Goal: Information Seeking & Learning: Learn about a topic

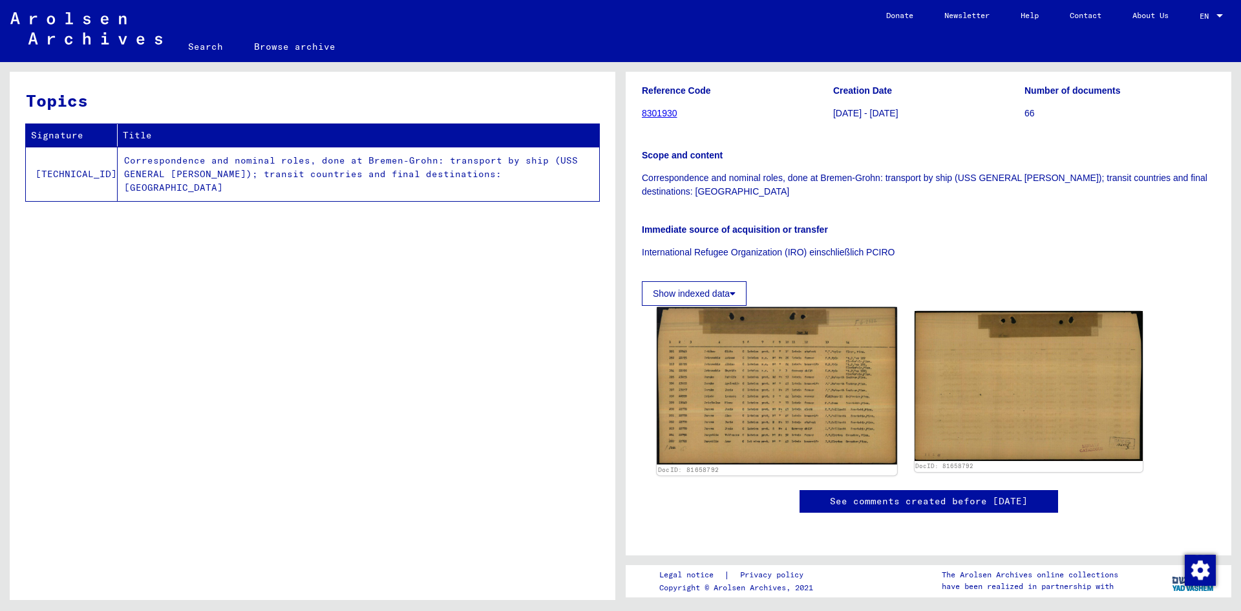
click at [805, 338] on img at bounding box center [777, 385] width 240 height 157
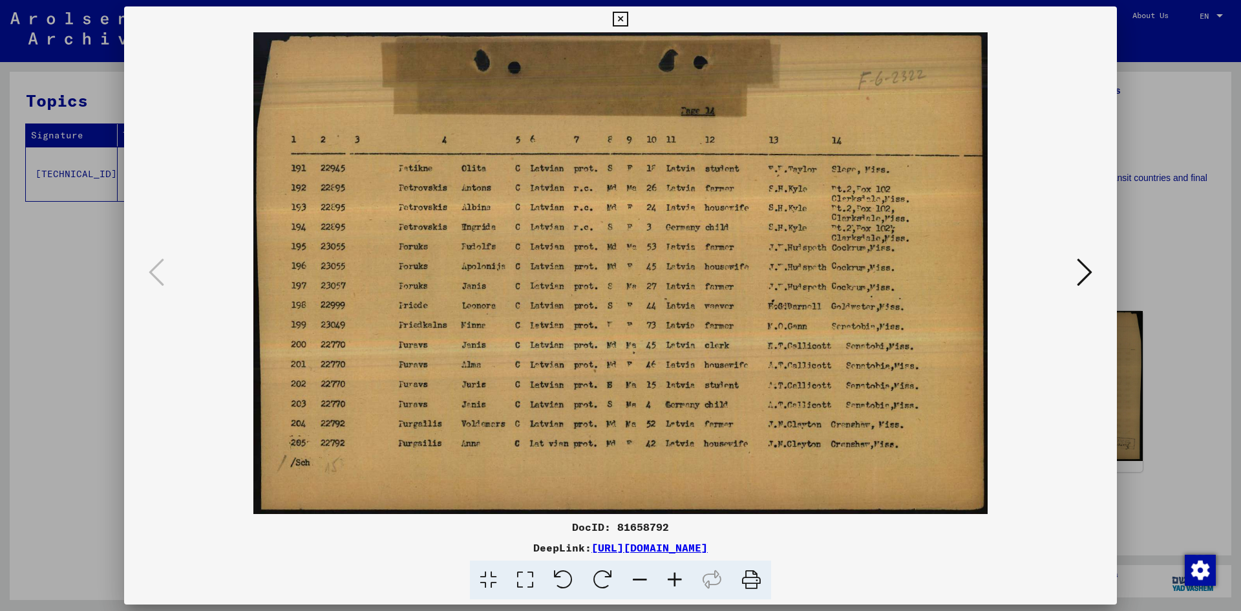
click at [1170, 218] on div at bounding box center [620, 305] width 1241 height 611
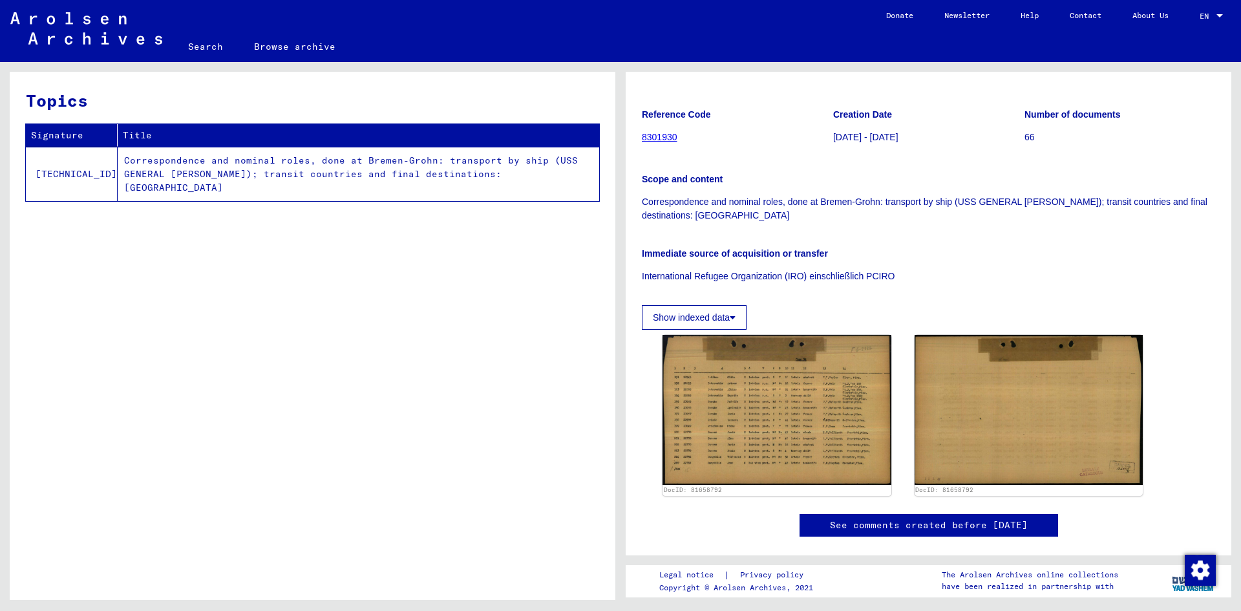
scroll to position [134, 0]
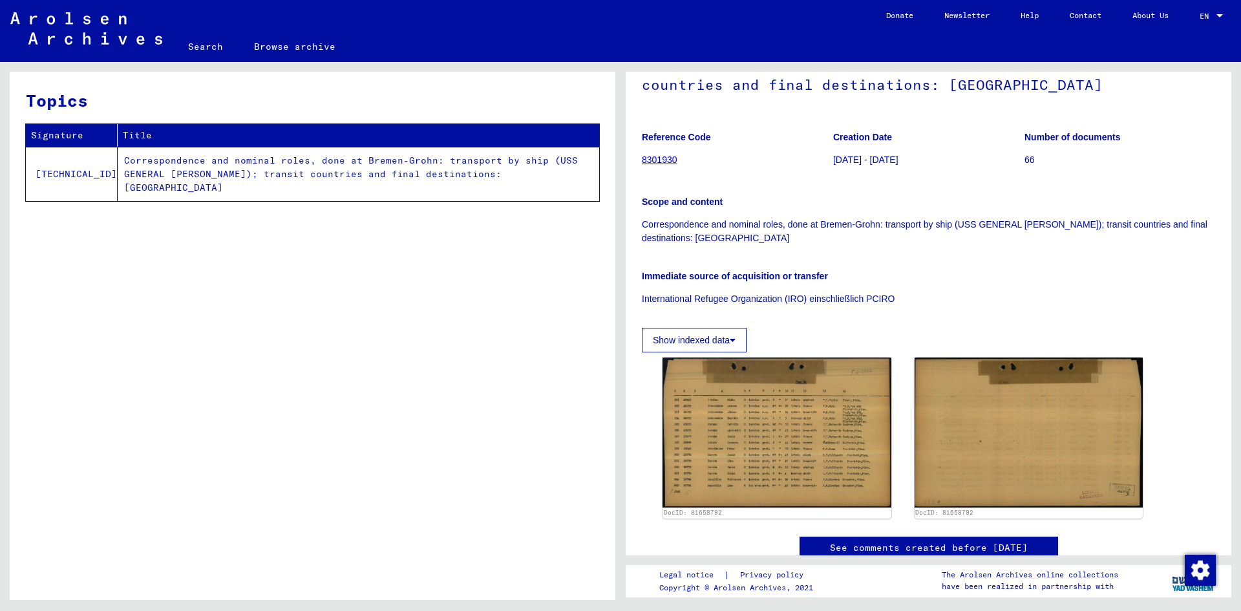
click at [661, 156] on link "8301930" at bounding box center [660, 159] width 36 height 10
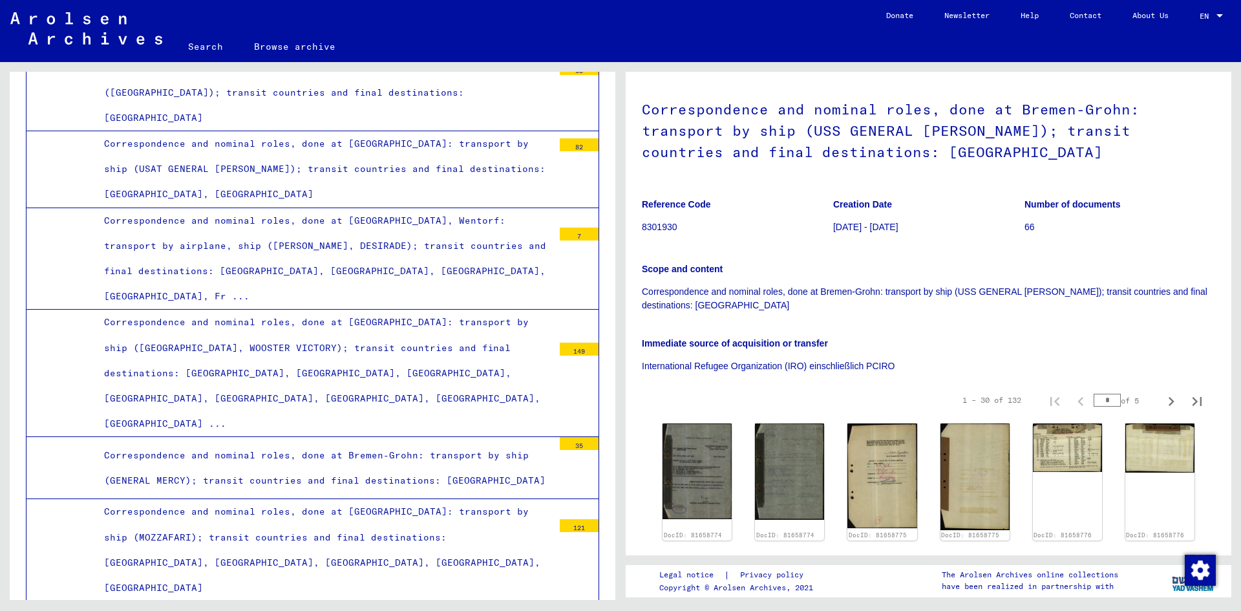
scroll to position [259, 0]
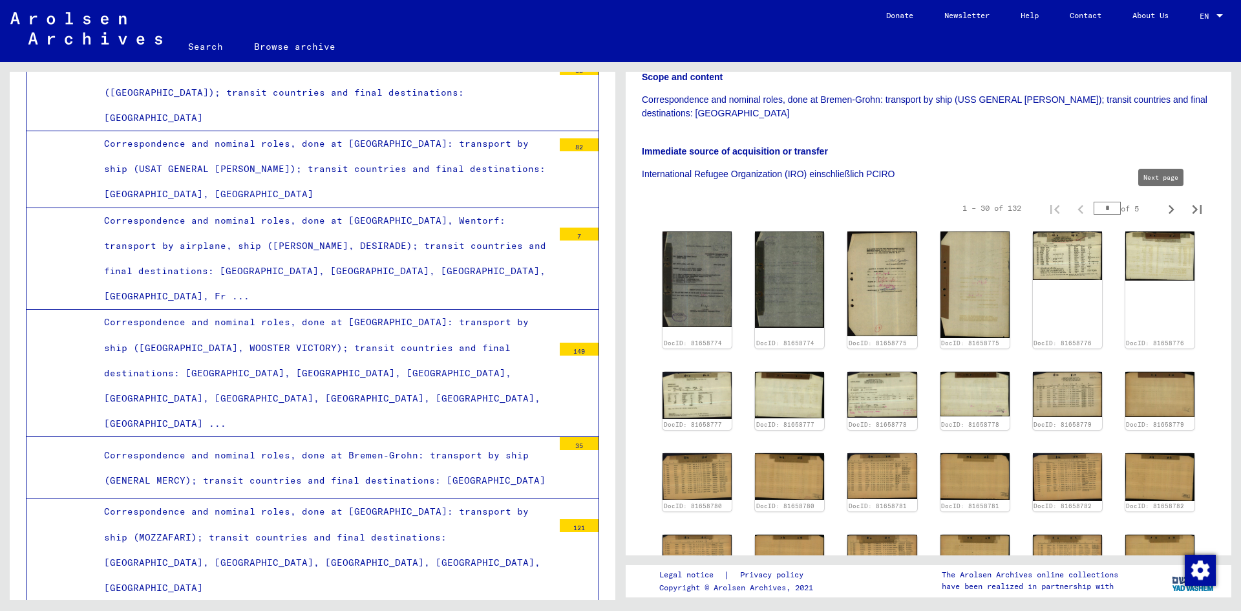
click at [1162, 207] on icon "Next page" at bounding box center [1171, 209] width 18 height 18
type input "*"
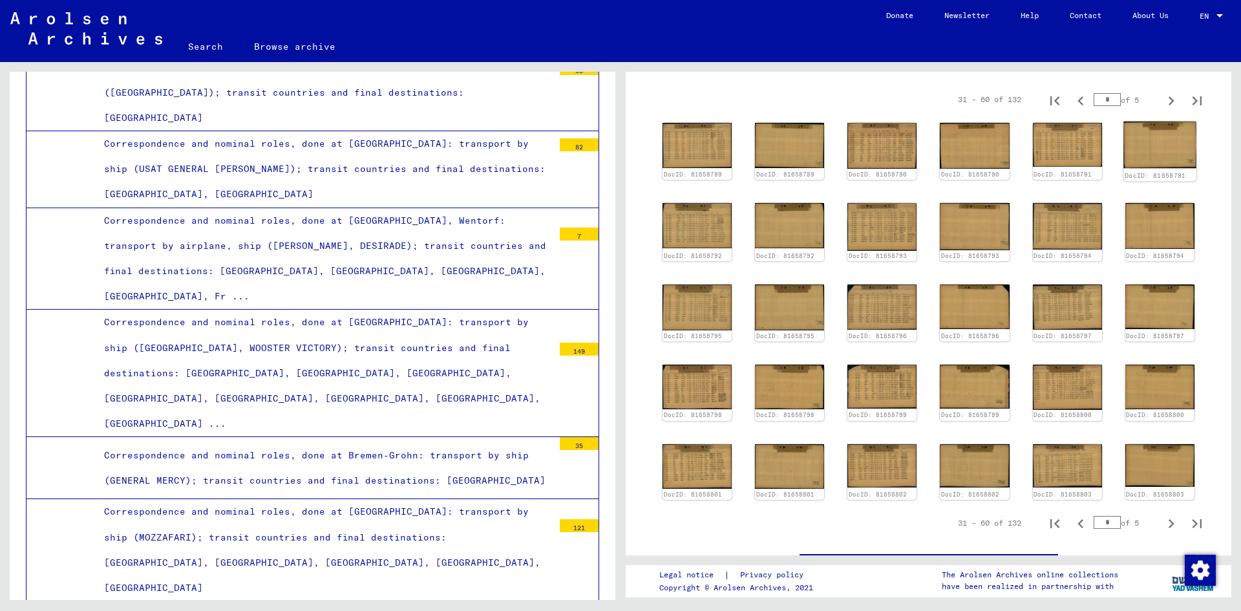
scroll to position [388, 0]
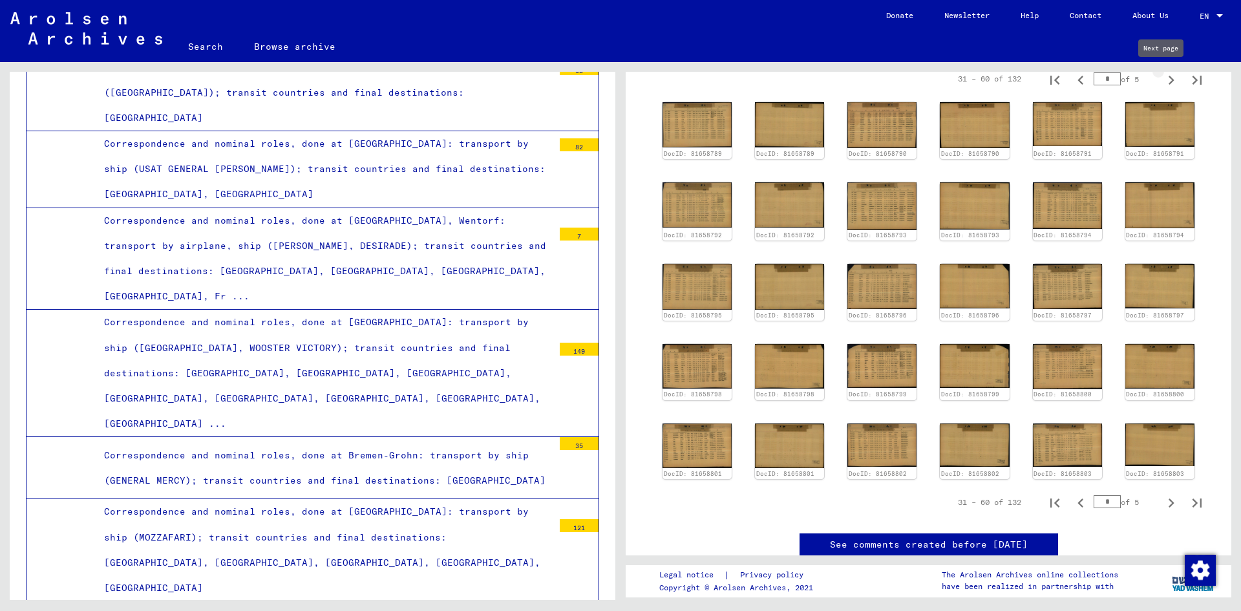
click at [1162, 75] on icon "Next page" at bounding box center [1171, 80] width 18 height 18
type input "*"
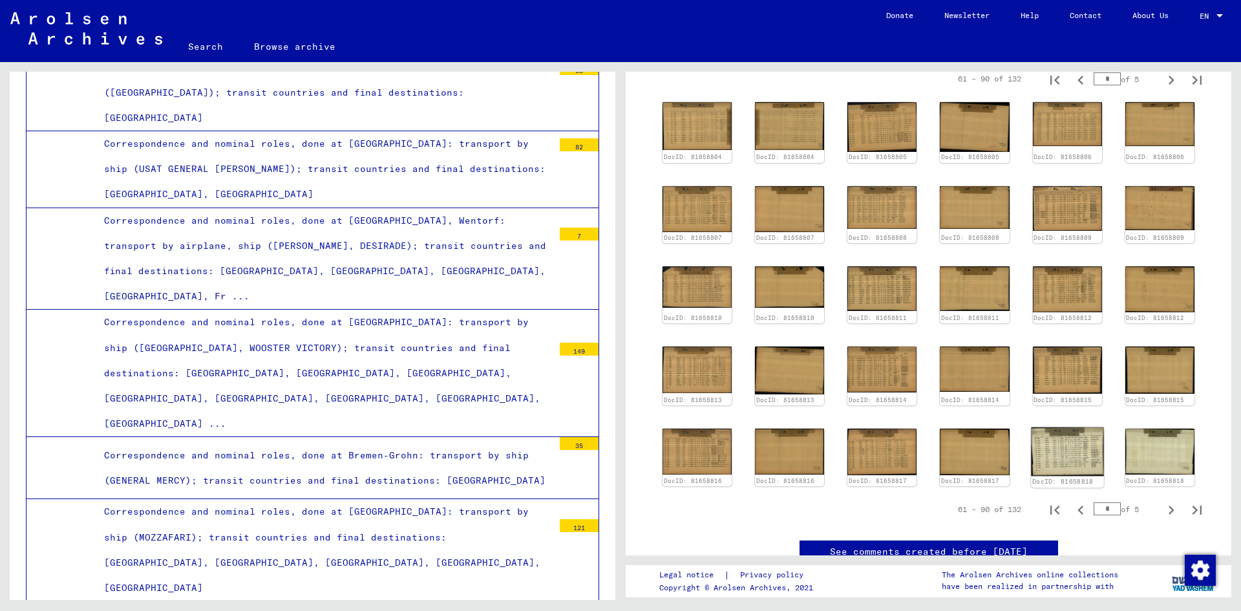
click at [1057, 433] on img at bounding box center [1067, 451] width 73 height 48
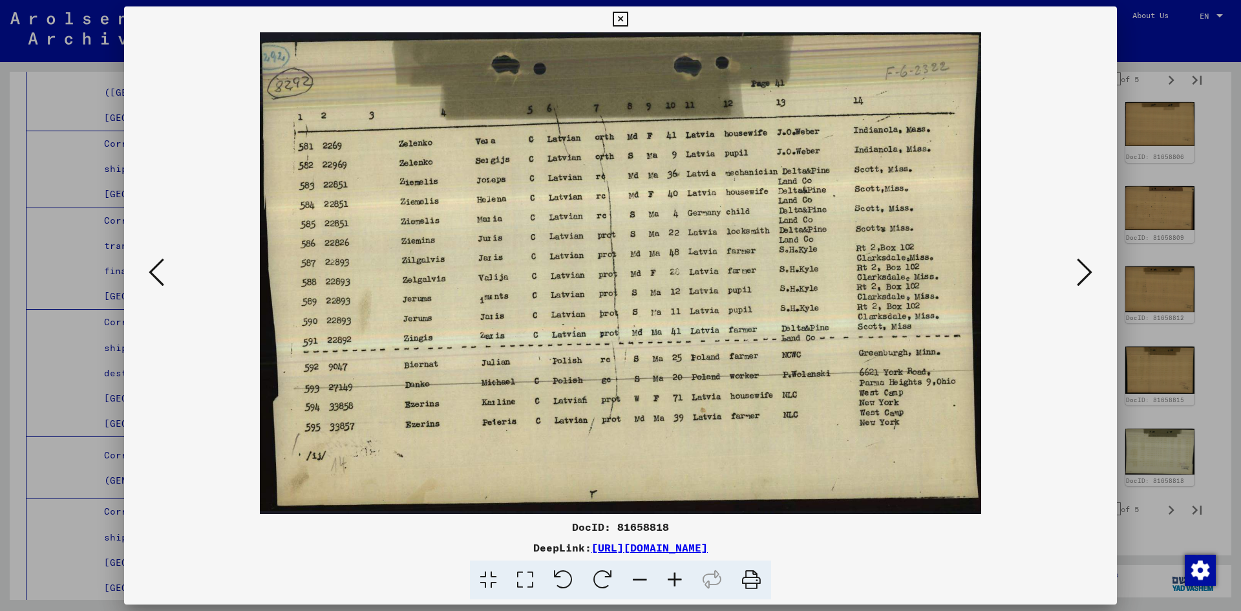
click at [161, 273] on icon at bounding box center [157, 272] width 16 height 31
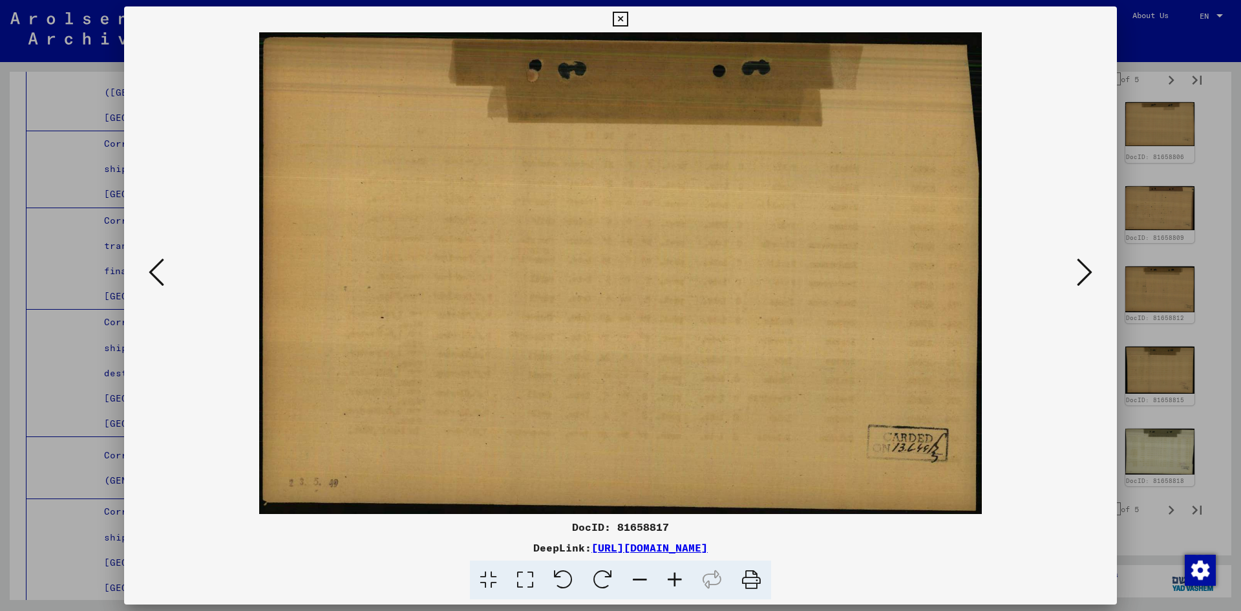
click at [159, 275] on icon at bounding box center [157, 272] width 16 height 31
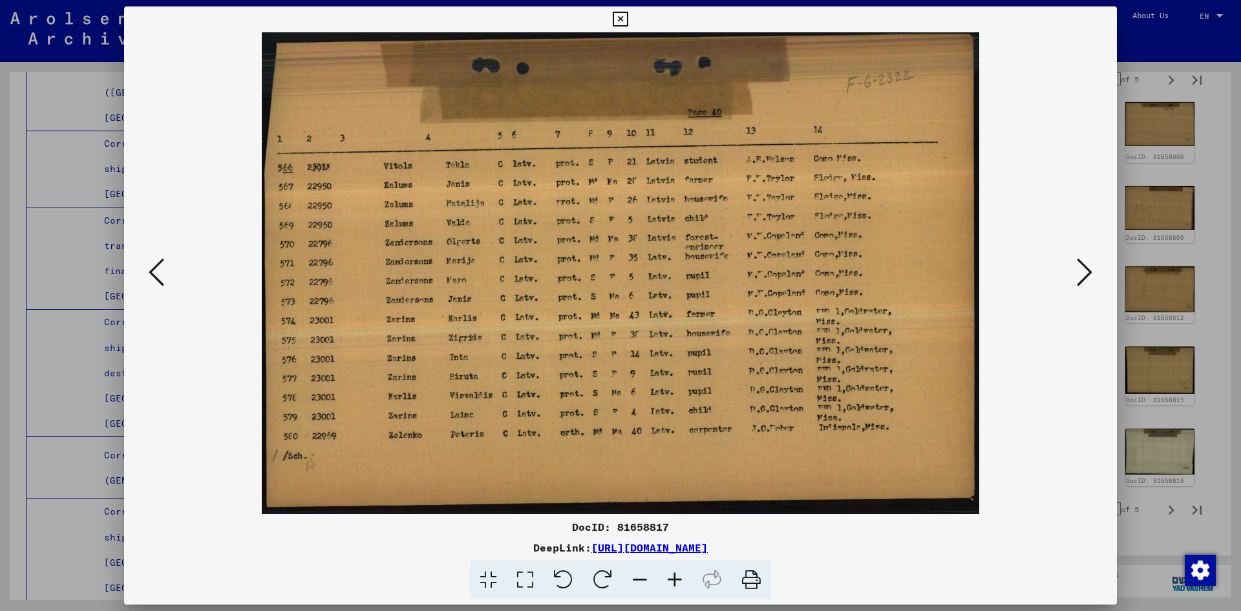
click at [159, 275] on icon at bounding box center [157, 272] width 16 height 31
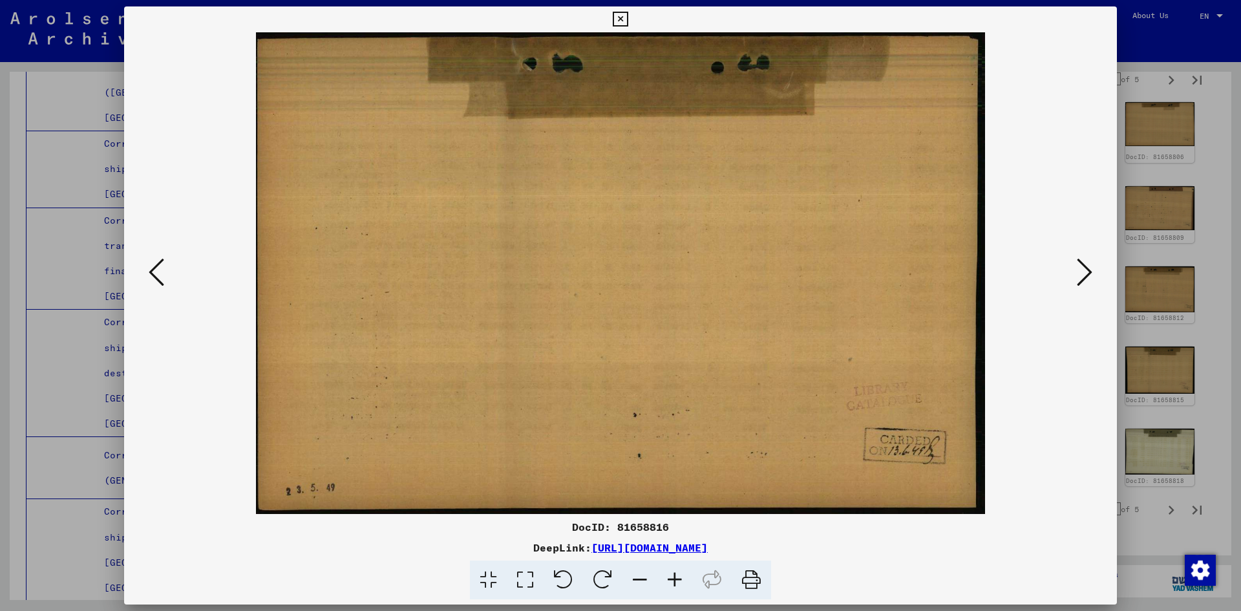
click at [159, 275] on icon at bounding box center [157, 272] width 16 height 31
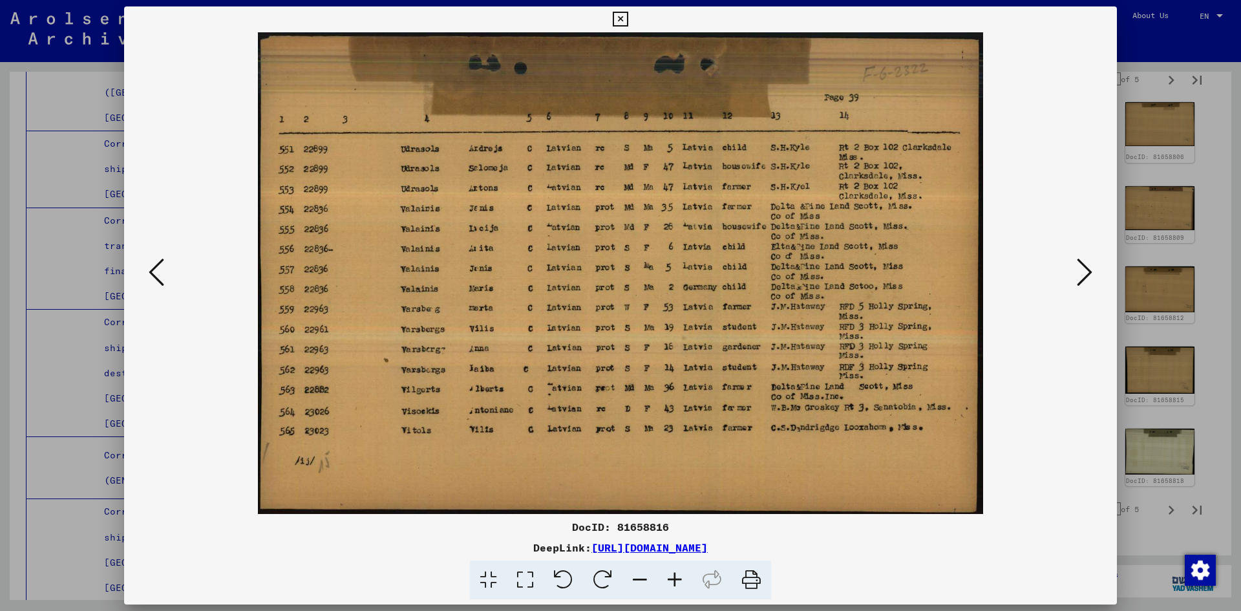
click at [159, 275] on icon at bounding box center [157, 272] width 16 height 31
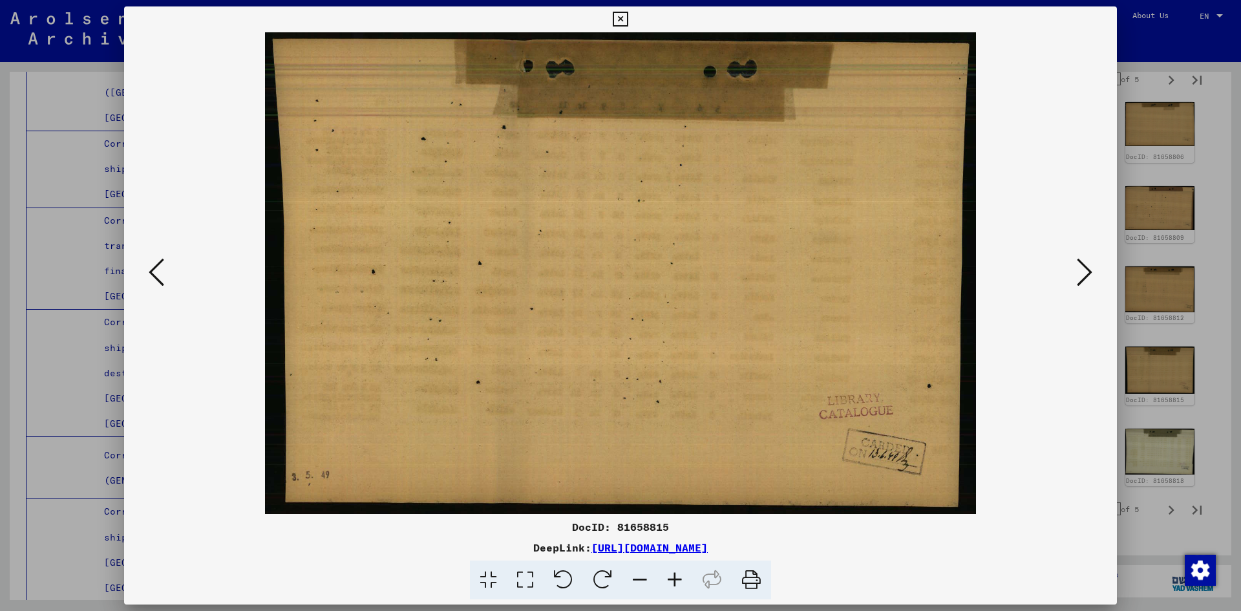
click at [159, 275] on icon at bounding box center [157, 272] width 16 height 31
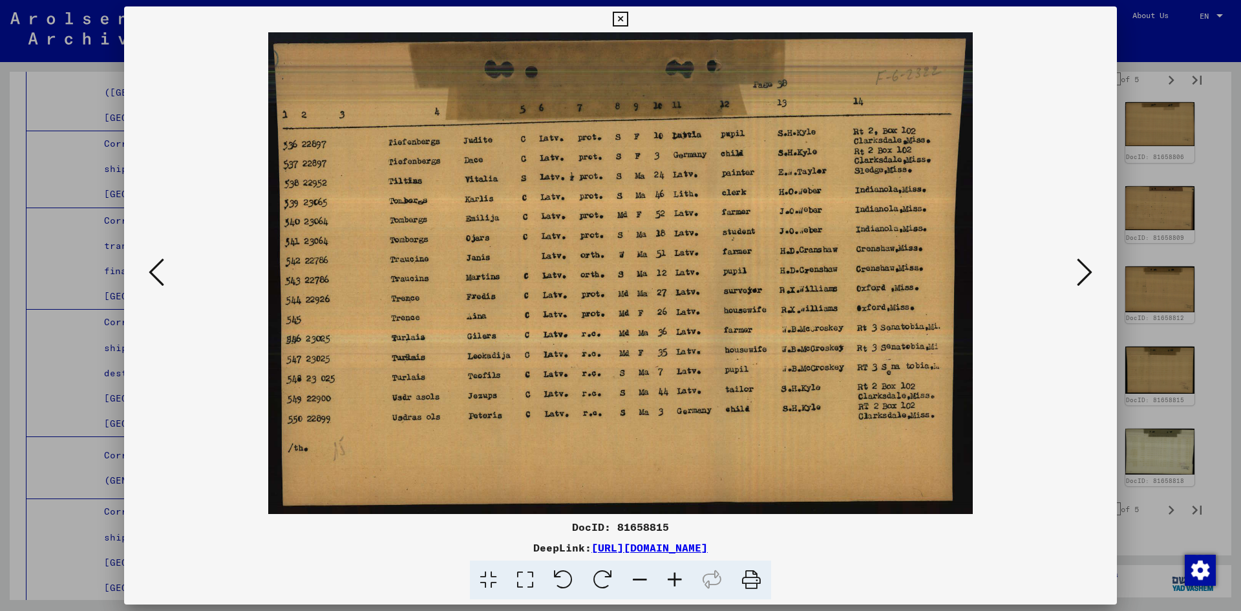
click at [159, 275] on icon at bounding box center [157, 272] width 16 height 31
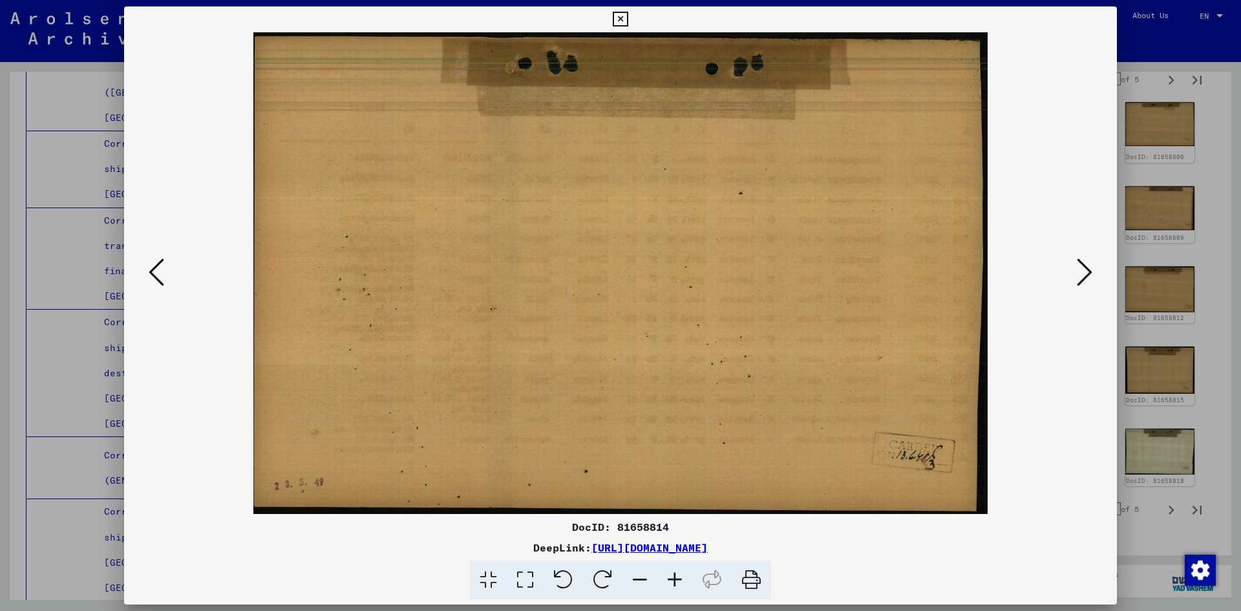
click at [159, 275] on icon at bounding box center [157, 272] width 16 height 31
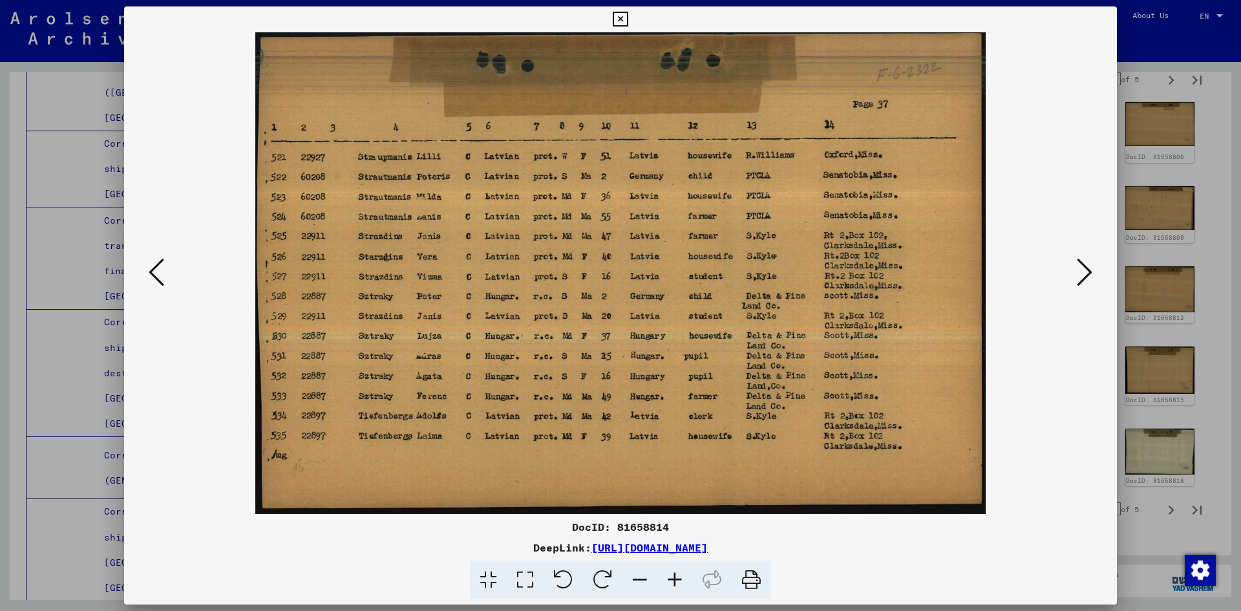
click at [159, 275] on icon at bounding box center [157, 272] width 16 height 31
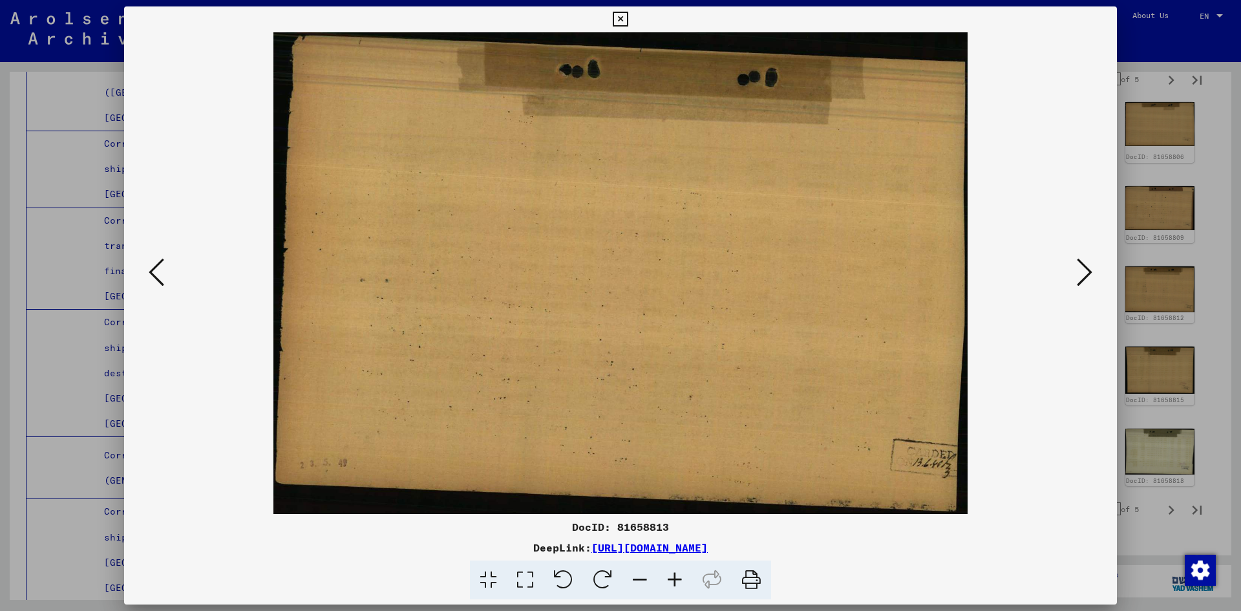
click at [159, 275] on icon at bounding box center [157, 272] width 16 height 31
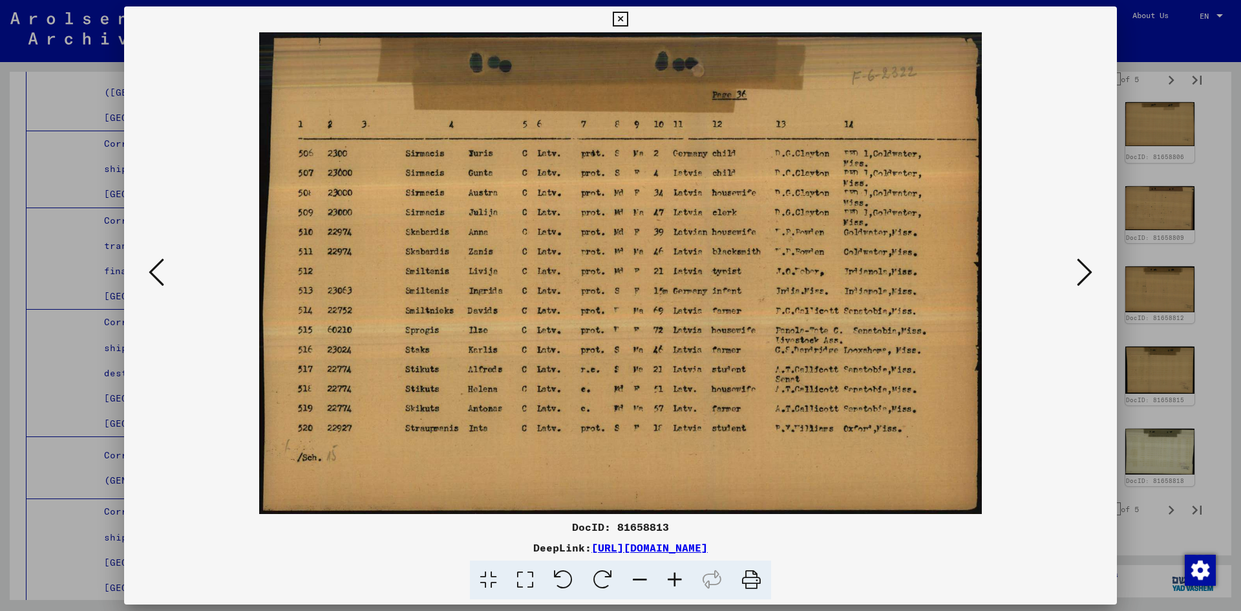
click at [159, 275] on icon at bounding box center [157, 272] width 16 height 31
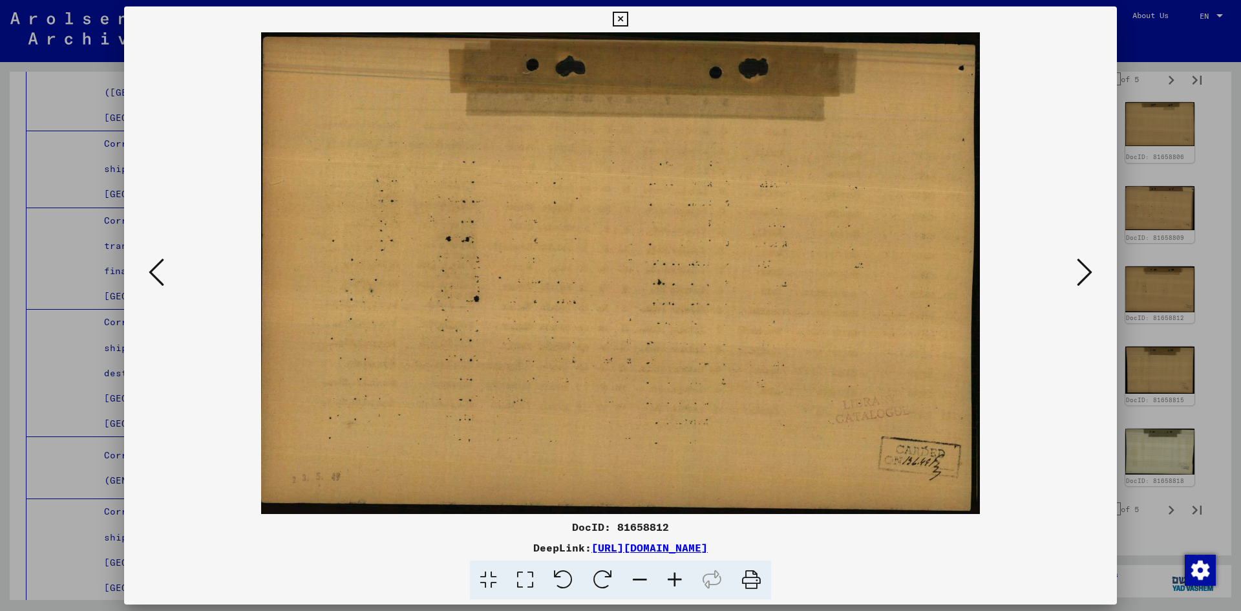
click at [159, 275] on icon at bounding box center [157, 272] width 16 height 31
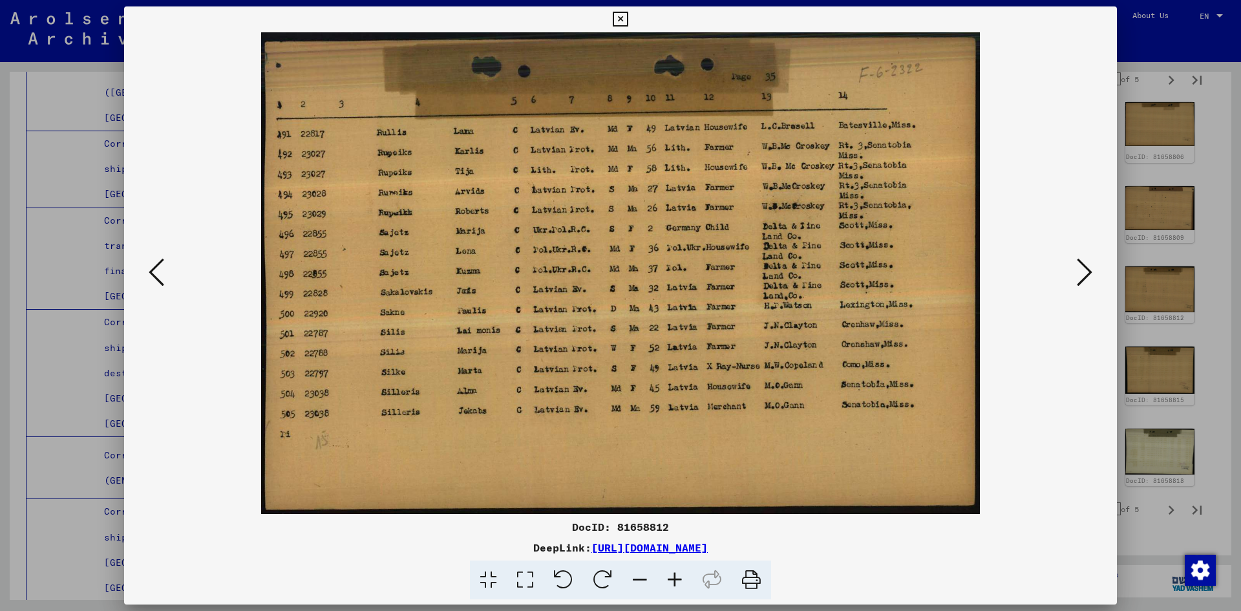
click at [159, 275] on icon at bounding box center [157, 272] width 16 height 31
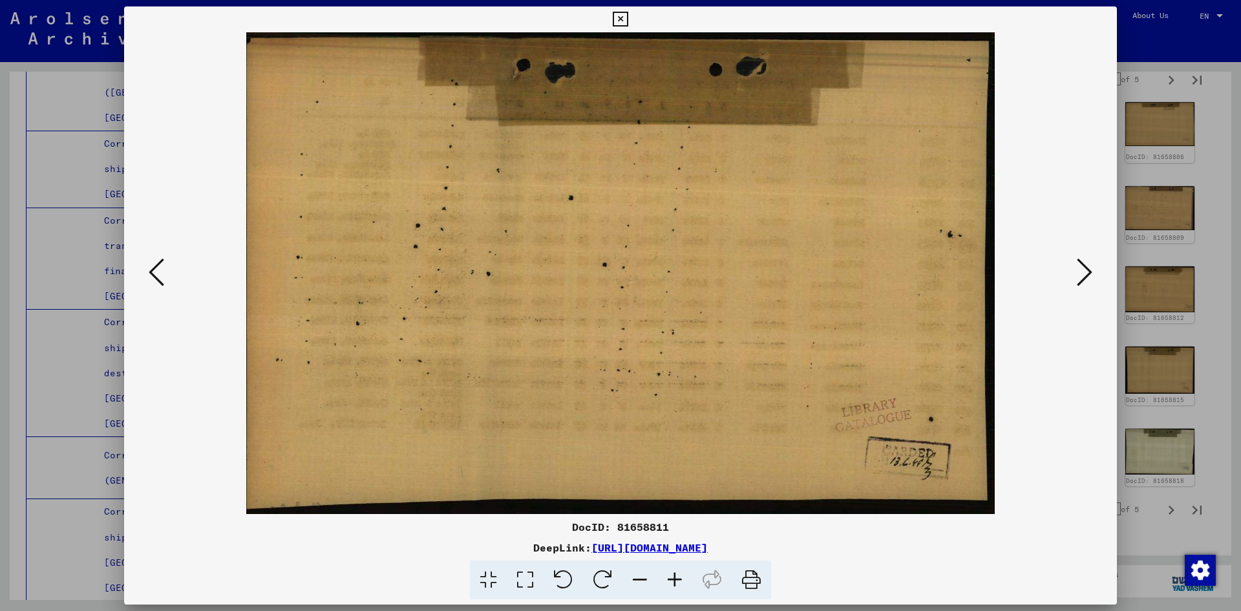
click at [159, 275] on icon at bounding box center [157, 272] width 16 height 31
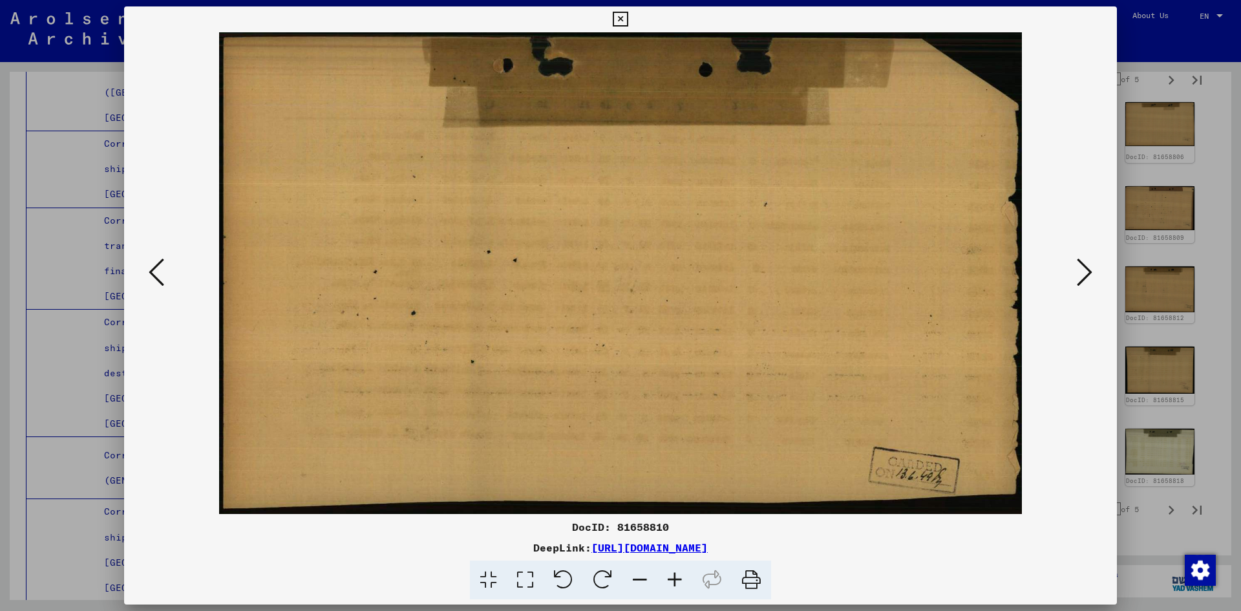
click at [159, 275] on icon at bounding box center [157, 272] width 16 height 31
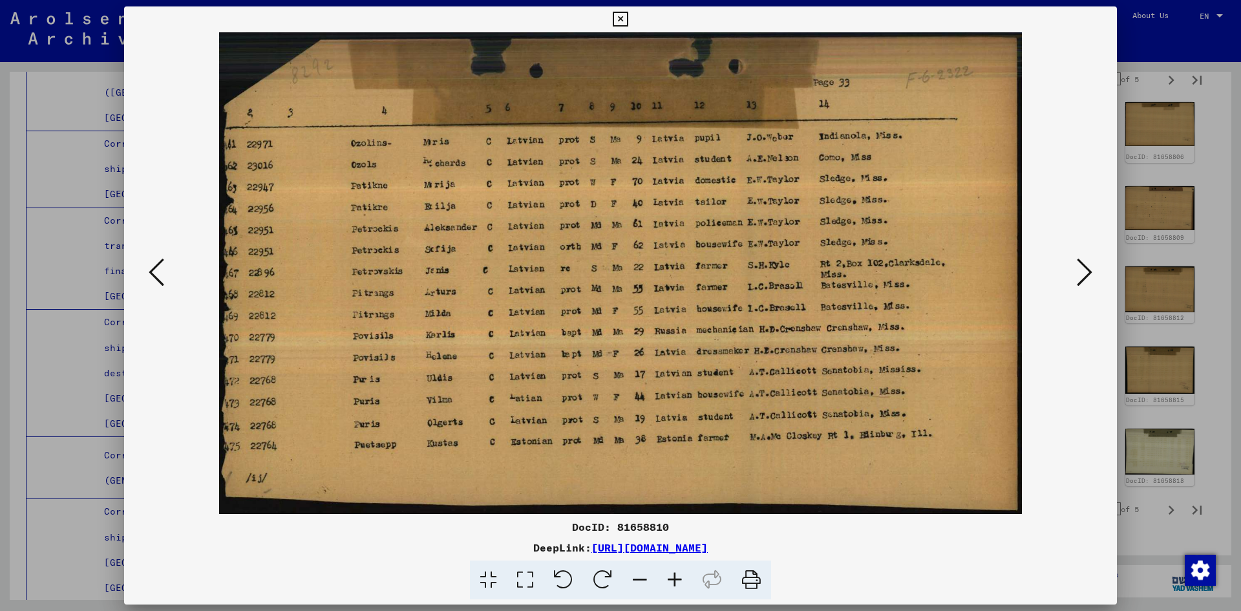
click at [159, 275] on icon at bounding box center [157, 272] width 16 height 31
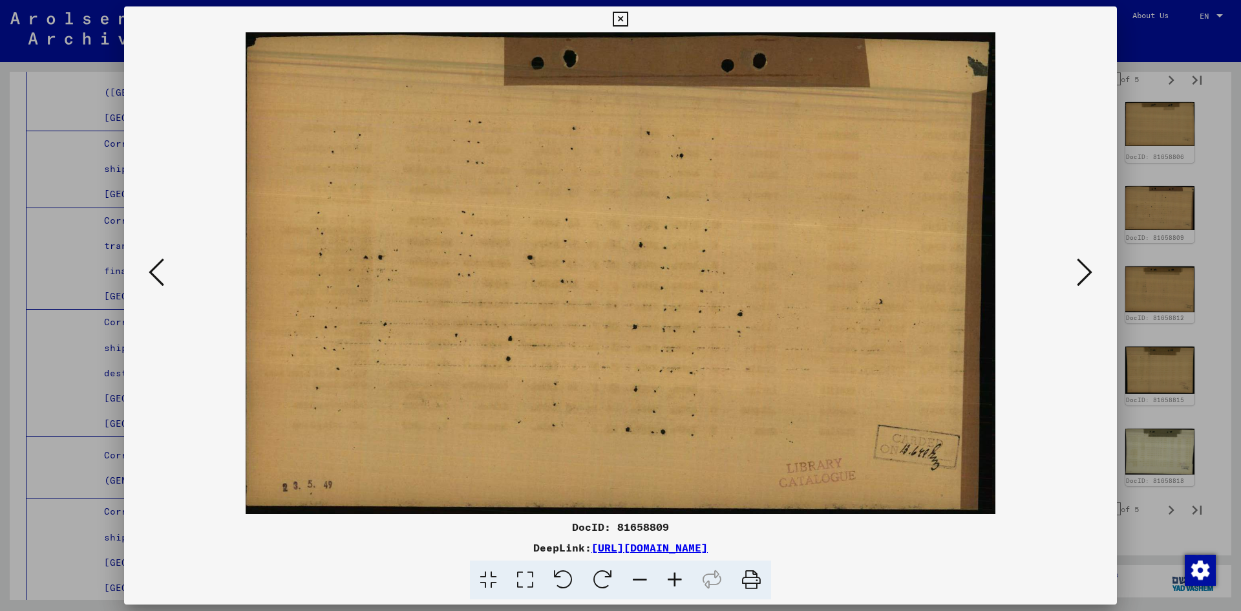
click at [159, 275] on icon at bounding box center [157, 272] width 16 height 31
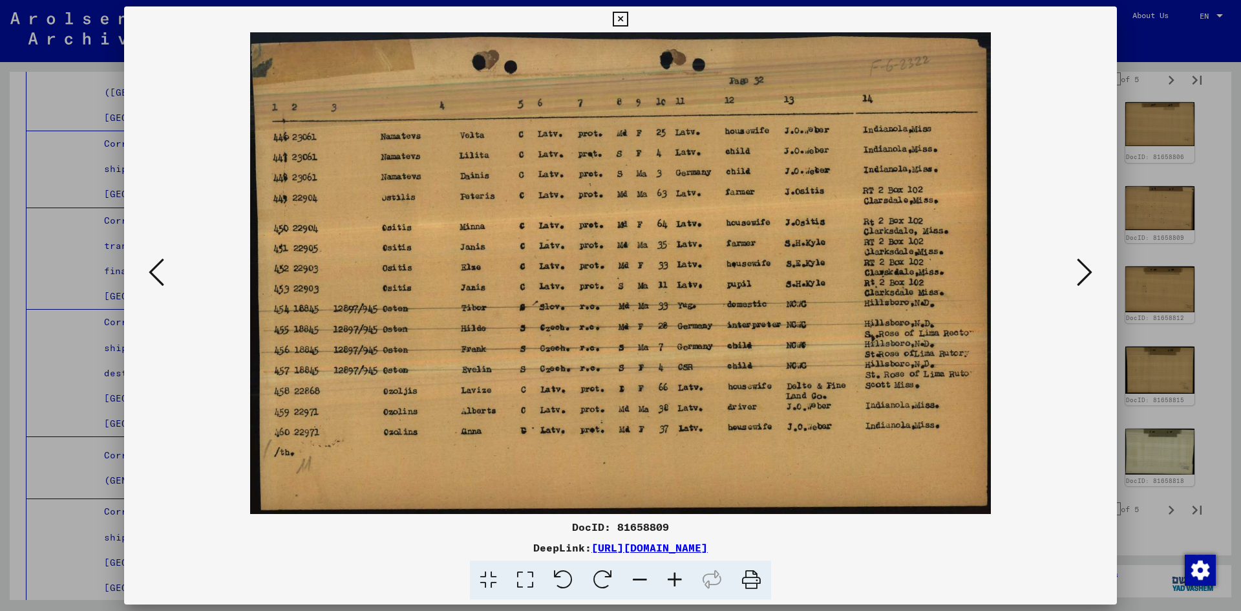
click at [159, 275] on icon at bounding box center [157, 272] width 16 height 31
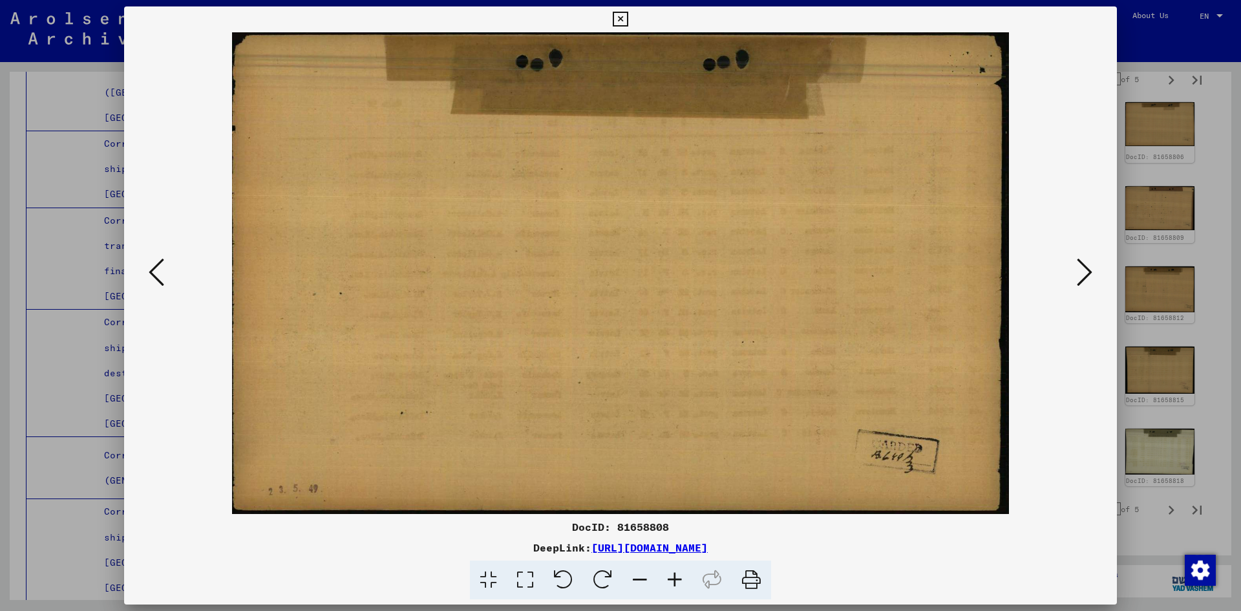
click at [159, 275] on icon at bounding box center [157, 272] width 16 height 31
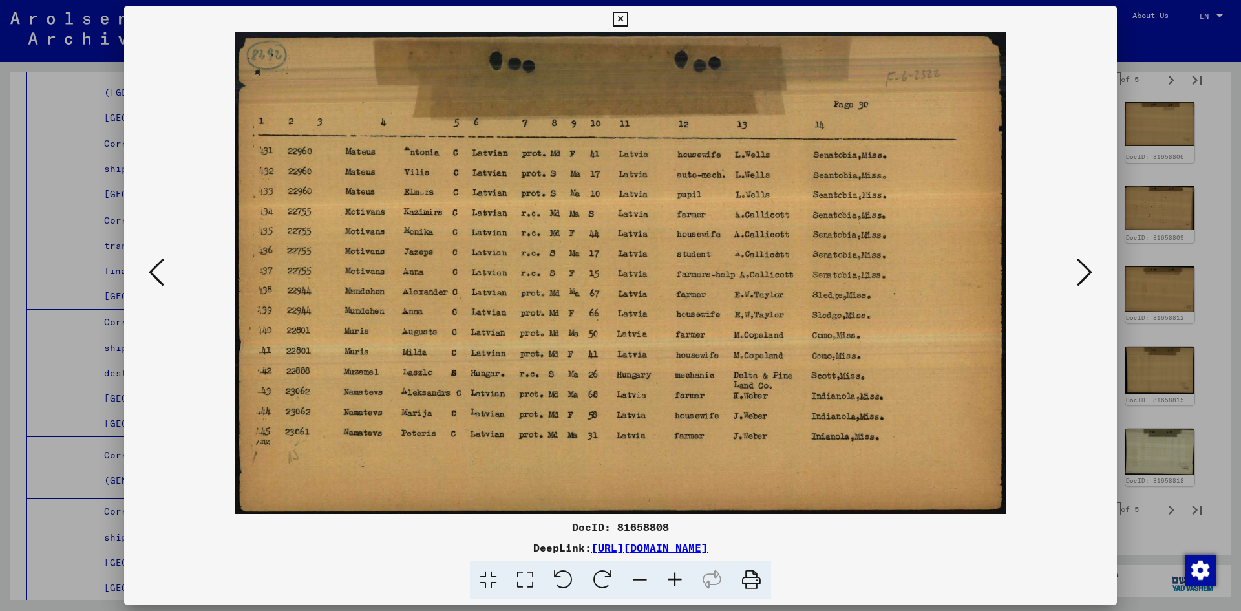
click at [159, 275] on icon at bounding box center [157, 272] width 16 height 31
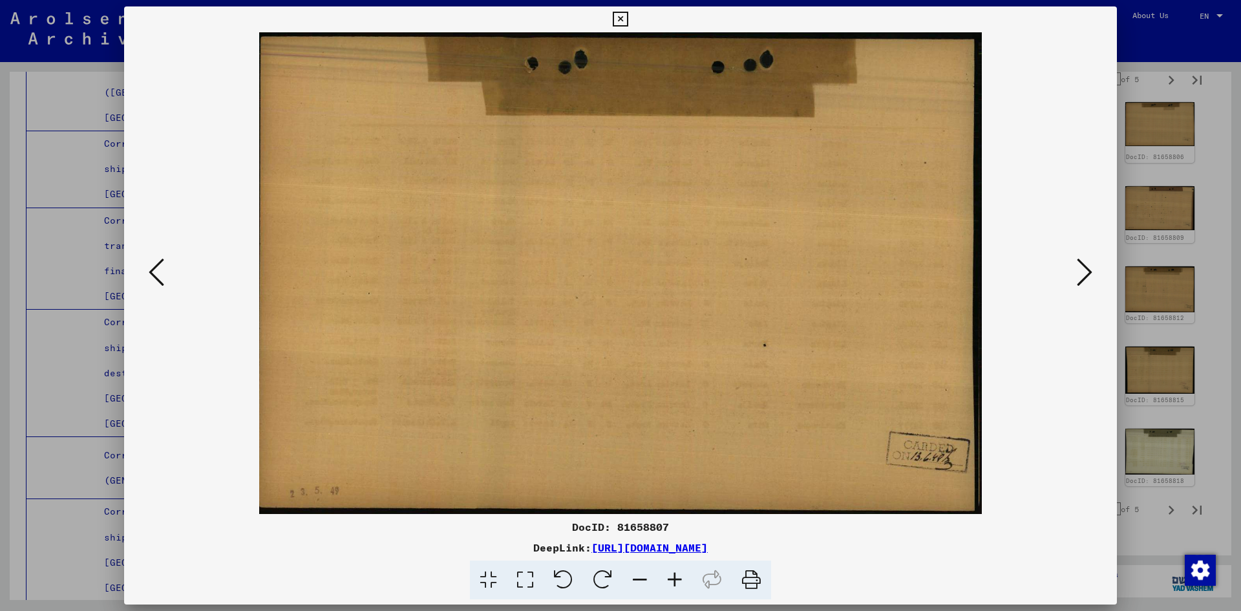
click at [159, 275] on icon at bounding box center [157, 272] width 16 height 31
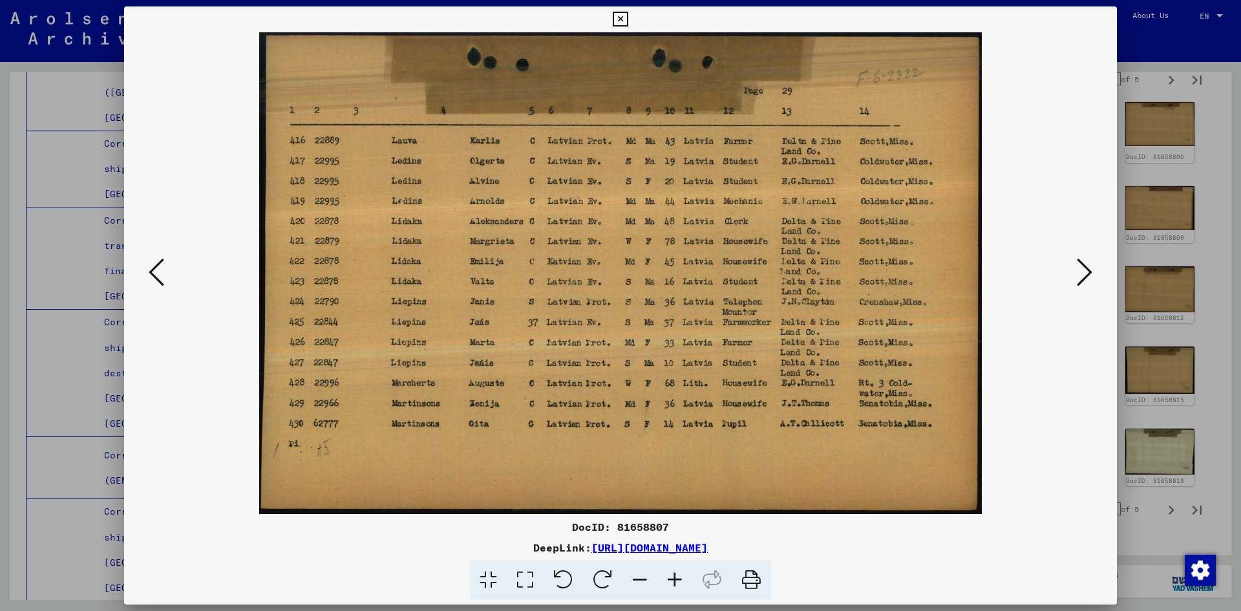
click at [159, 275] on icon at bounding box center [157, 272] width 16 height 31
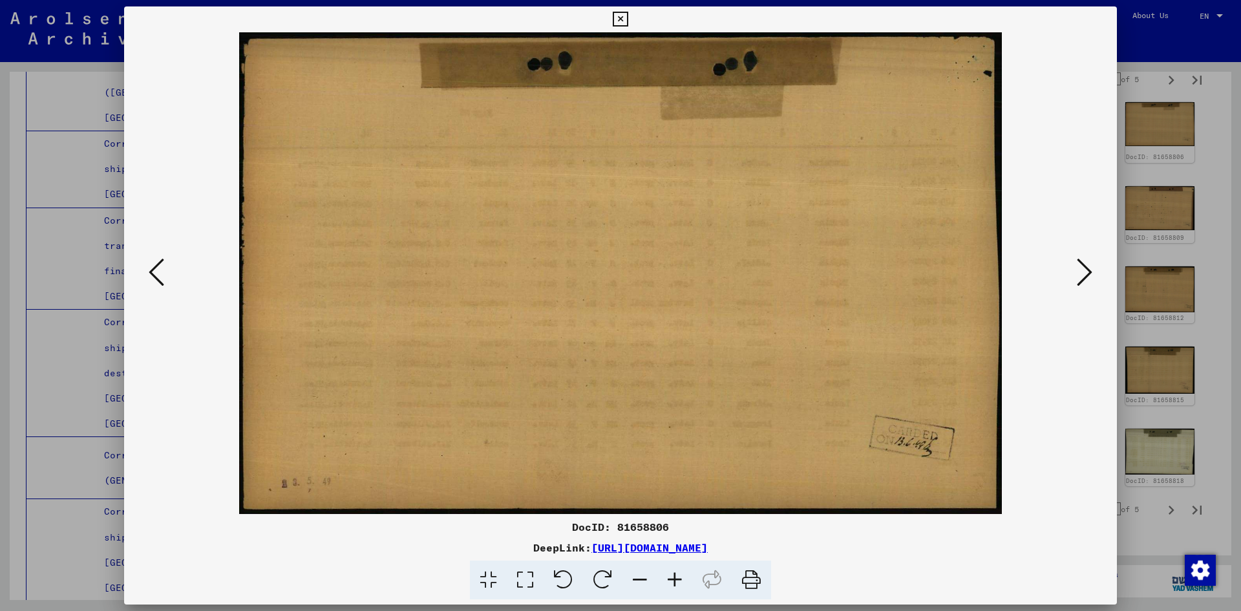
click at [159, 275] on icon at bounding box center [157, 272] width 16 height 31
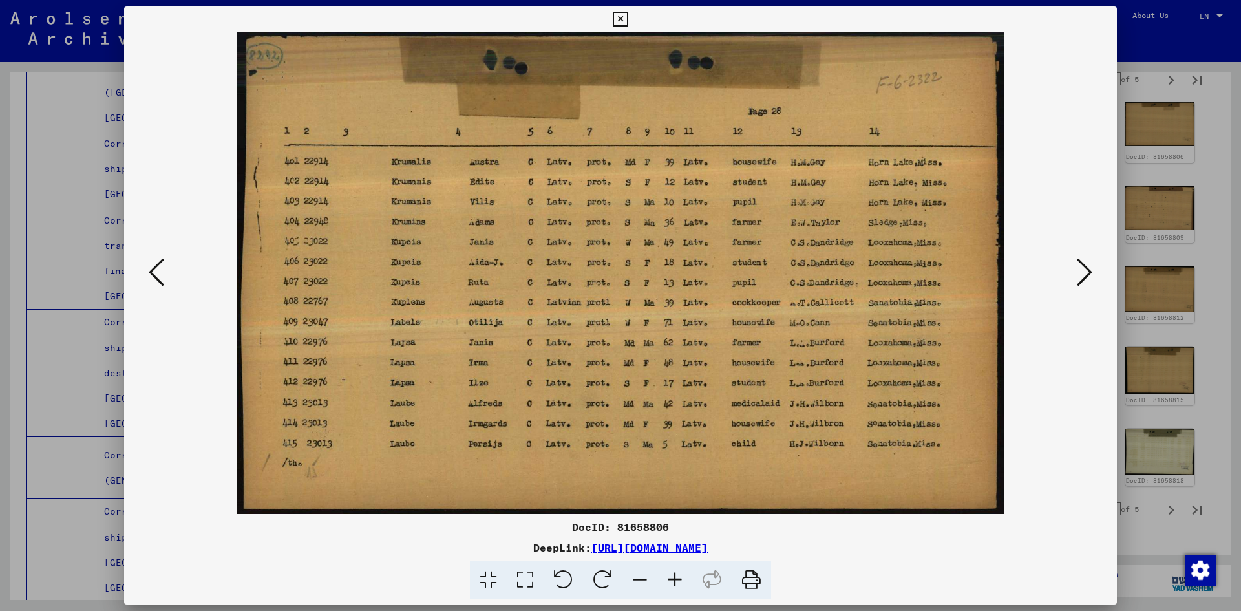
click at [159, 275] on icon at bounding box center [157, 272] width 16 height 31
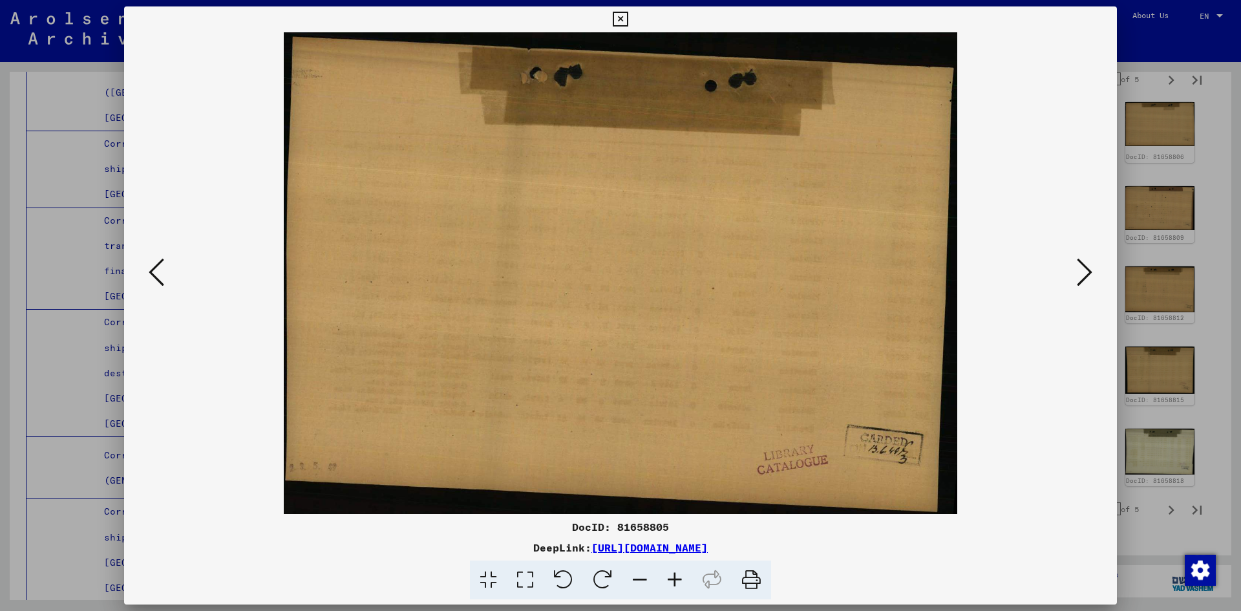
click at [159, 275] on icon at bounding box center [157, 272] width 16 height 31
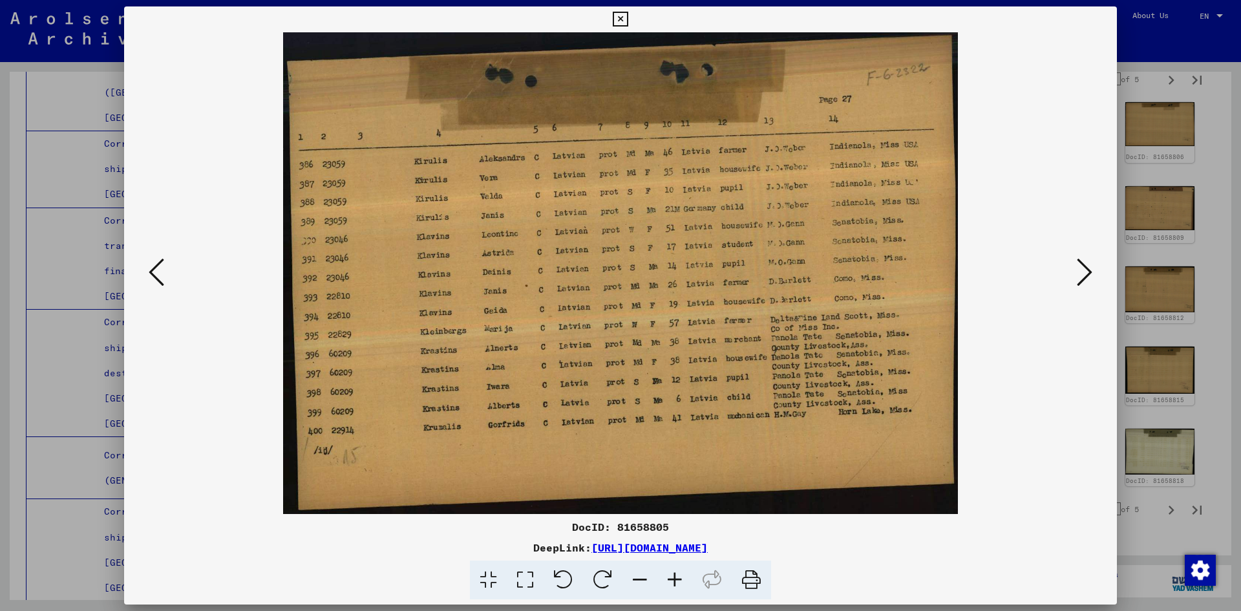
click at [159, 275] on icon at bounding box center [157, 272] width 16 height 31
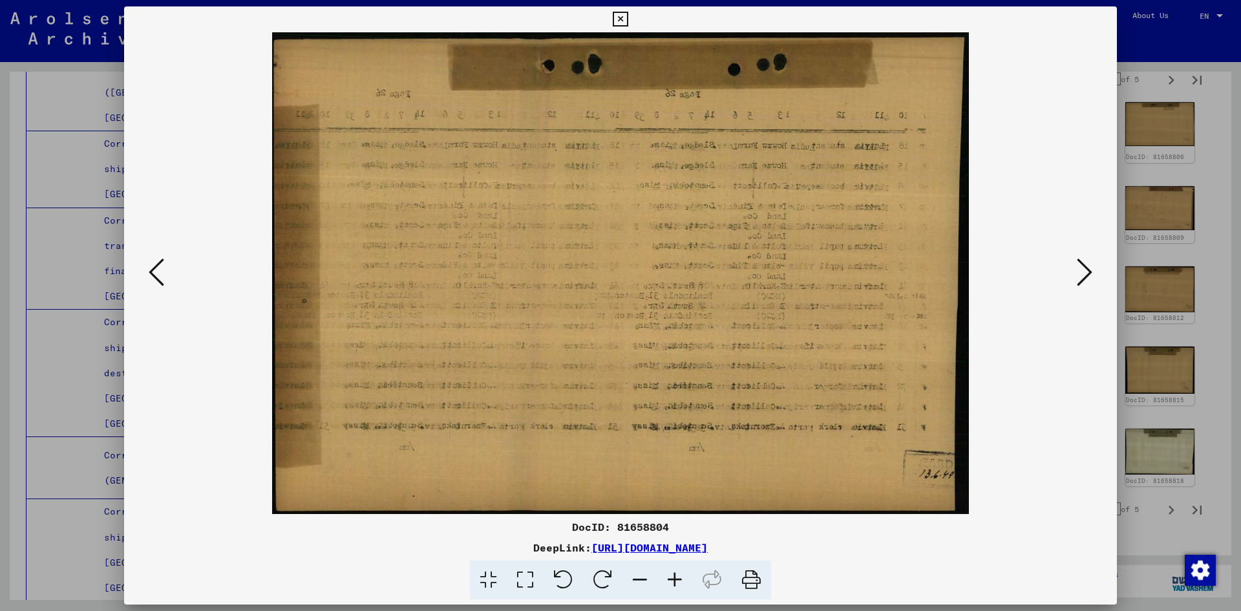
click at [159, 275] on icon at bounding box center [157, 272] width 16 height 31
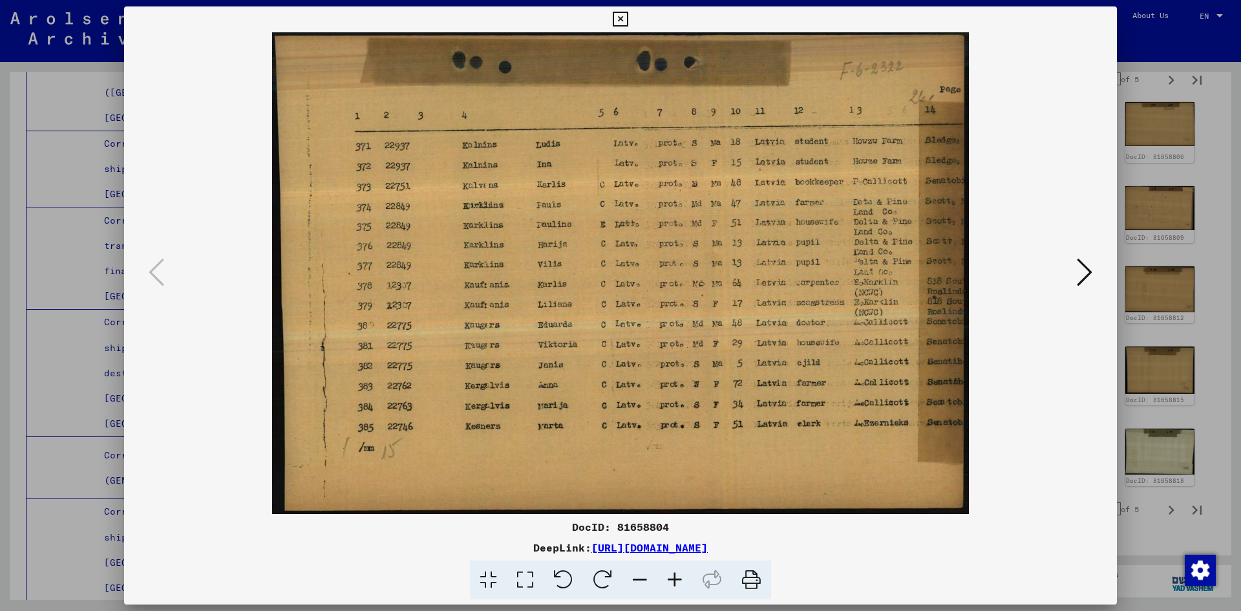
click at [1229, 164] on div at bounding box center [620, 305] width 1241 height 611
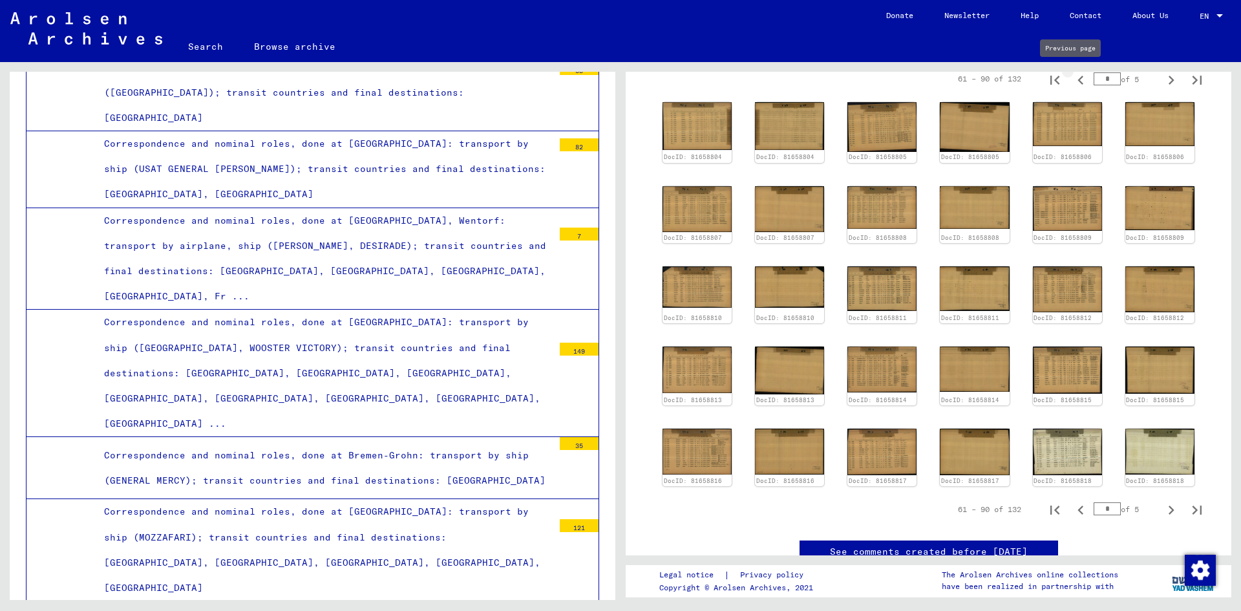
click at [1074, 76] on icon "Previous page" at bounding box center [1081, 80] width 18 height 18
type input "*"
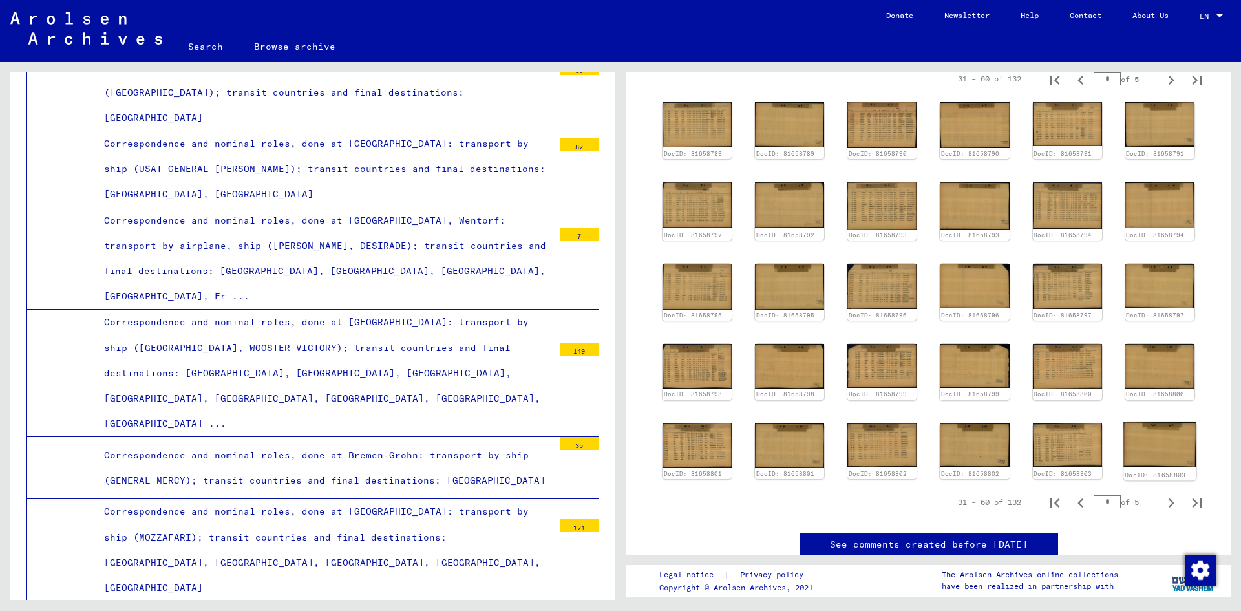
click at [1159, 422] on img at bounding box center [1159, 443] width 73 height 45
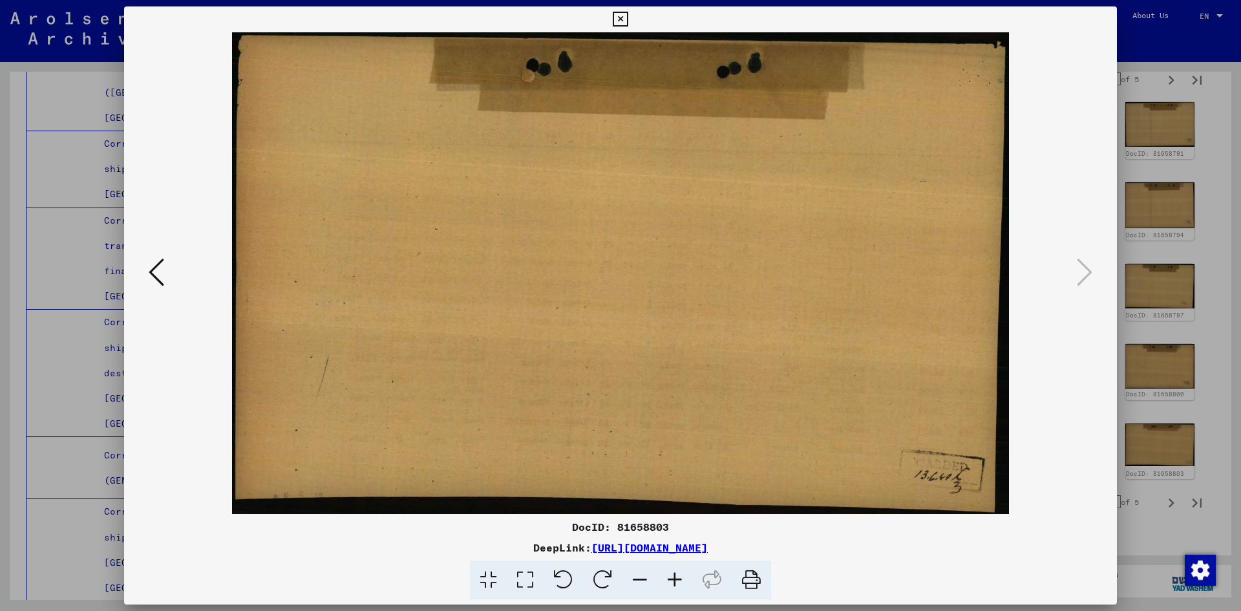
click at [151, 273] on icon at bounding box center [157, 272] width 16 height 31
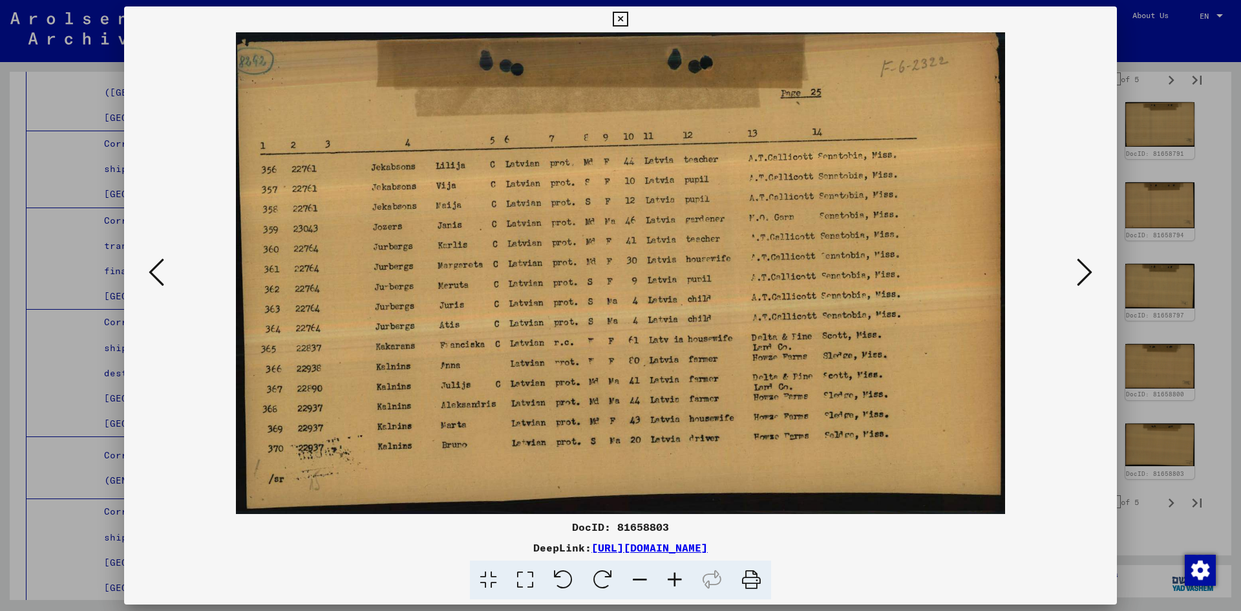
click at [152, 273] on icon at bounding box center [157, 272] width 16 height 31
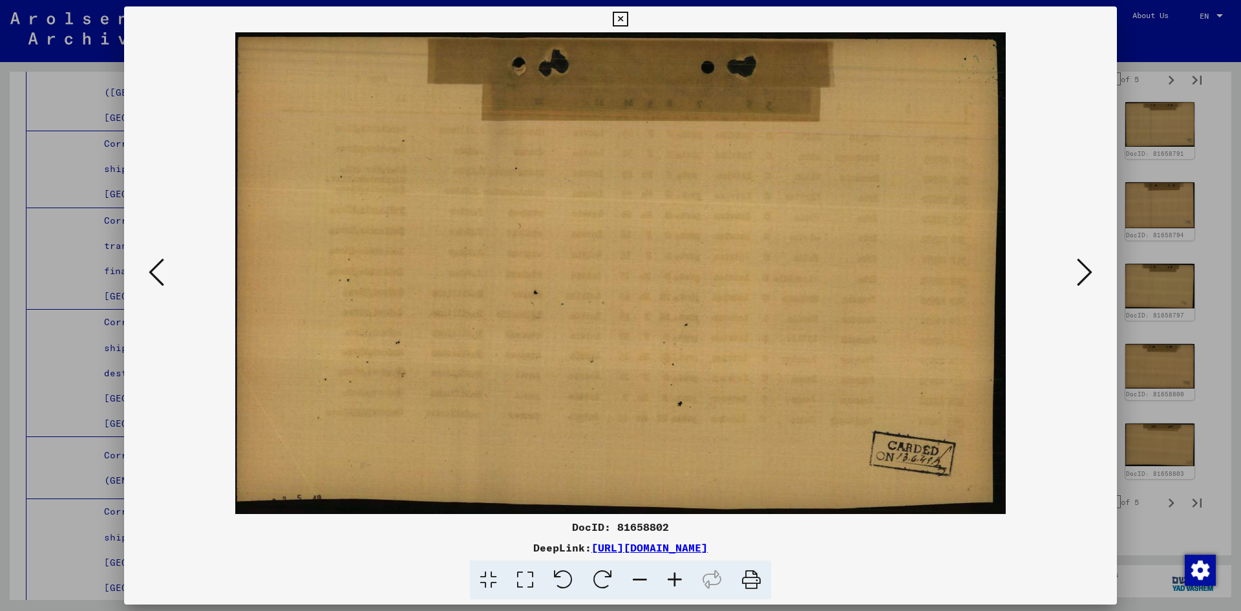
click at [152, 273] on icon at bounding box center [157, 272] width 16 height 31
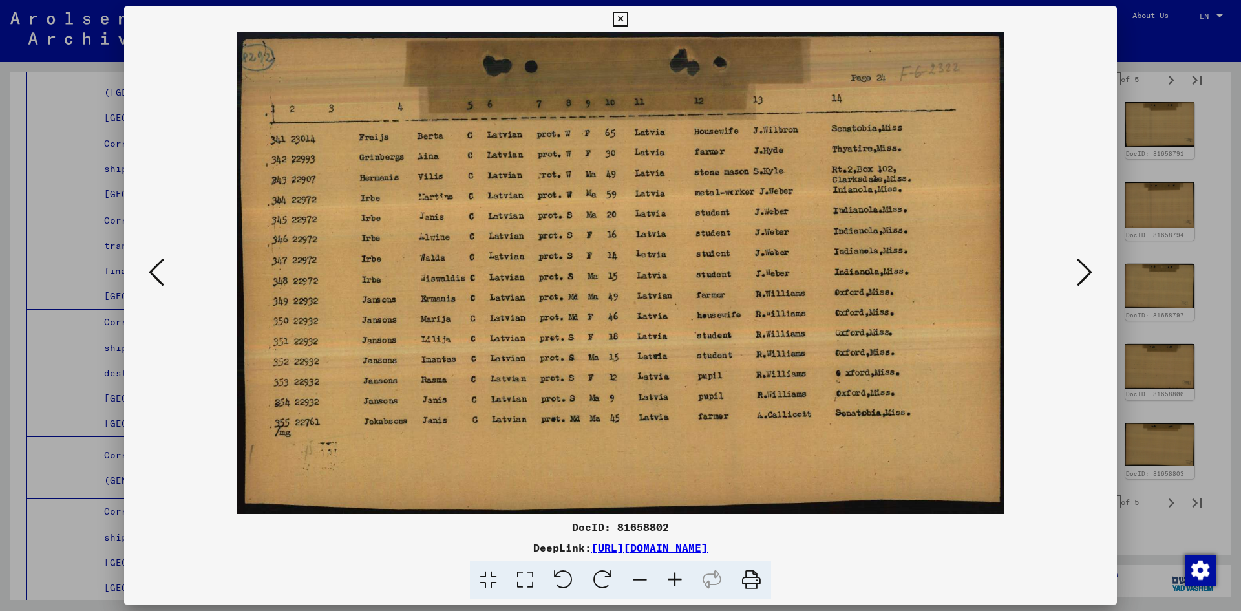
click at [152, 273] on icon at bounding box center [157, 272] width 16 height 31
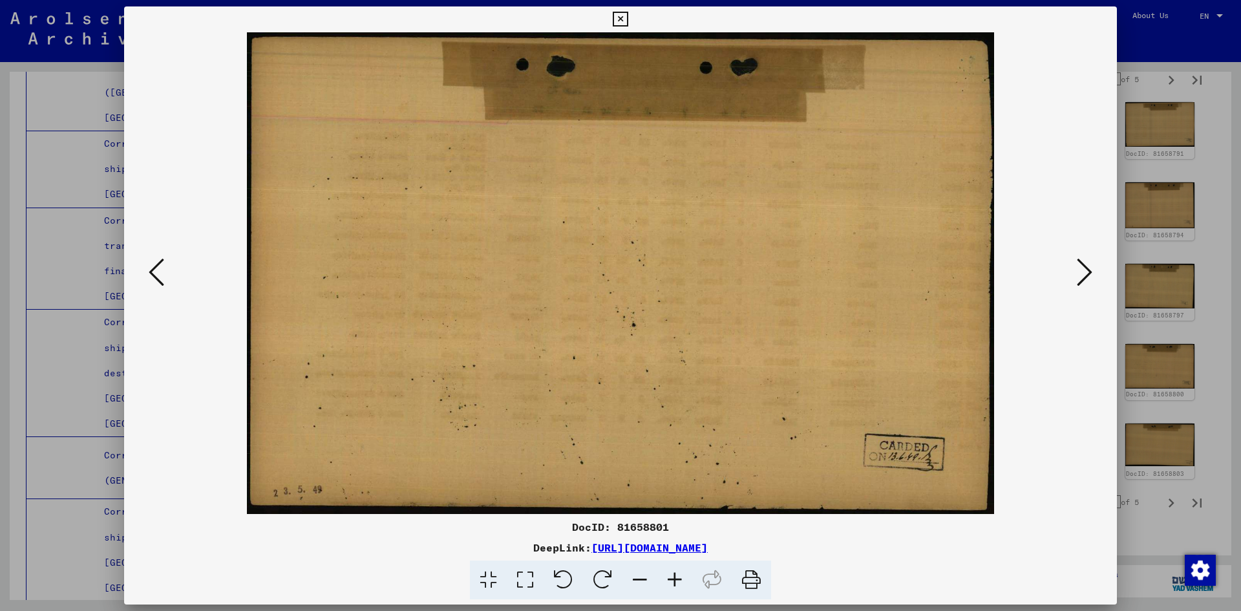
click at [152, 273] on icon at bounding box center [157, 272] width 16 height 31
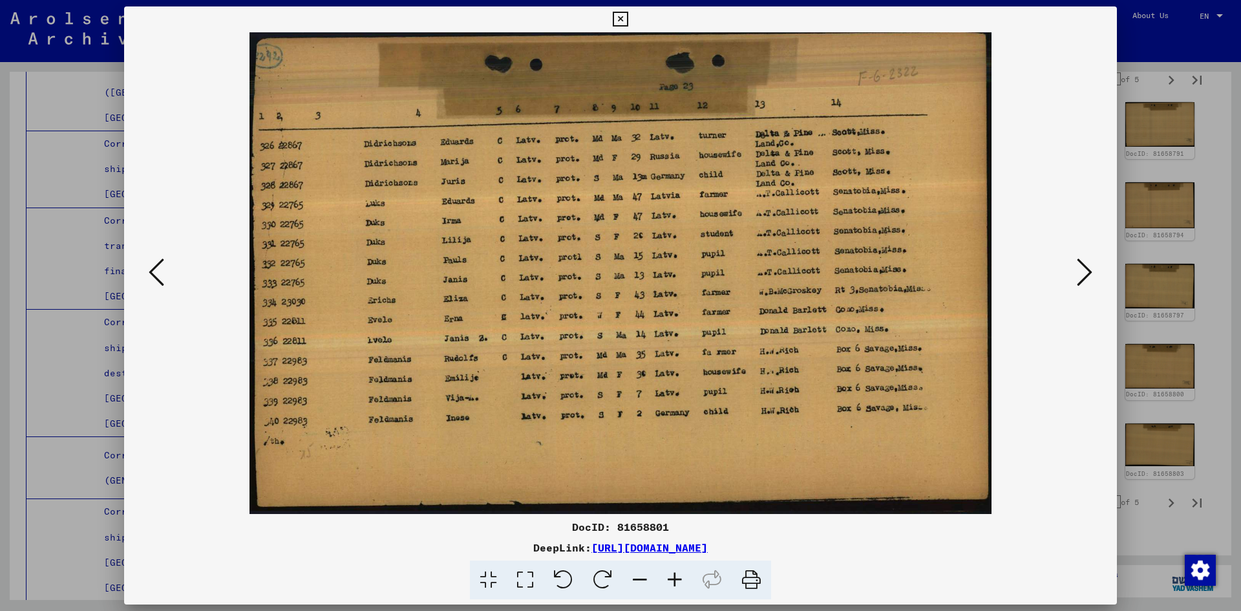
click at [152, 273] on icon at bounding box center [157, 272] width 16 height 31
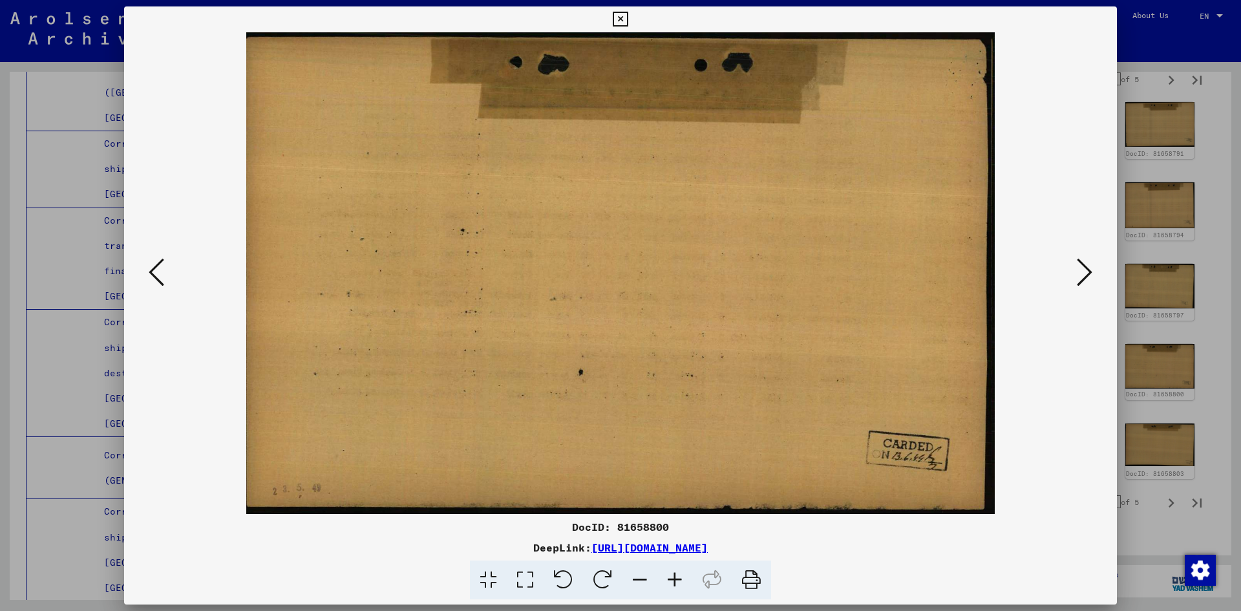
click at [152, 273] on icon at bounding box center [157, 272] width 16 height 31
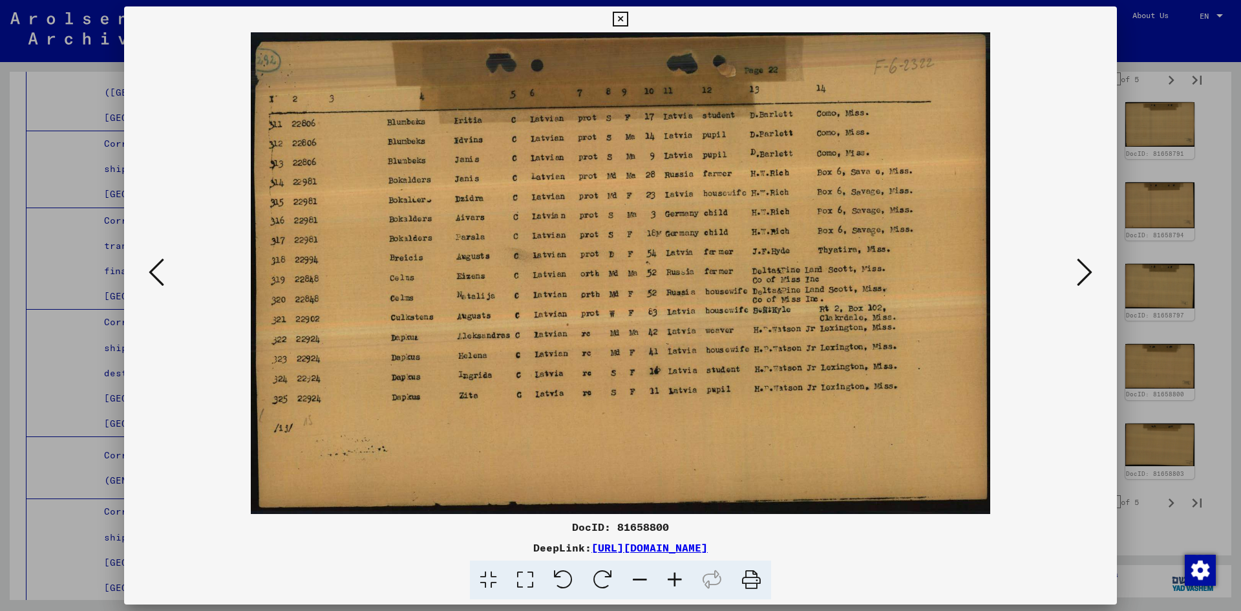
click at [152, 273] on icon at bounding box center [157, 272] width 16 height 31
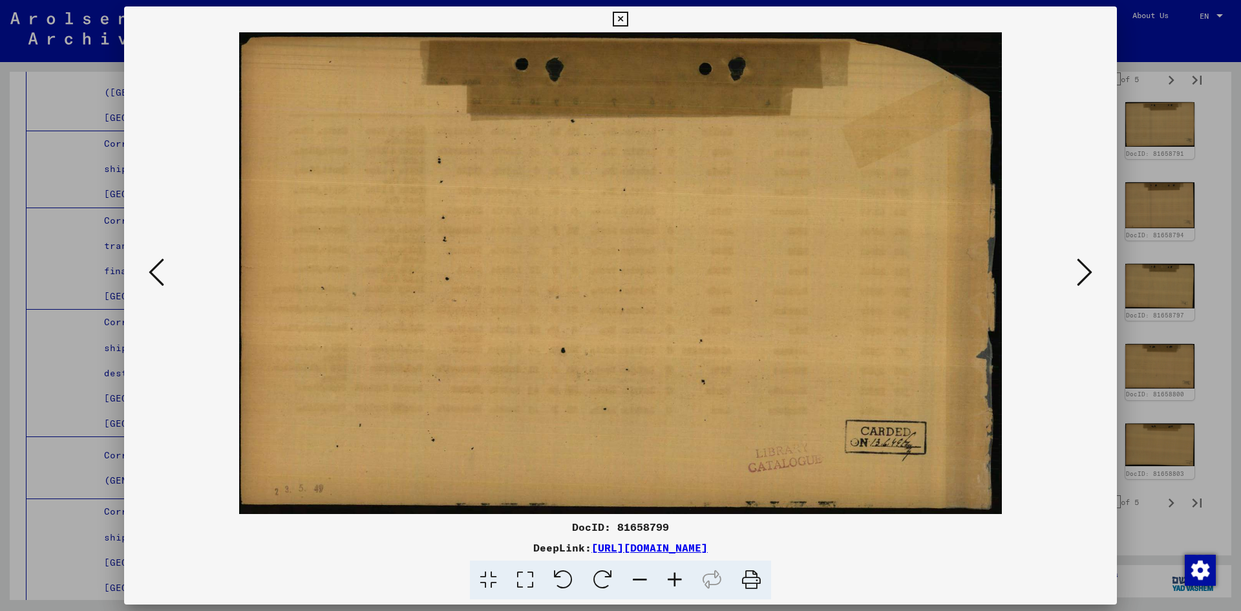
click at [152, 273] on icon at bounding box center [157, 272] width 16 height 31
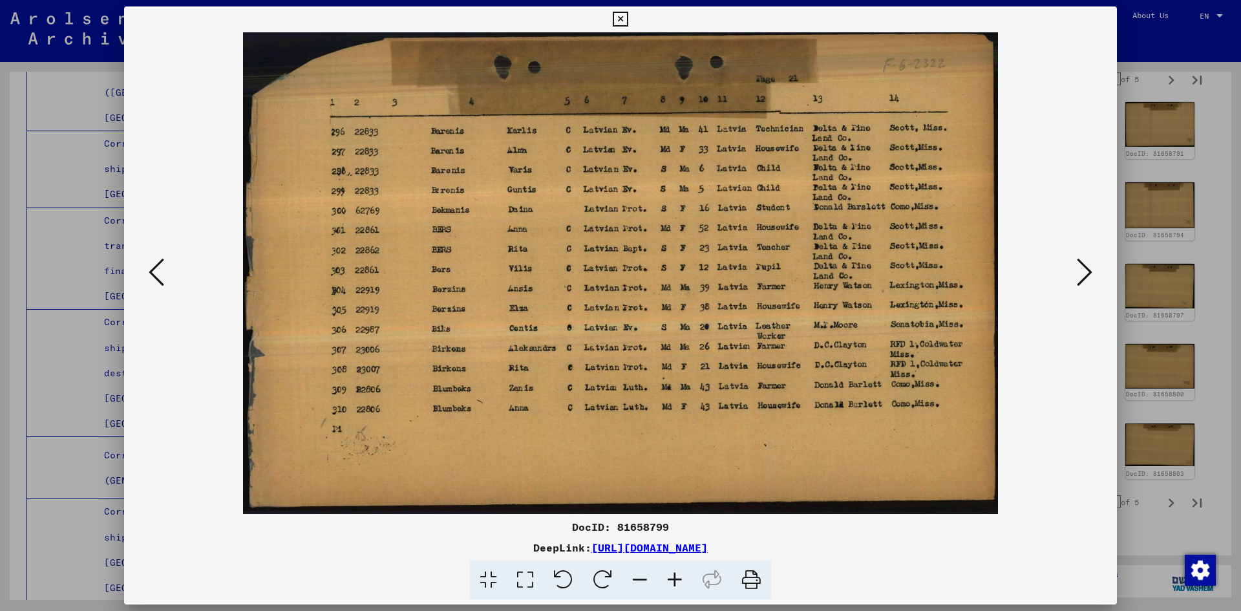
click at [152, 273] on icon at bounding box center [157, 272] width 16 height 31
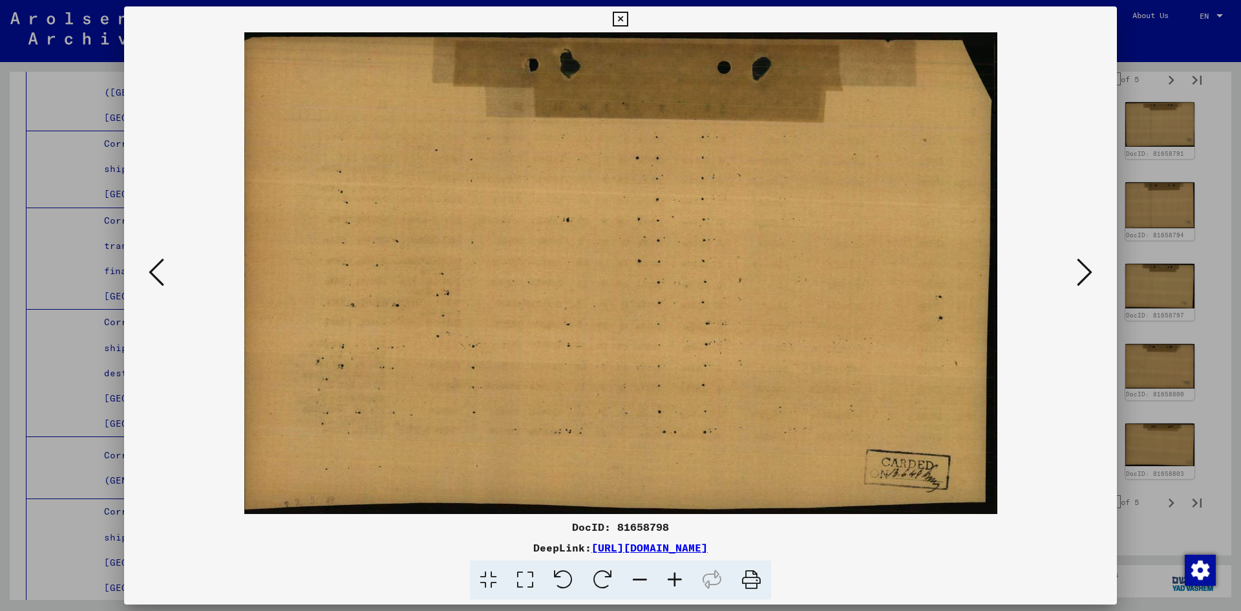
click at [152, 273] on icon at bounding box center [157, 272] width 16 height 31
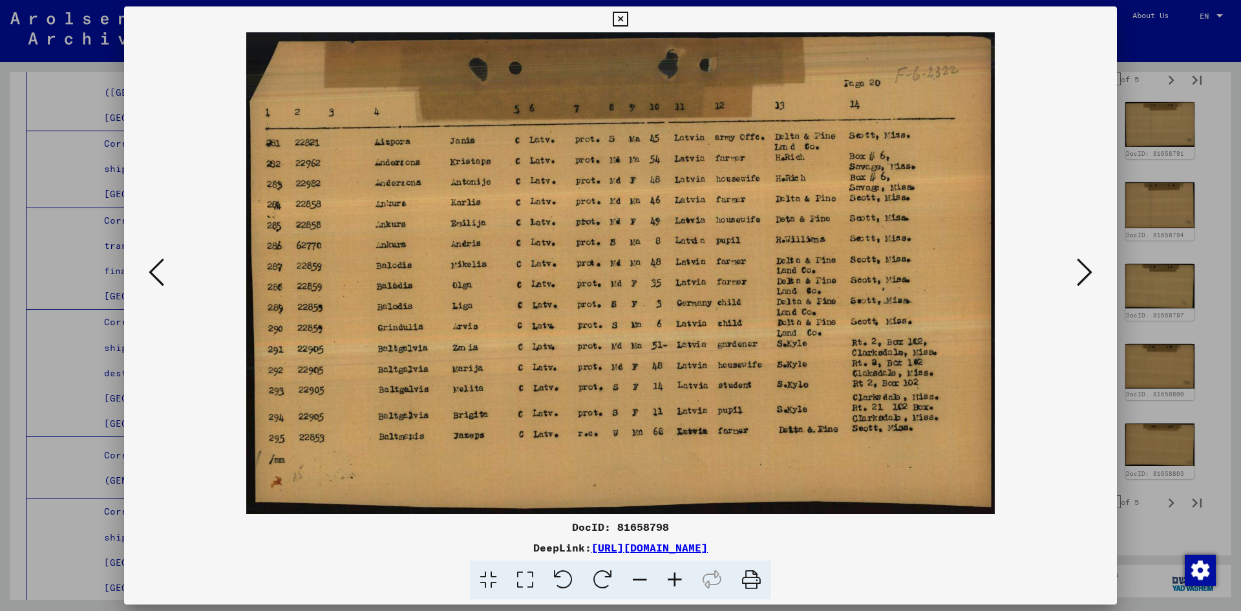
click at [152, 273] on icon at bounding box center [157, 272] width 16 height 31
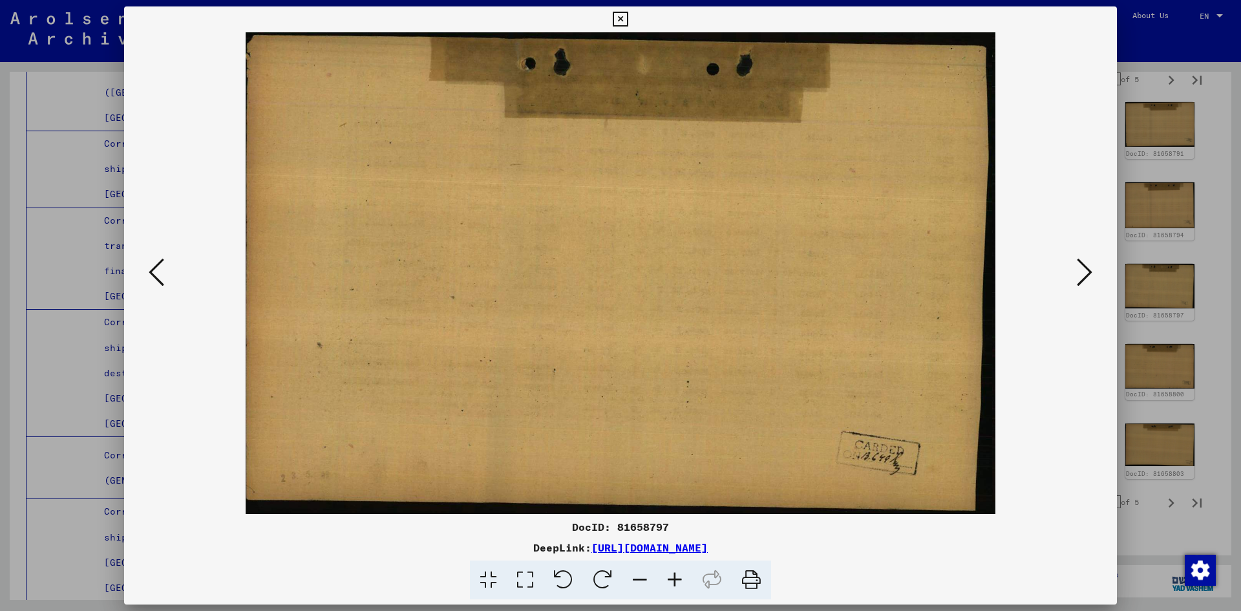
click at [152, 273] on icon at bounding box center [157, 272] width 16 height 31
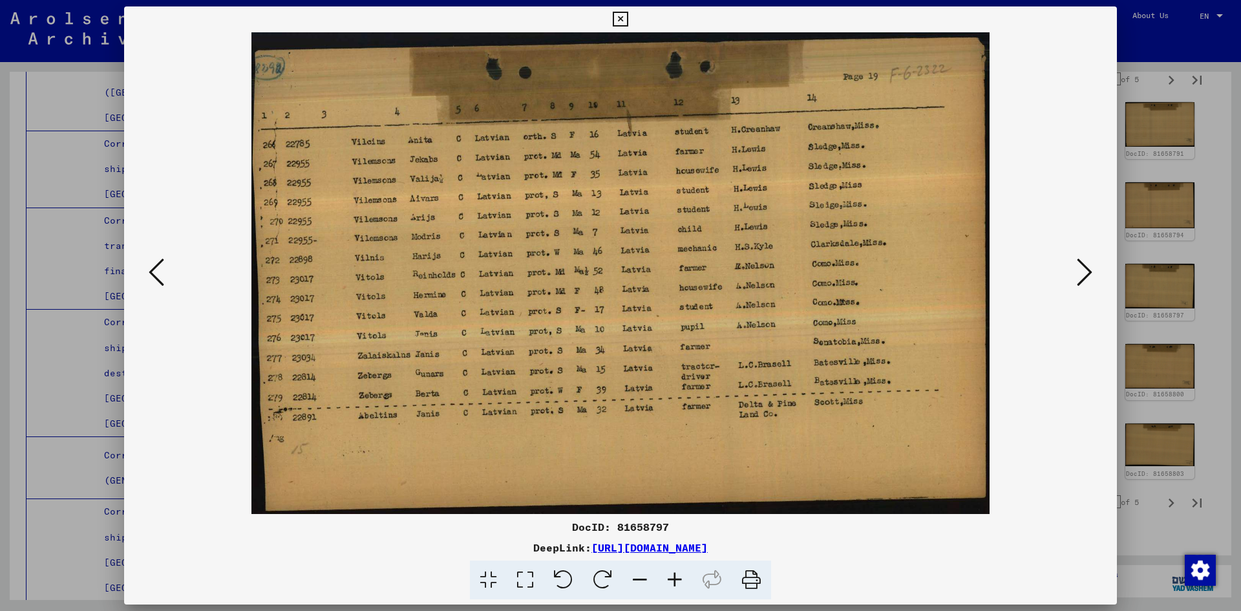
click at [153, 273] on icon at bounding box center [157, 272] width 16 height 31
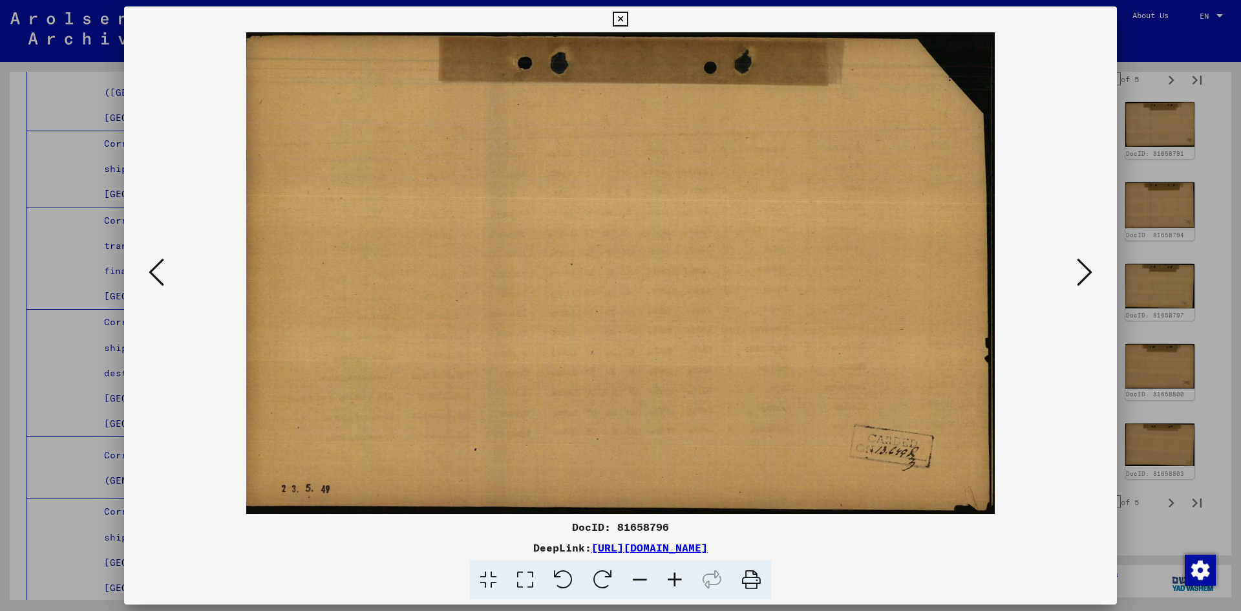
click at [153, 273] on icon at bounding box center [157, 272] width 16 height 31
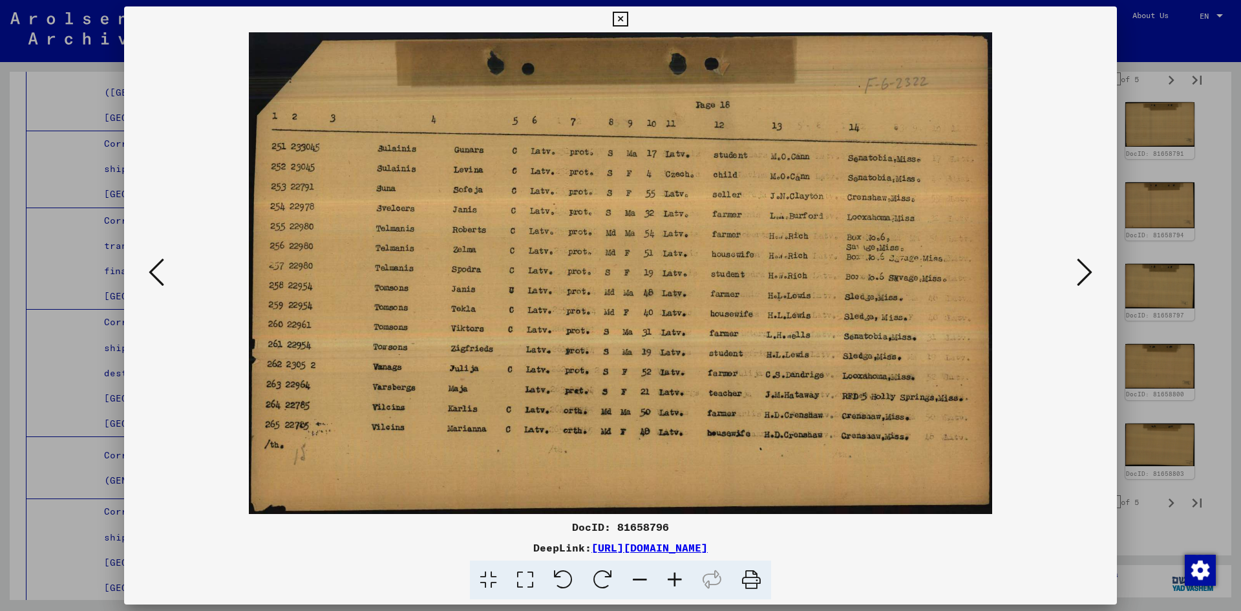
click at [153, 273] on icon at bounding box center [157, 272] width 16 height 31
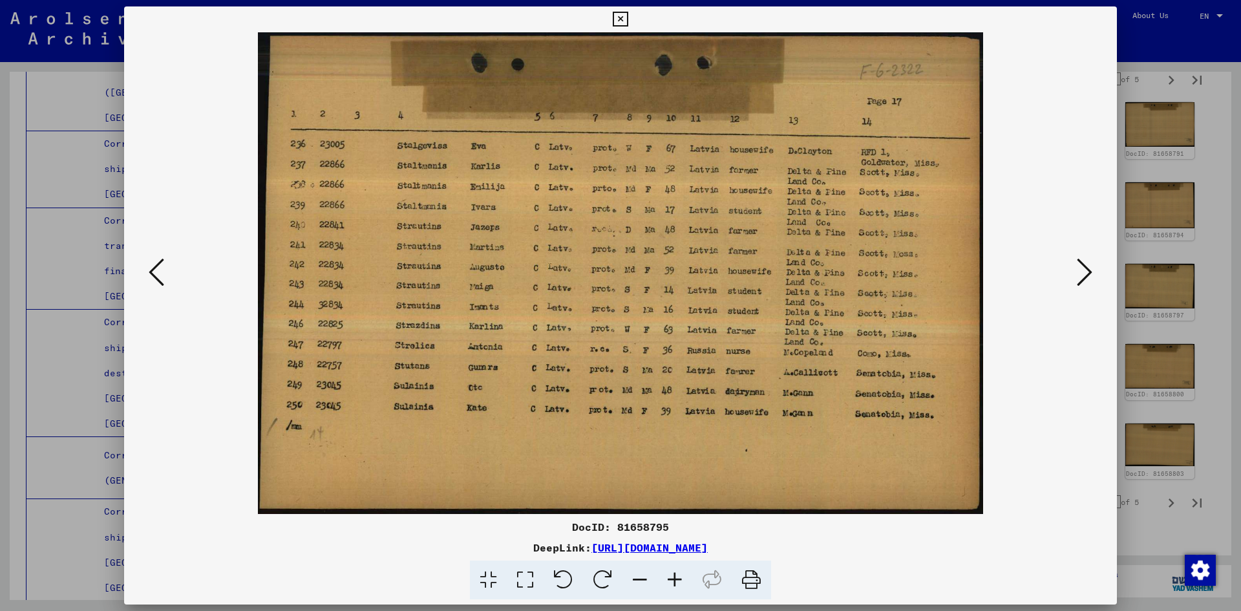
click at [153, 273] on icon at bounding box center [157, 272] width 16 height 31
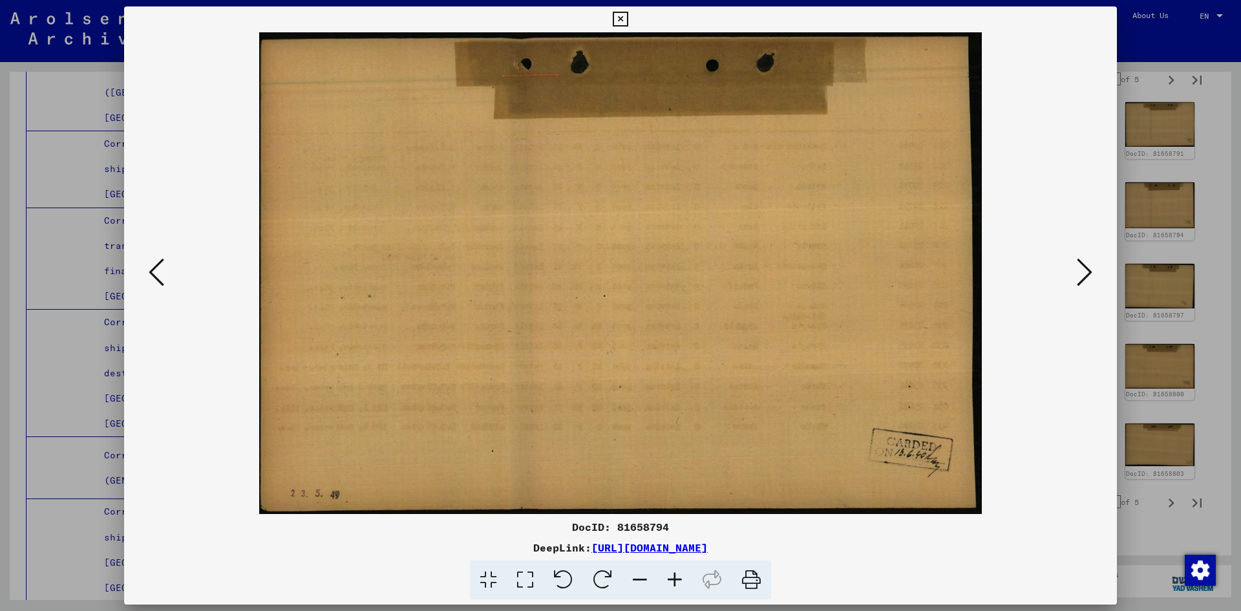
click at [153, 273] on icon at bounding box center [157, 272] width 16 height 31
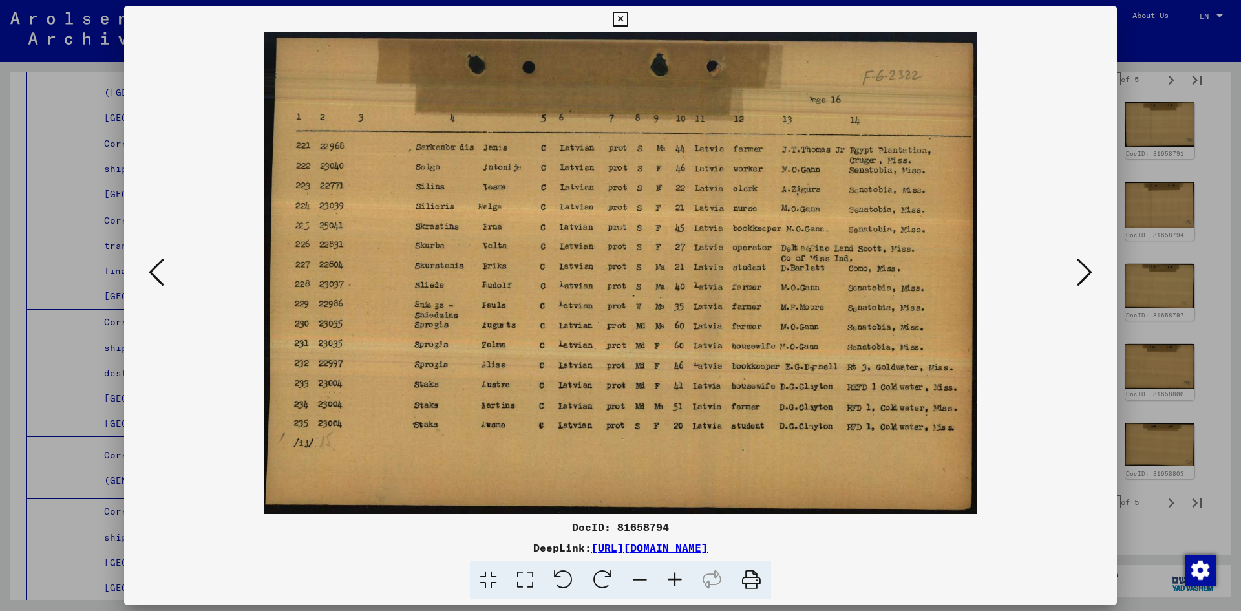
click at [153, 273] on icon at bounding box center [157, 272] width 16 height 31
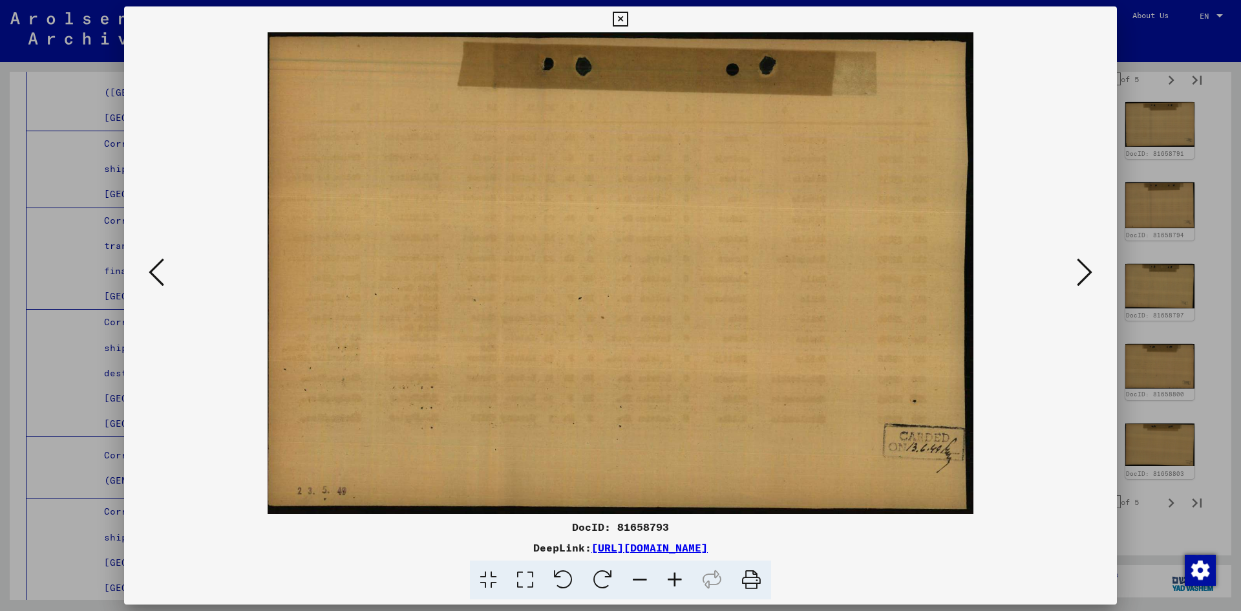
click at [153, 273] on icon at bounding box center [157, 272] width 16 height 31
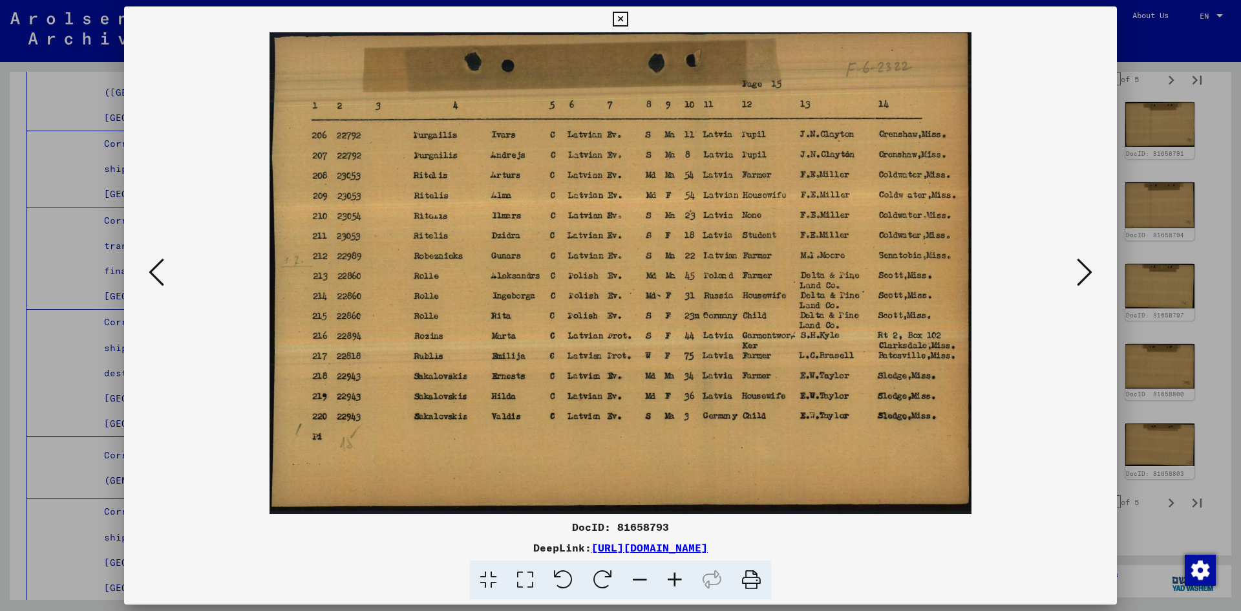
click at [153, 273] on icon at bounding box center [157, 272] width 16 height 31
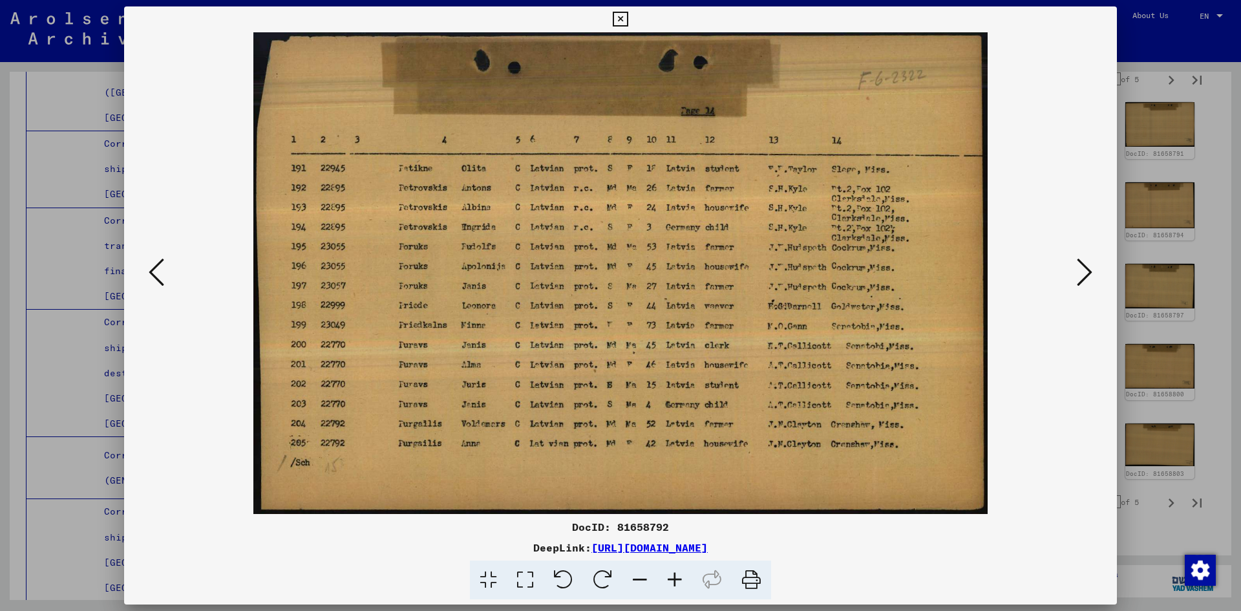
click at [153, 273] on icon at bounding box center [157, 272] width 16 height 31
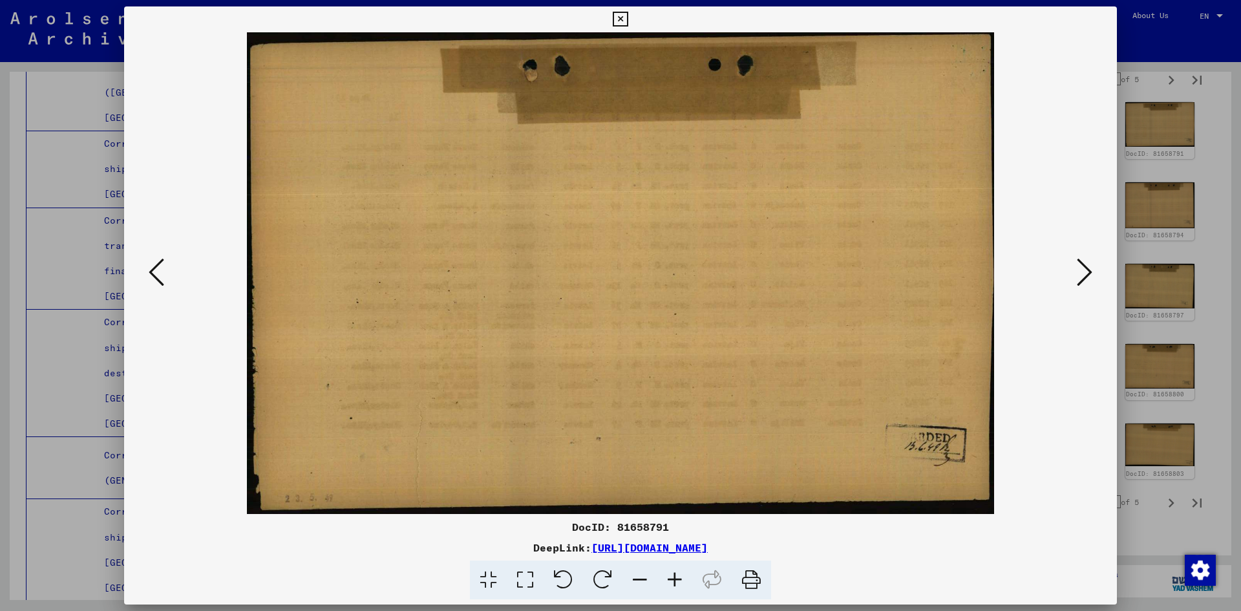
click at [153, 273] on icon at bounding box center [157, 272] width 16 height 31
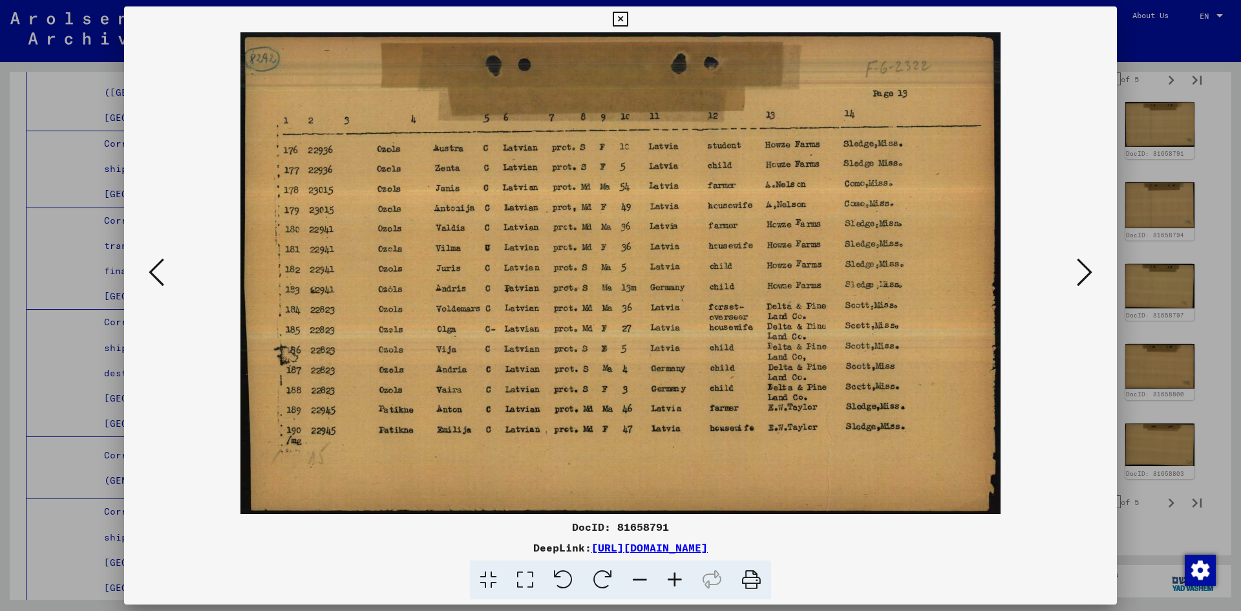
click at [153, 273] on icon at bounding box center [157, 272] width 16 height 31
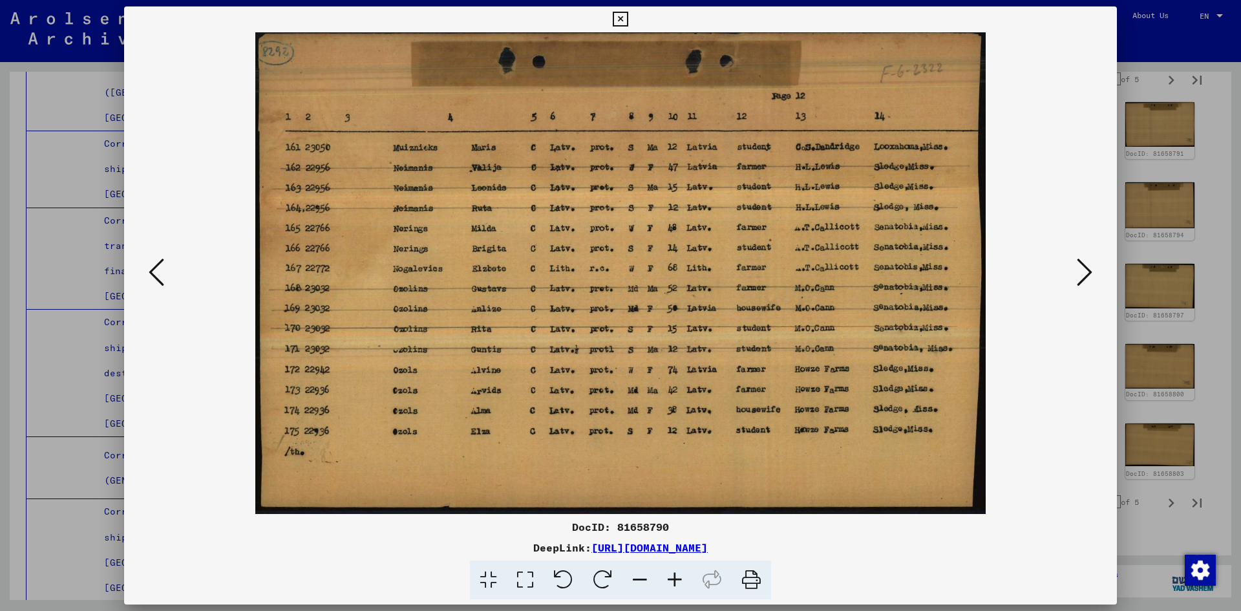
click at [153, 273] on icon at bounding box center [157, 272] width 16 height 31
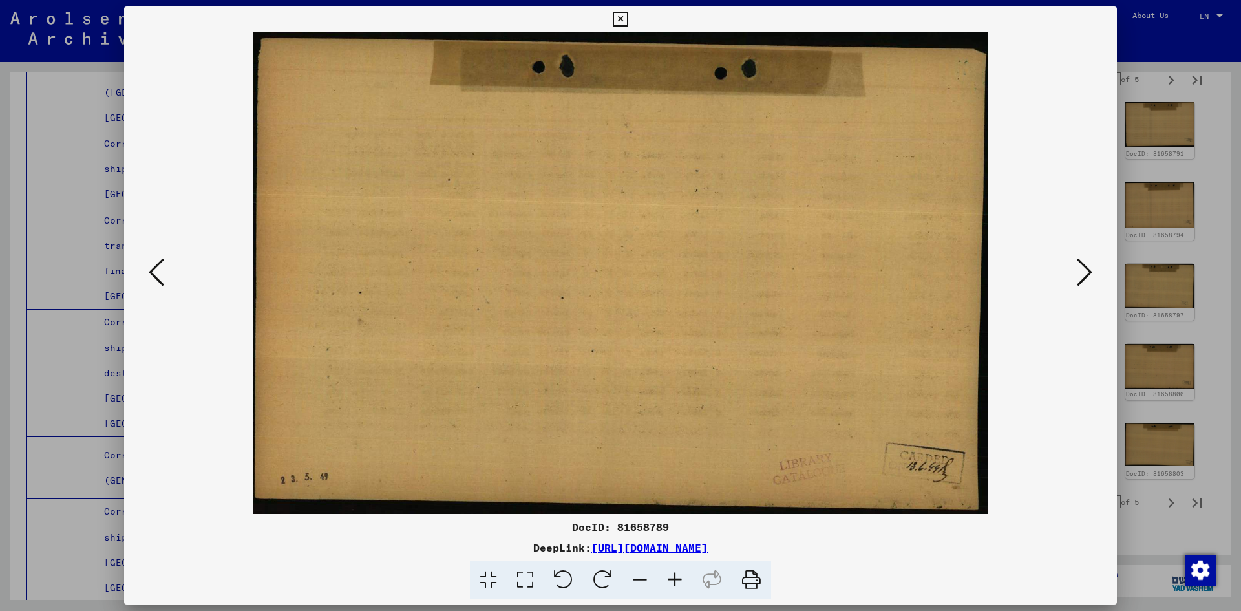
click at [153, 273] on icon at bounding box center [157, 272] width 16 height 31
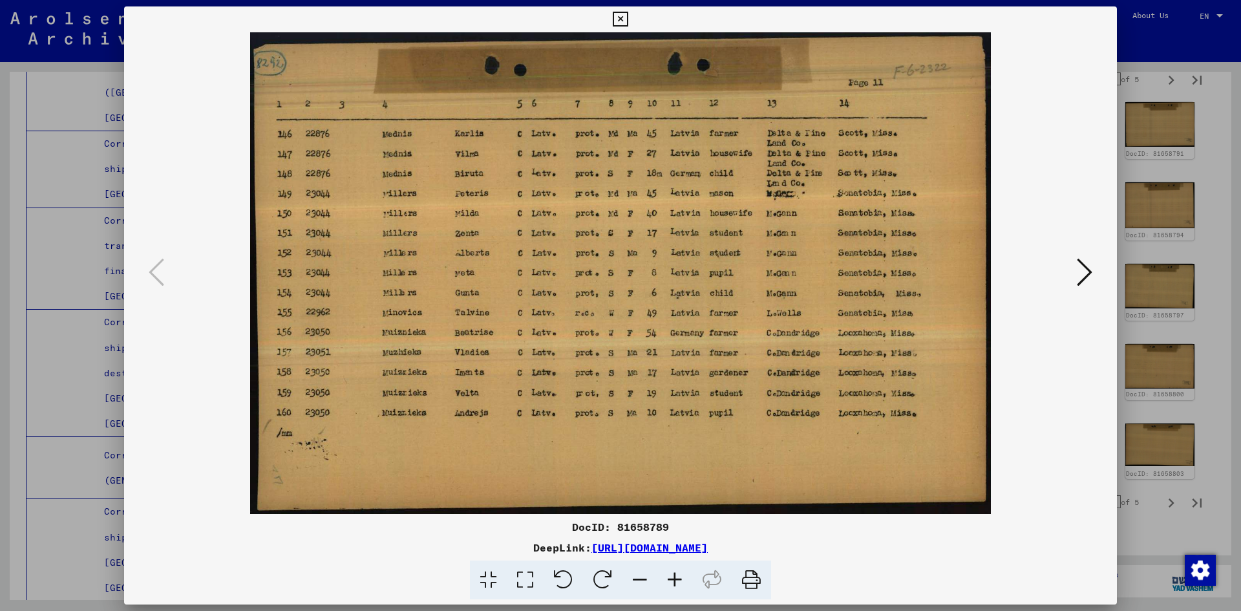
click at [1216, 154] on div at bounding box center [620, 305] width 1241 height 611
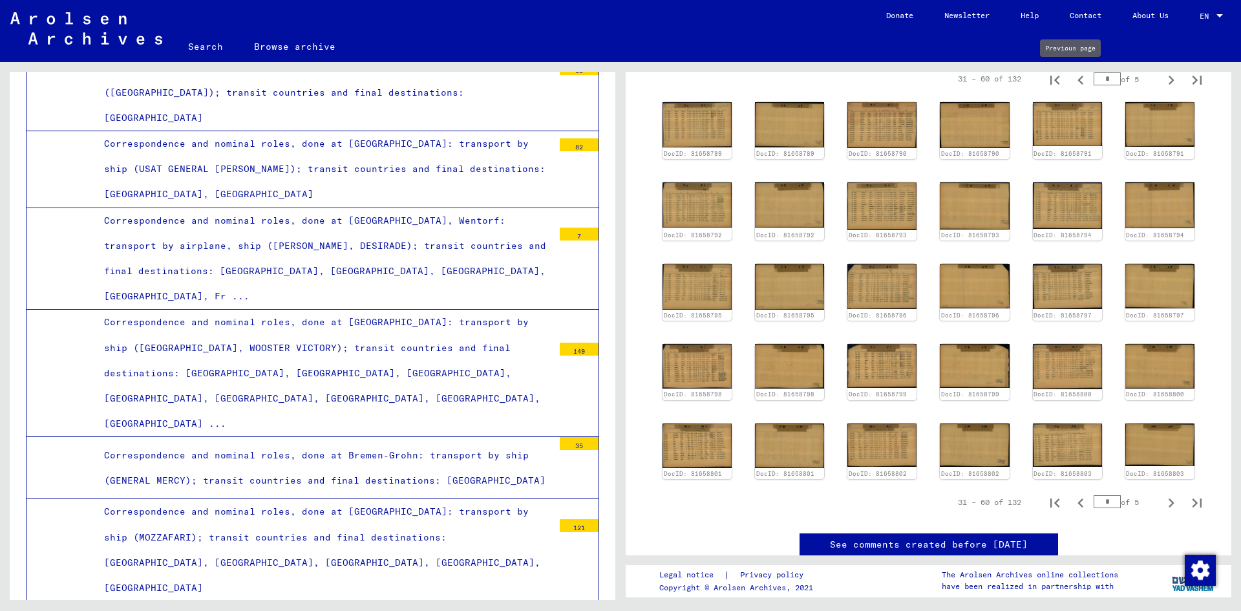
click at [1075, 76] on icon "Previous page" at bounding box center [1081, 80] width 18 height 18
type input "*"
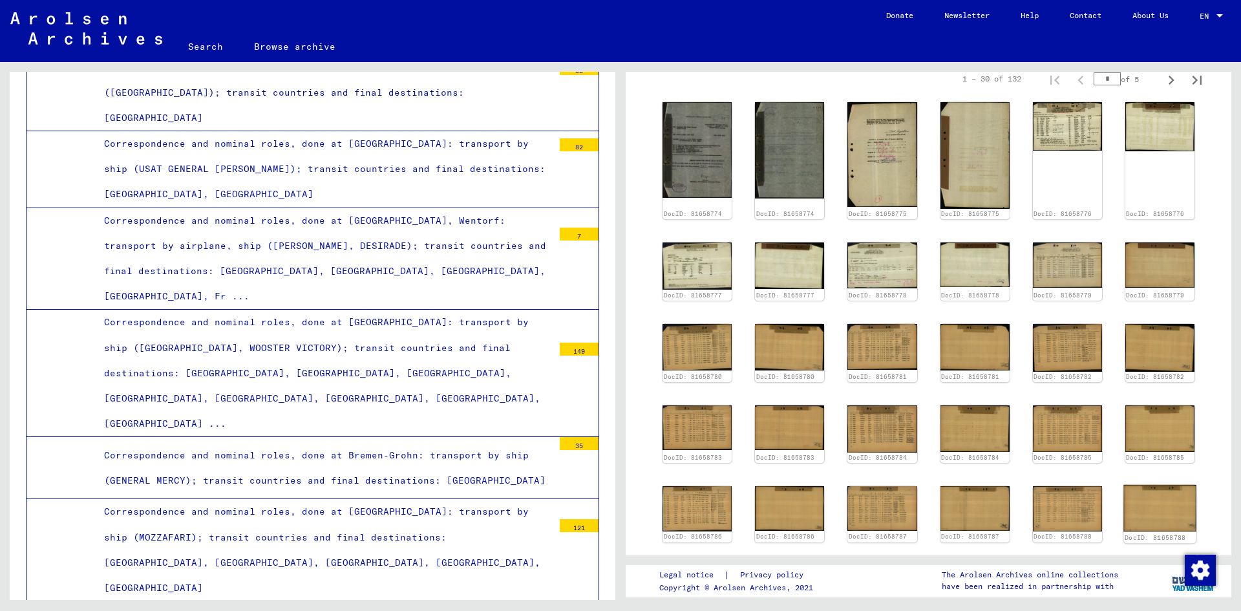
click at [1157, 487] on img at bounding box center [1159, 508] width 73 height 47
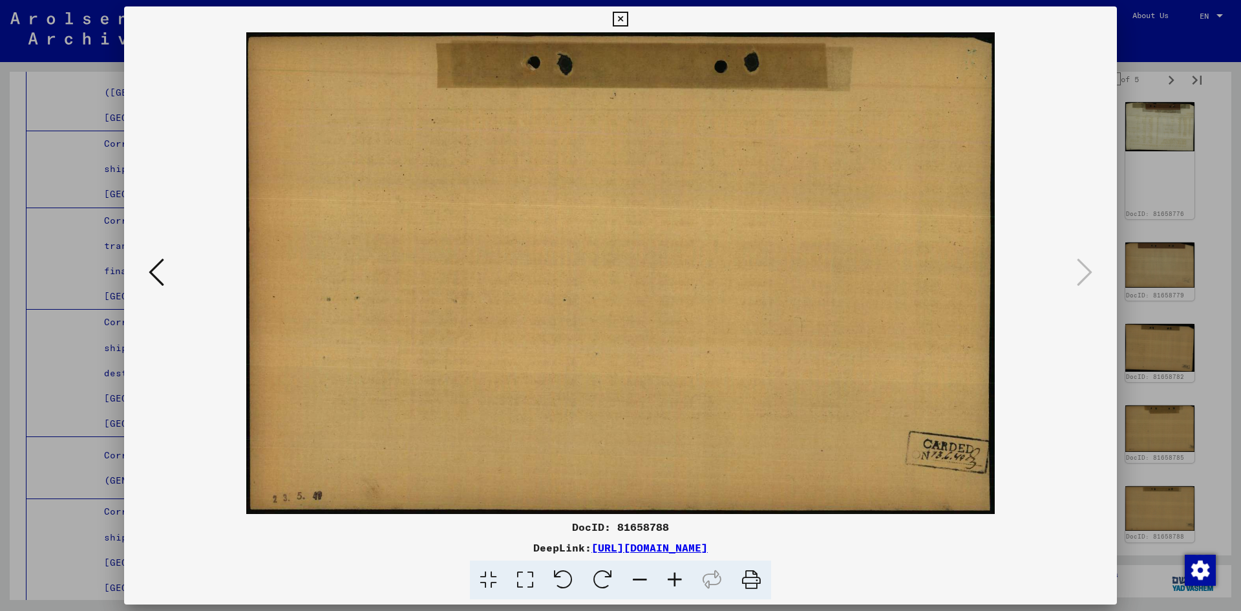
click at [159, 273] on icon at bounding box center [157, 272] width 16 height 31
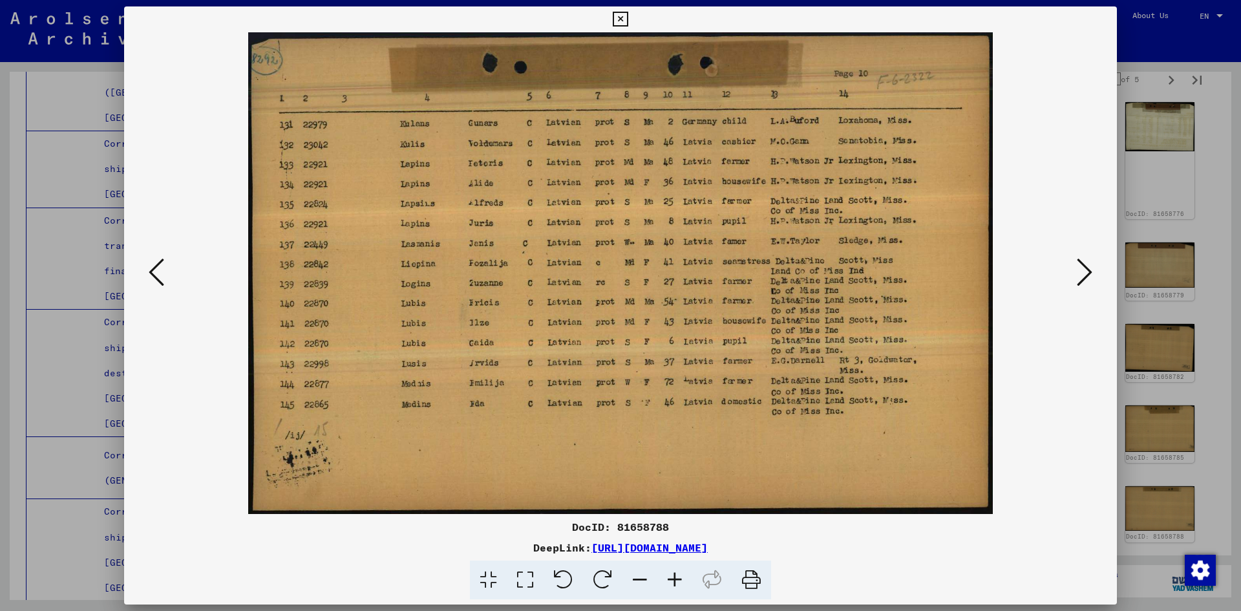
click at [158, 273] on icon at bounding box center [157, 272] width 16 height 31
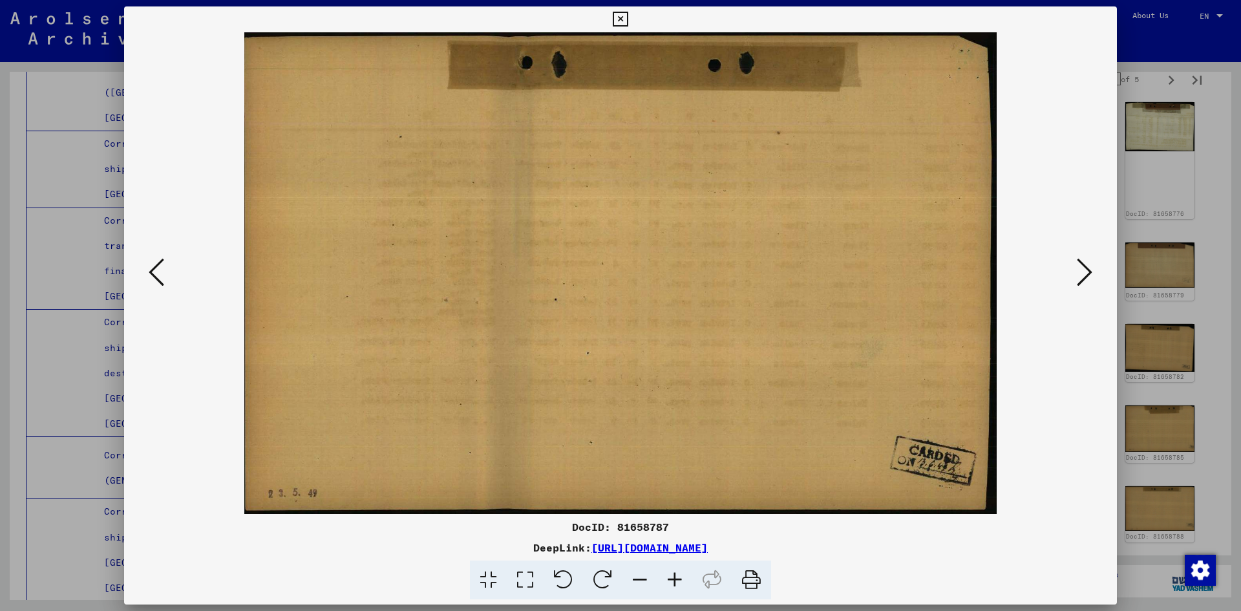
click at [158, 273] on icon at bounding box center [157, 272] width 16 height 31
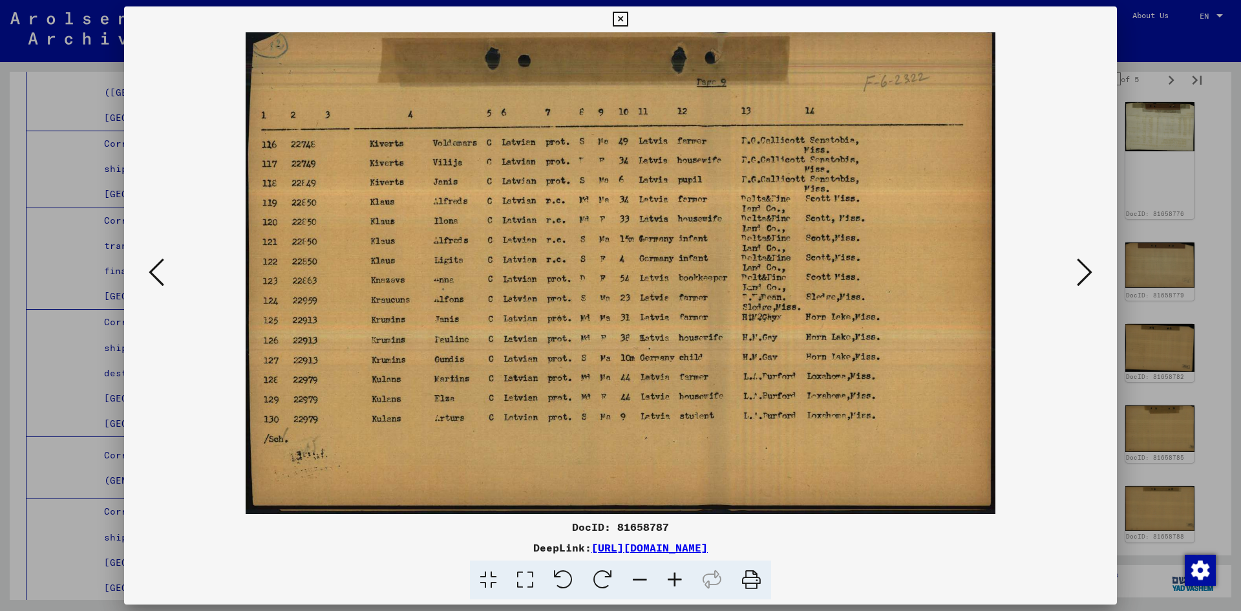
click at [158, 273] on icon at bounding box center [157, 272] width 16 height 31
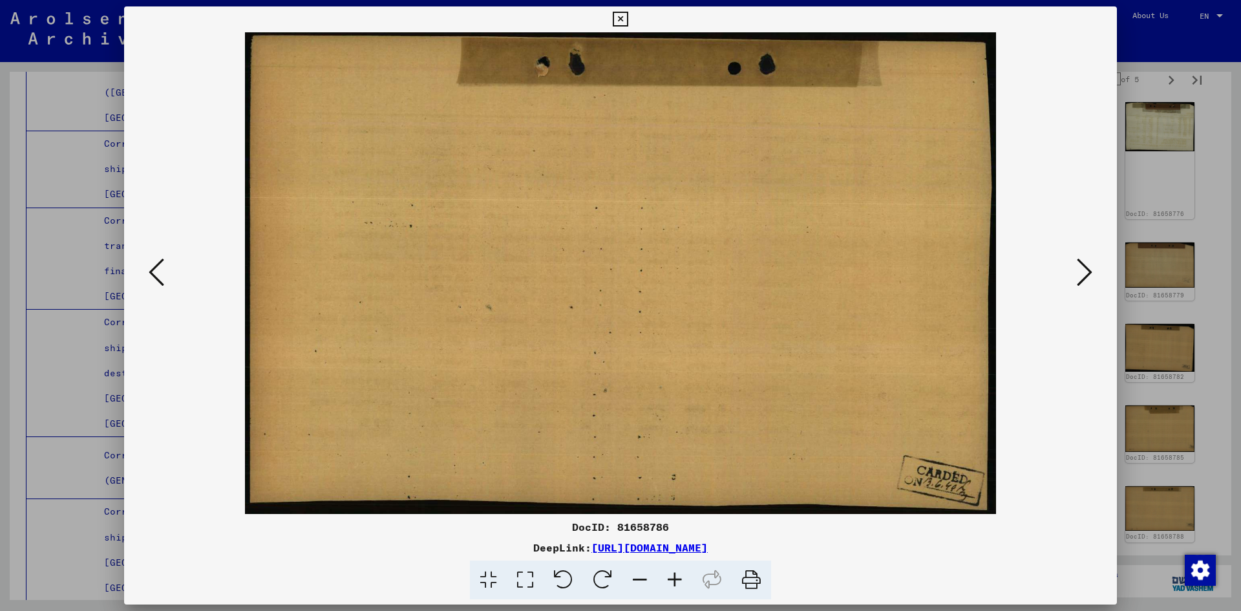
click at [158, 273] on icon at bounding box center [157, 272] width 16 height 31
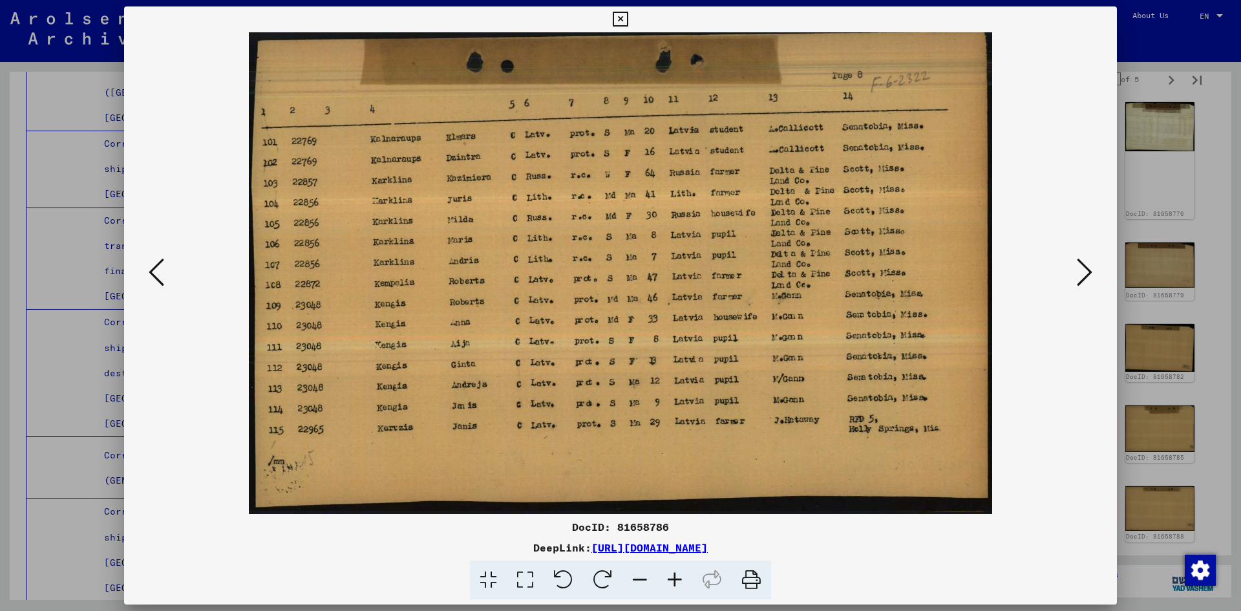
click at [158, 273] on icon at bounding box center [157, 272] width 16 height 31
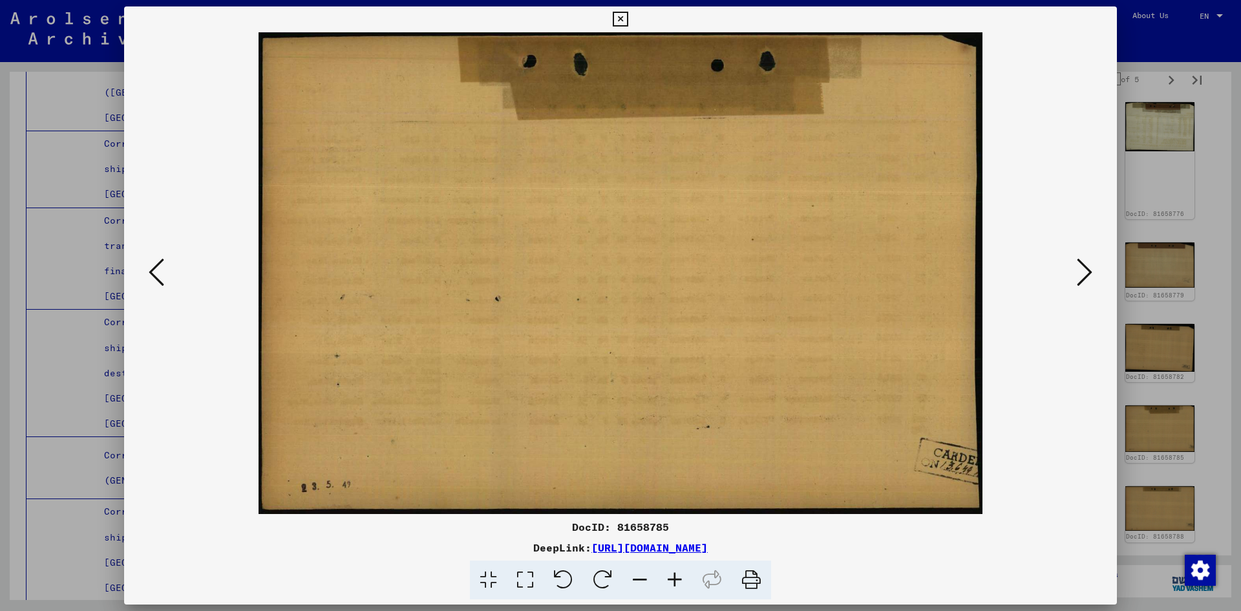
click at [158, 273] on icon at bounding box center [157, 272] width 16 height 31
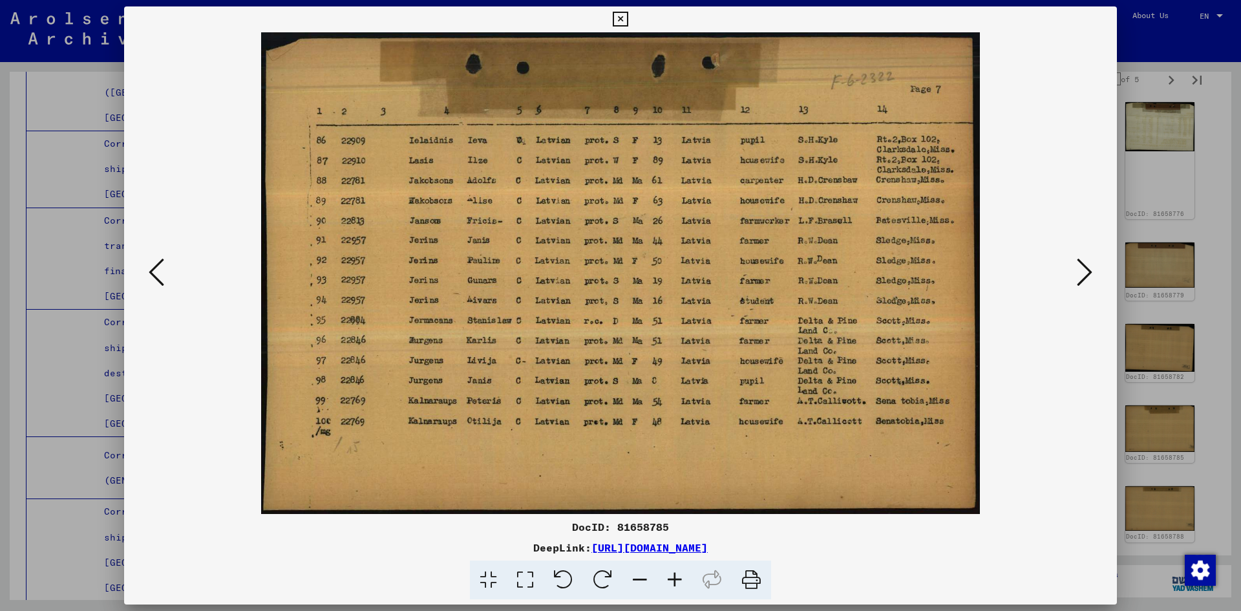
click at [158, 273] on icon at bounding box center [157, 272] width 16 height 31
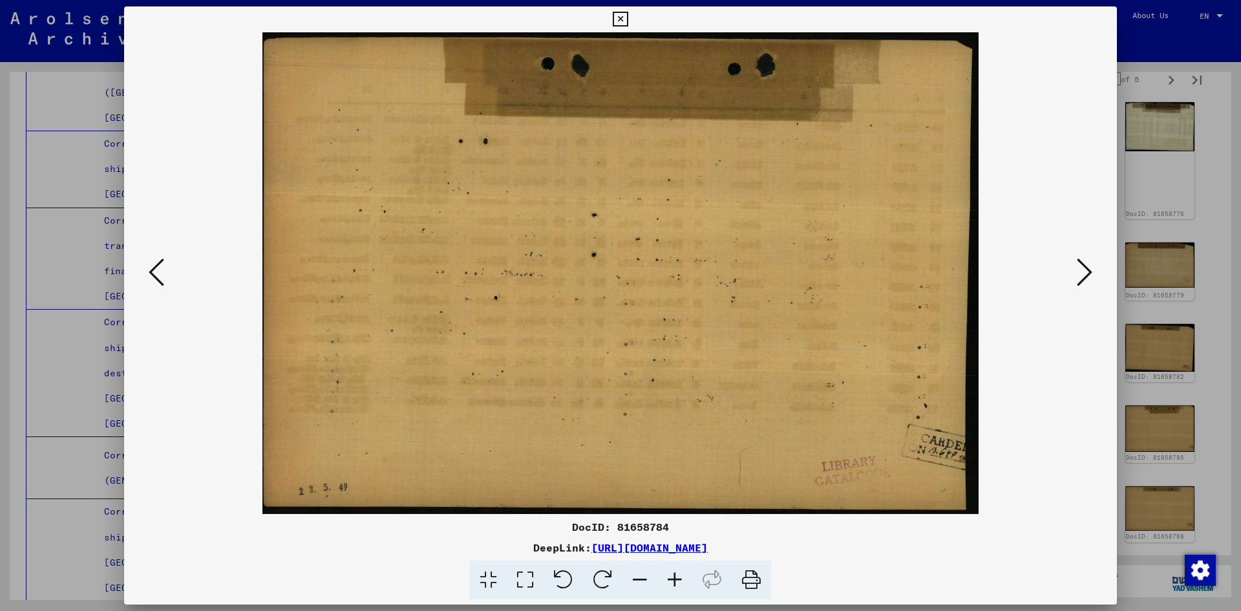
click at [158, 273] on icon at bounding box center [157, 272] width 16 height 31
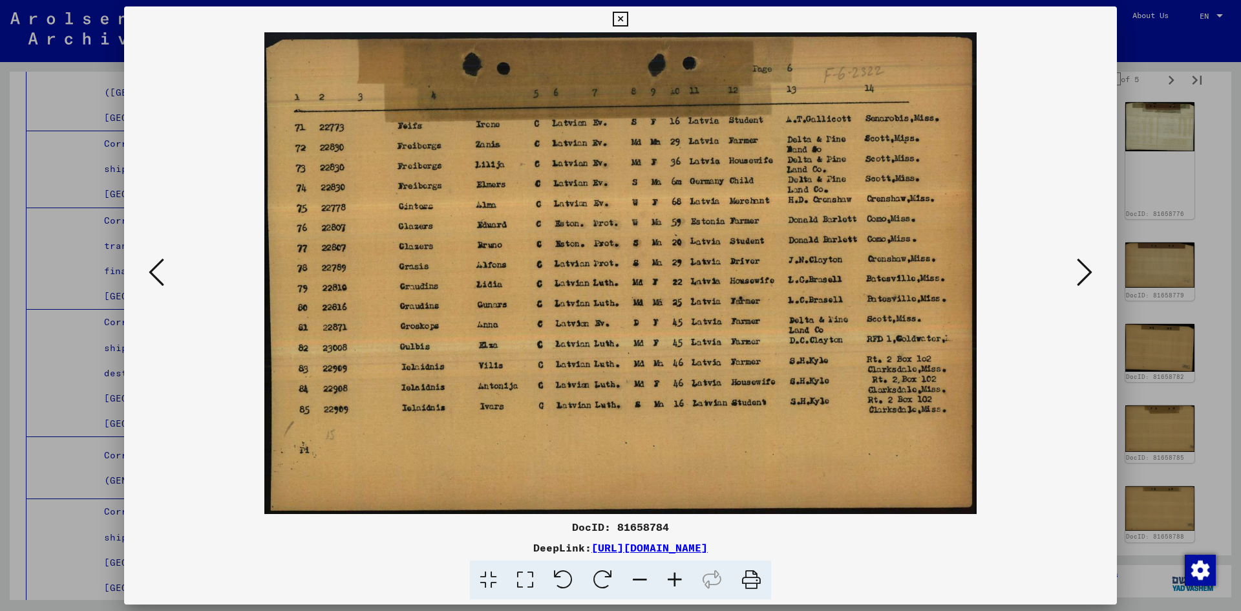
click at [158, 273] on icon at bounding box center [157, 272] width 16 height 31
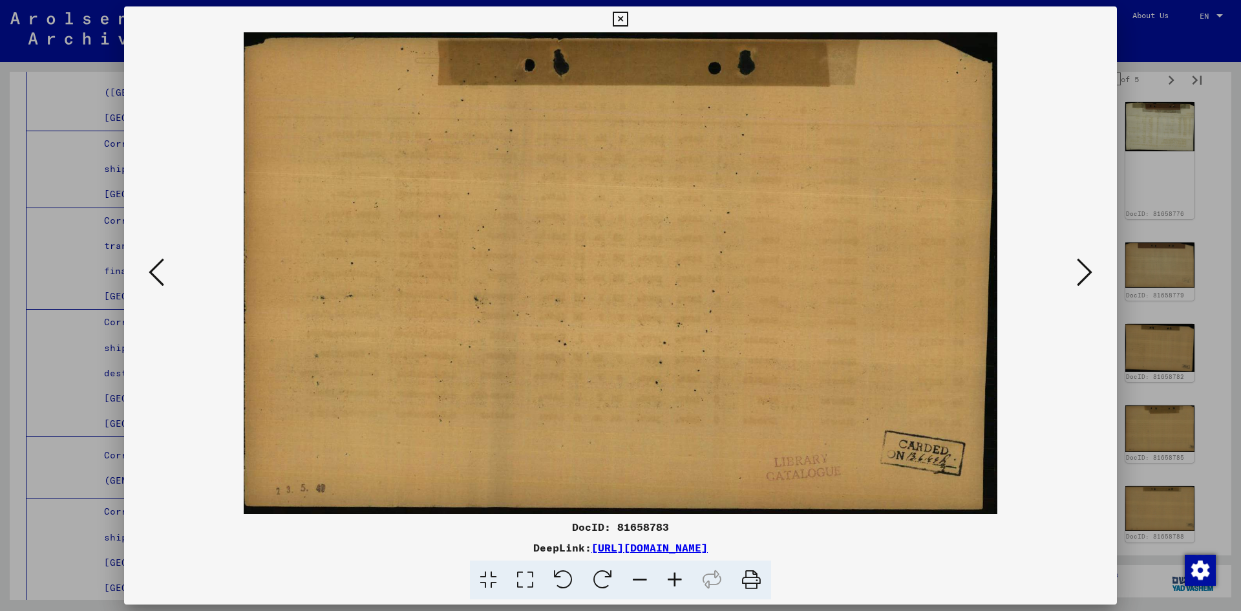
click at [158, 273] on icon at bounding box center [157, 272] width 16 height 31
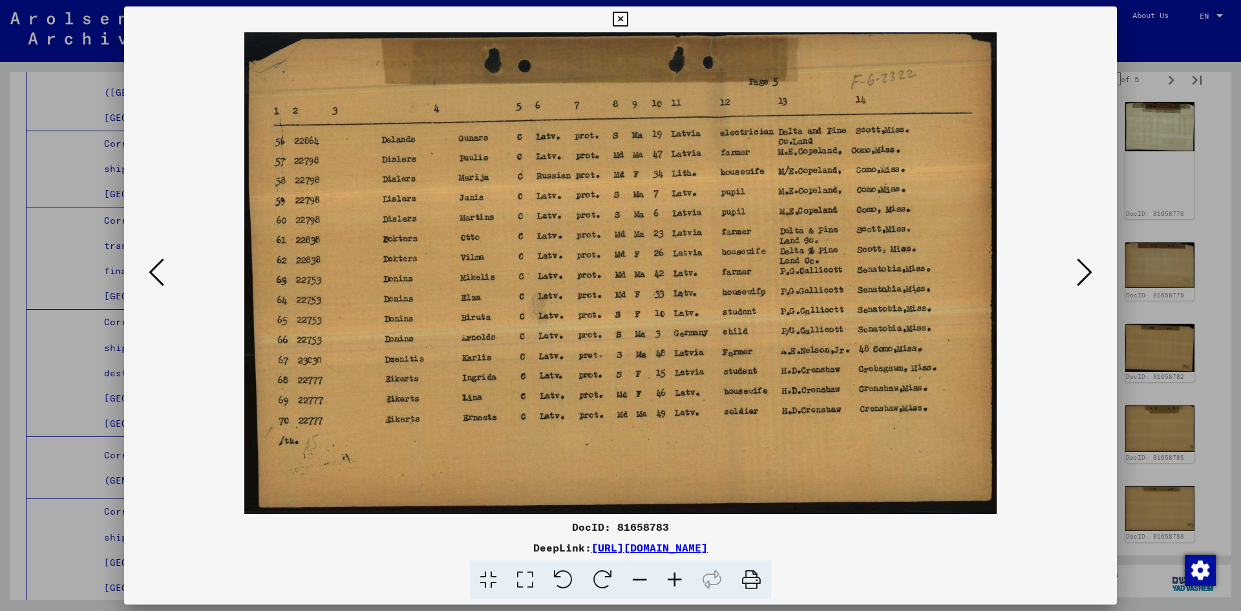
click at [158, 273] on icon at bounding box center [157, 272] width 16 height 31
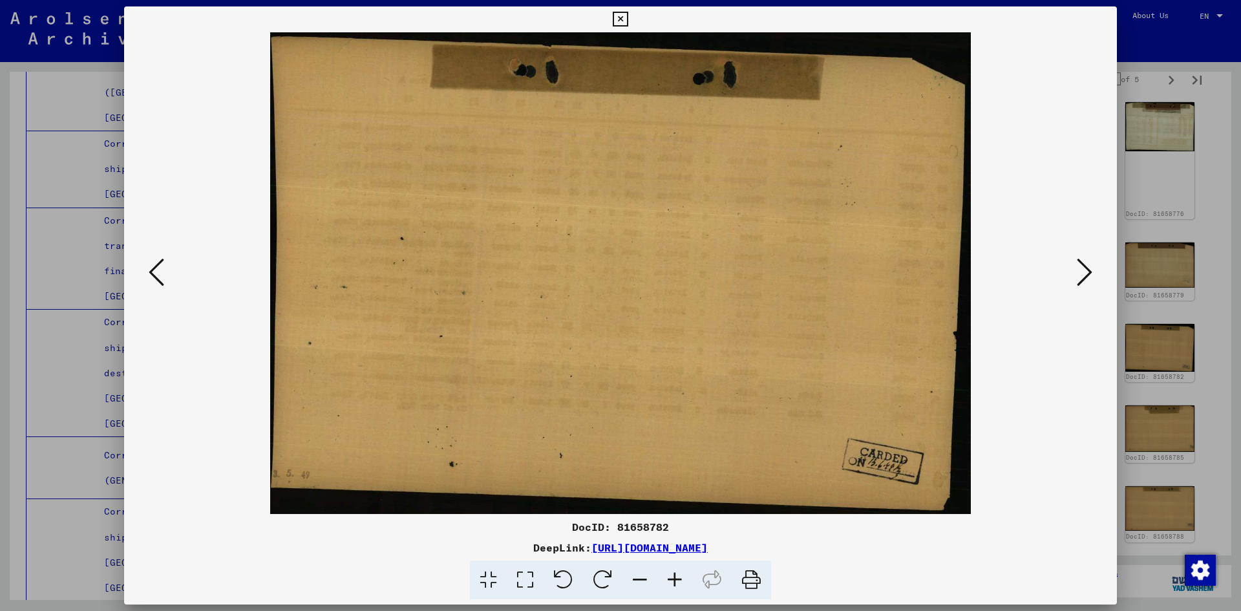
click at [158, 273] on icon at bounding box center [157, 272] width 16 height 31
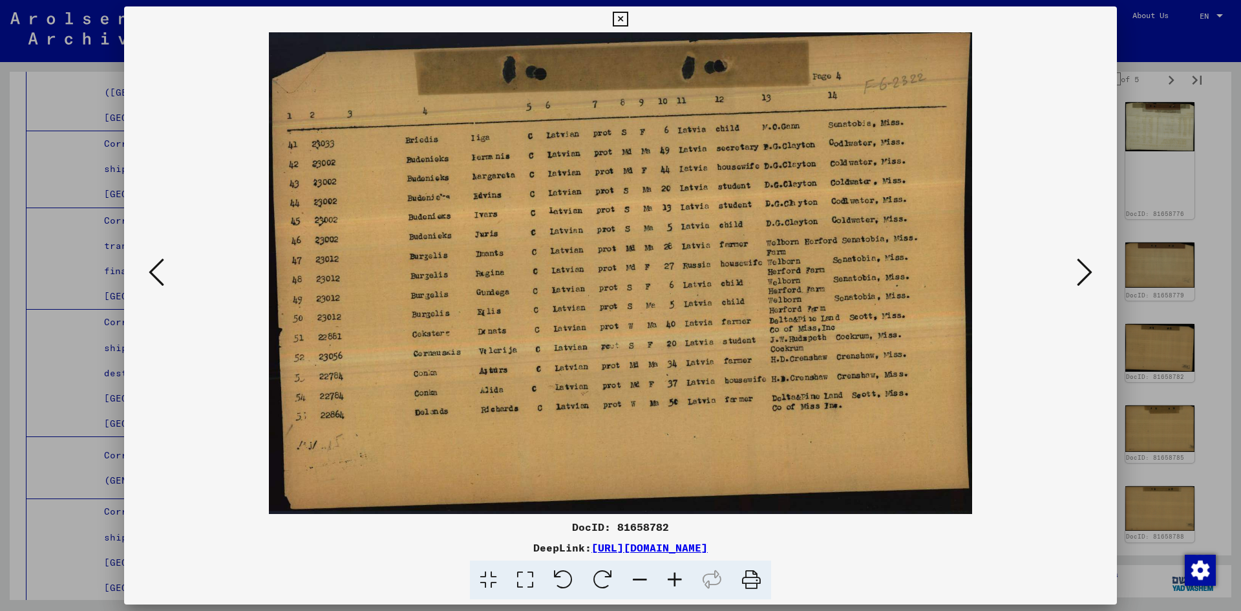
click at [158, 273] on icon at bounding box center [157, 272] width 16 height 31
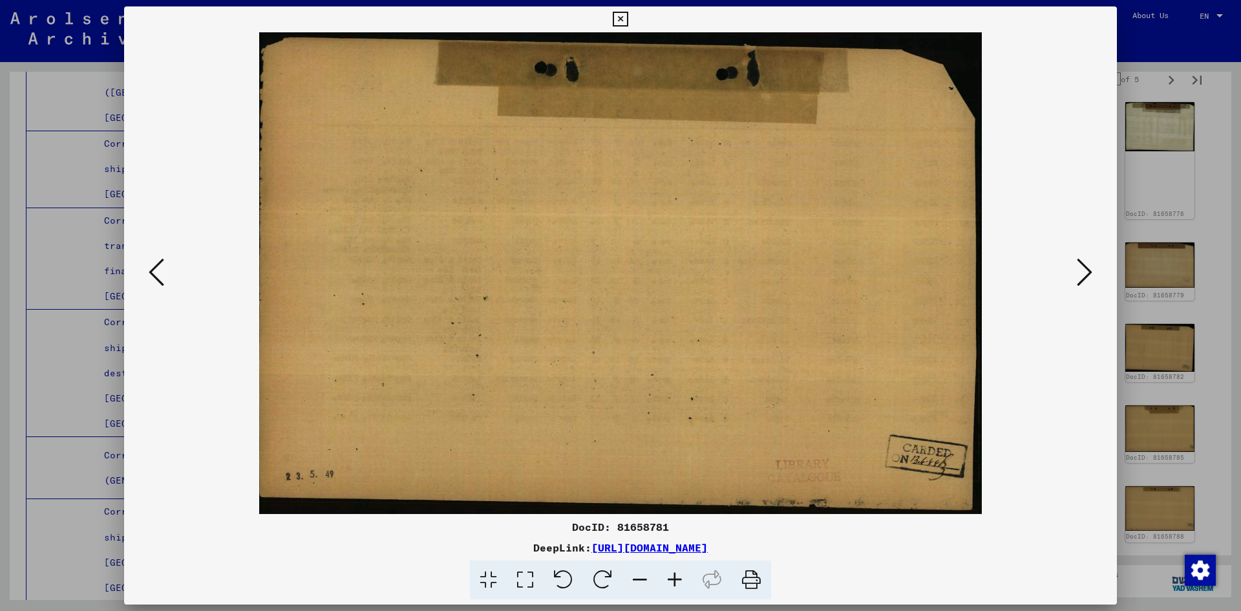
click at [158, 273] on icon at bounding box center [157, 272] width 16 height 31
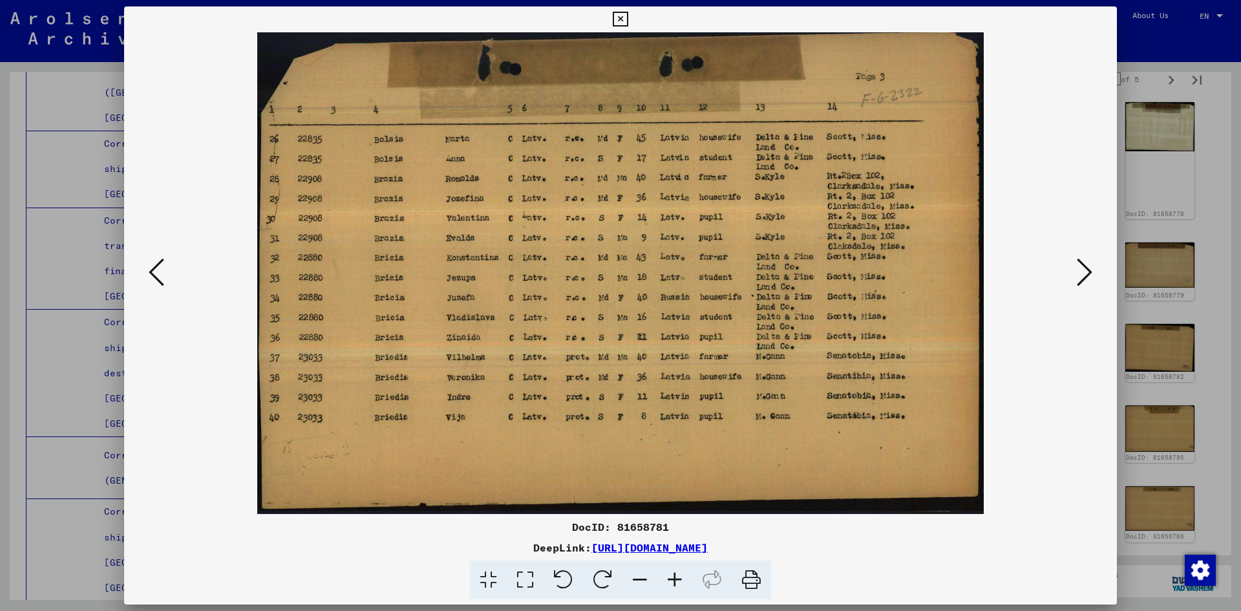
click at [158, 273] on icon at bounding box center [157, 272] width 16 height 31
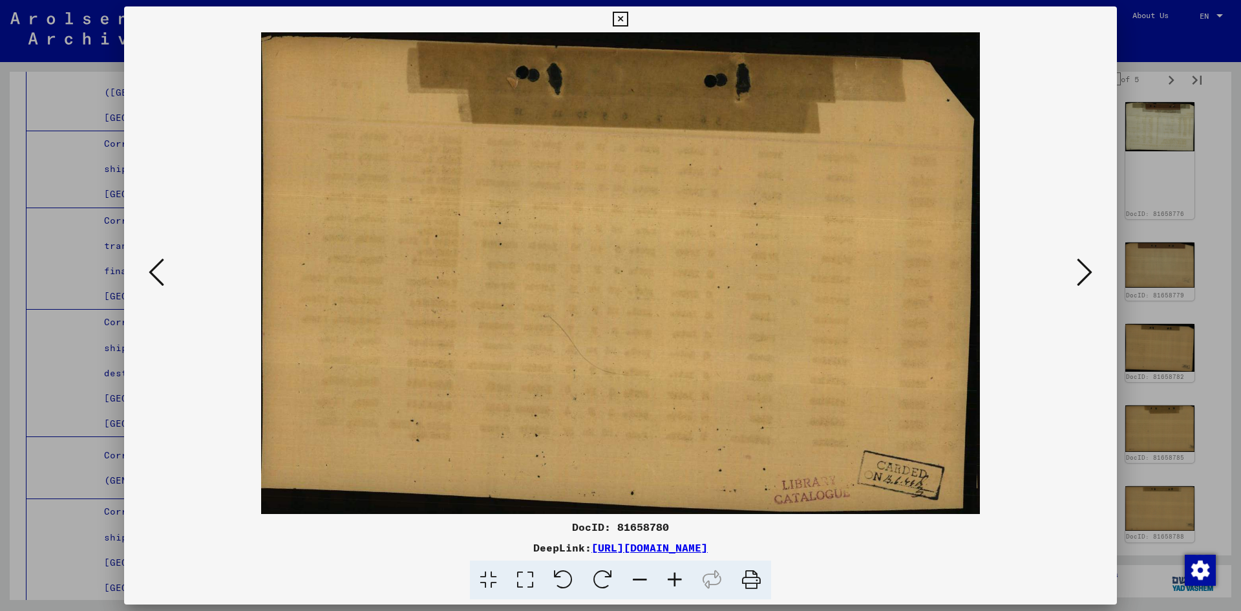
click at [158, 273] on icon at bounding box center [157, 272] width 16 height 31
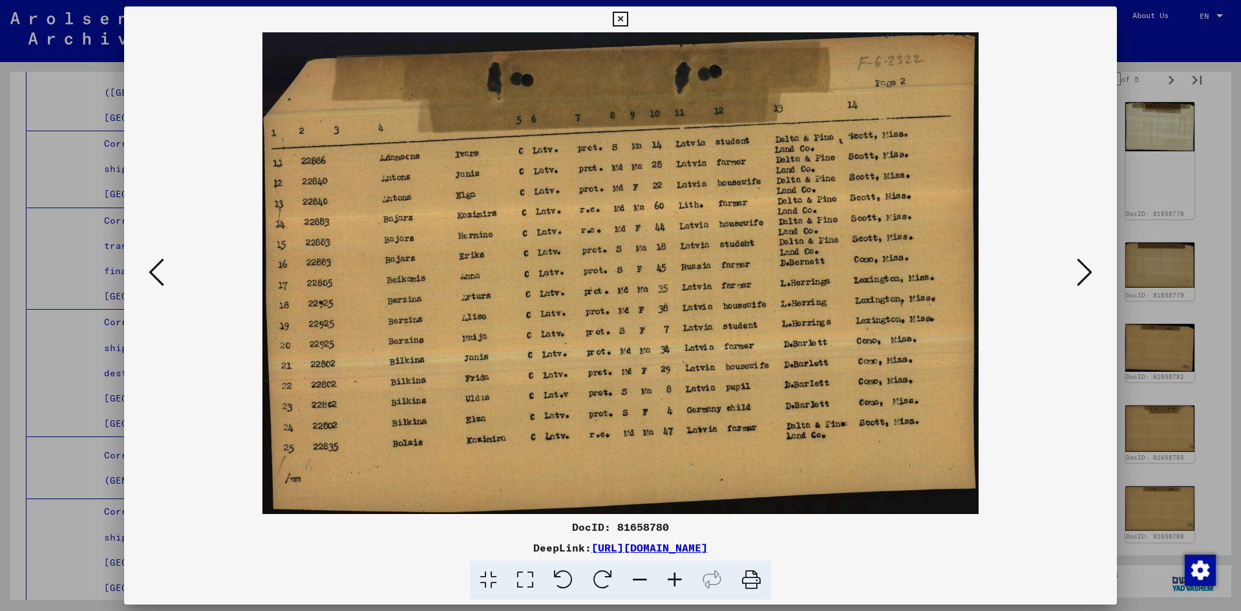
click at [158, 273] on icon at bounding box center [157, 272] width 16 height 31
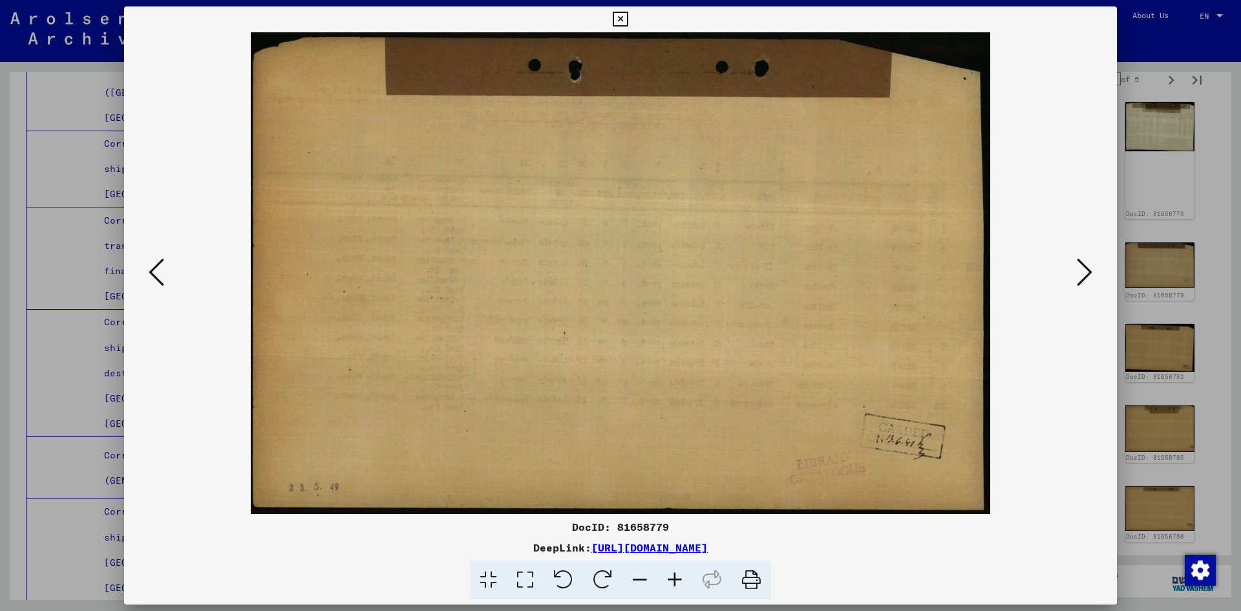
click at [158, 273] on icon at bounding box center [157, 272] width 16 height 31
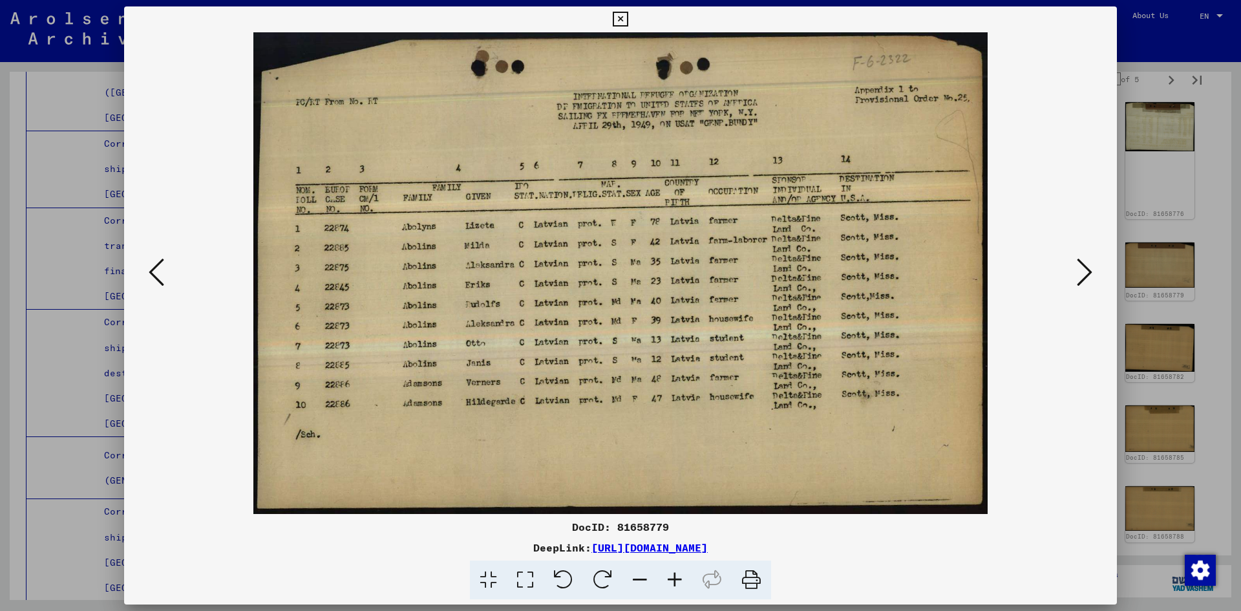
click at [163, 269] on icon at bounding box center [157, 272] width 16 height 31
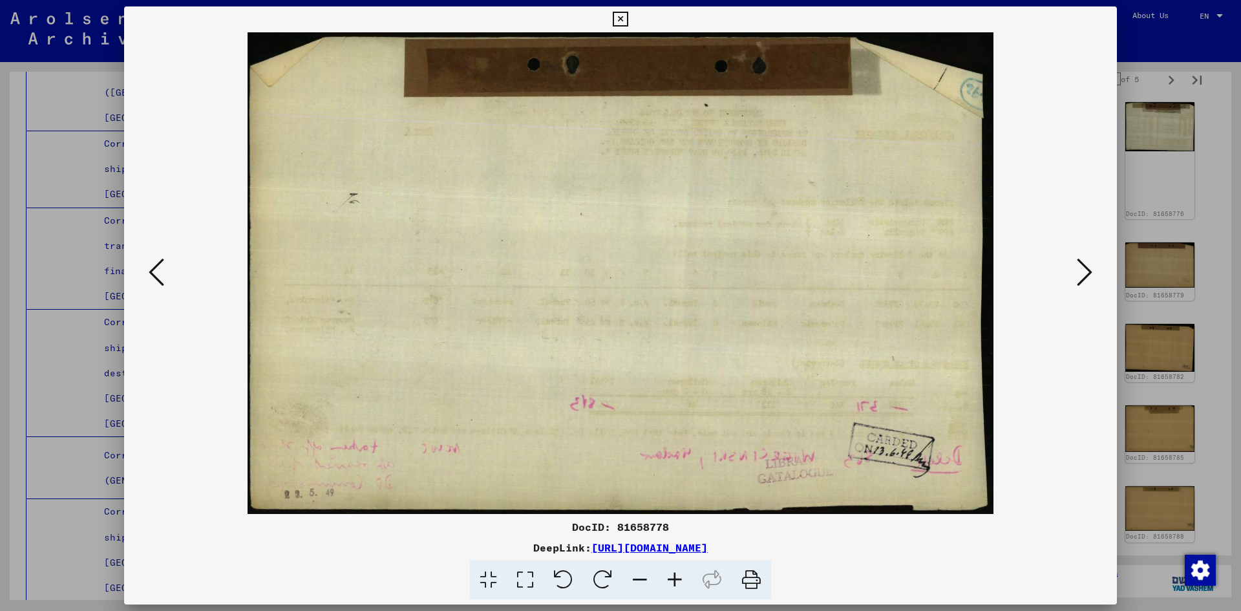
click at [163, 269] on icon at bounding box center [157, 272] width 16 height 31
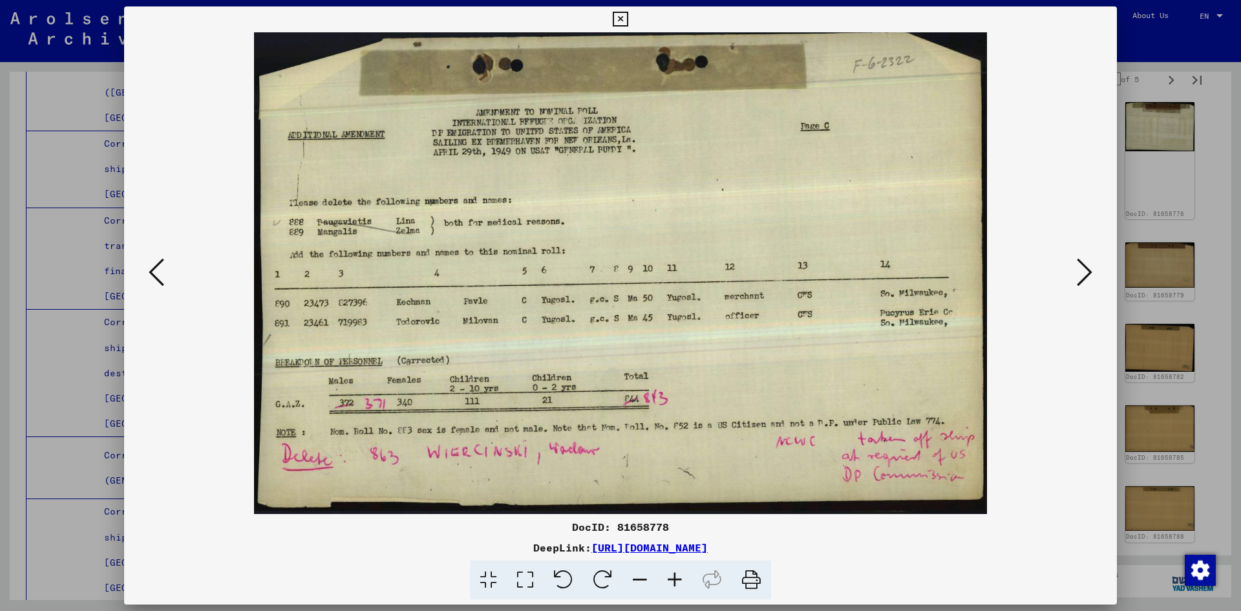
click at [167, 267] on button at bounding box center [156, 273] width 23 height 37
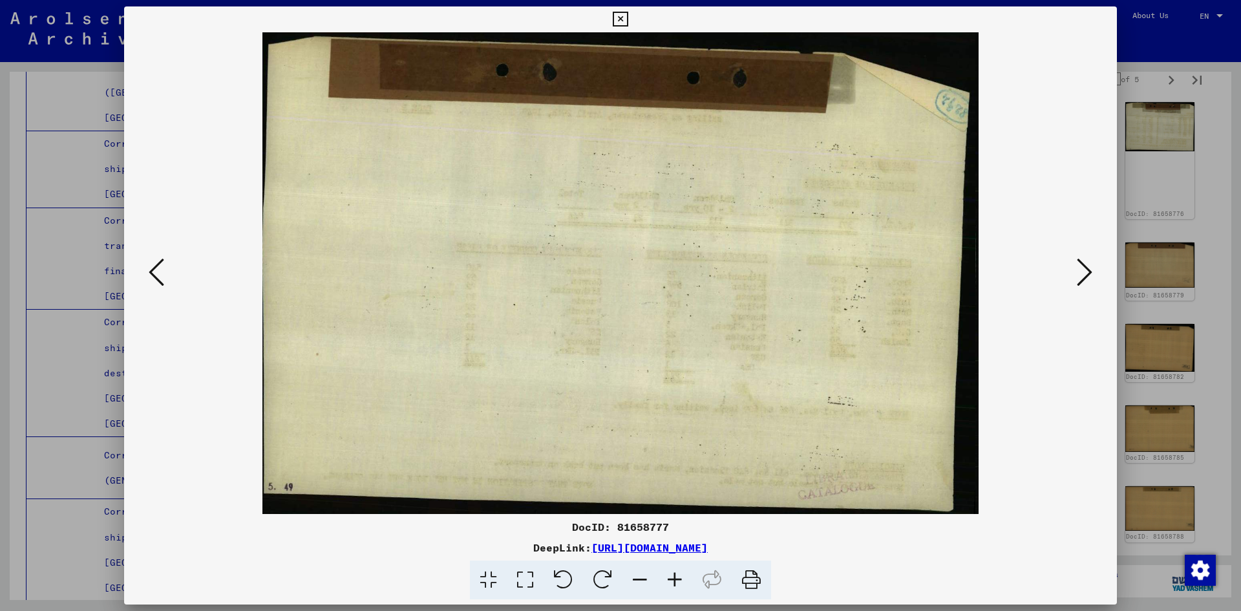
click at [167, 267] on button at bounding box center [156, 273] width 23 height 37
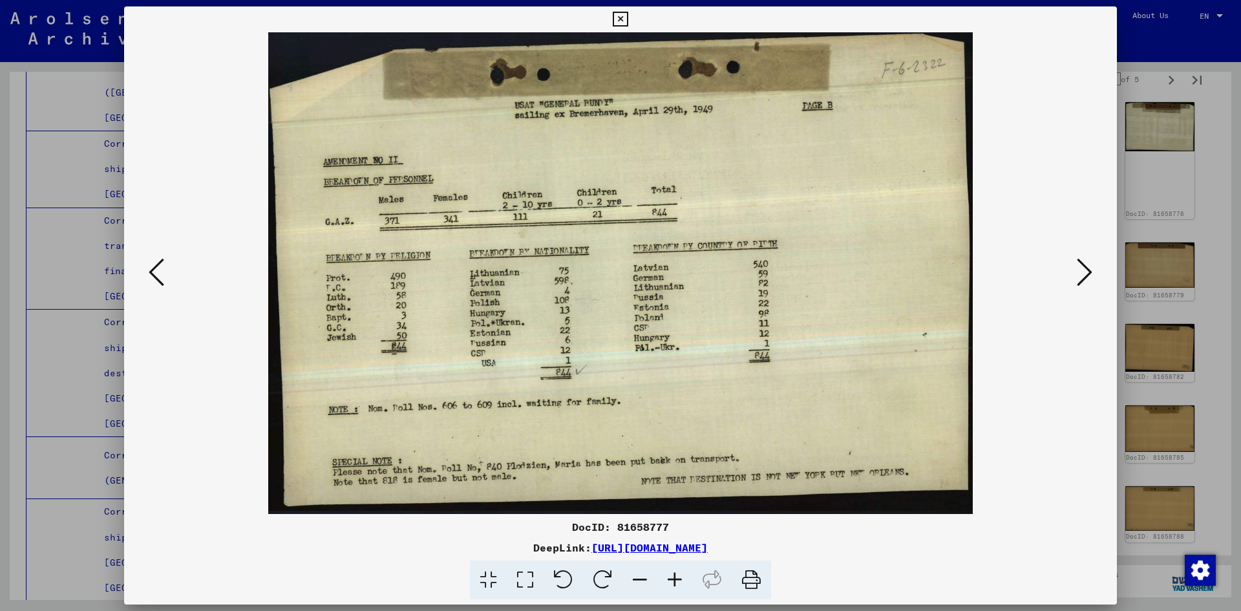
click at [164, 273] on button at bounding box center [156, 273] width 23 height 37
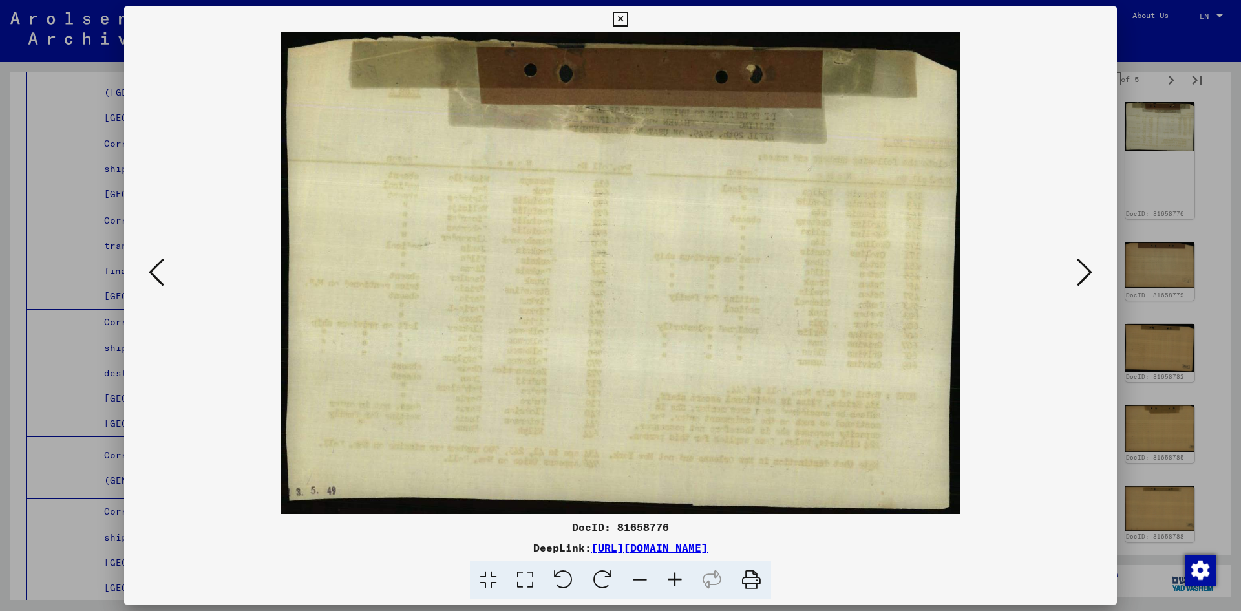
click at [164, 273] on icon at bounding box center [157, 272] width 16 height 31
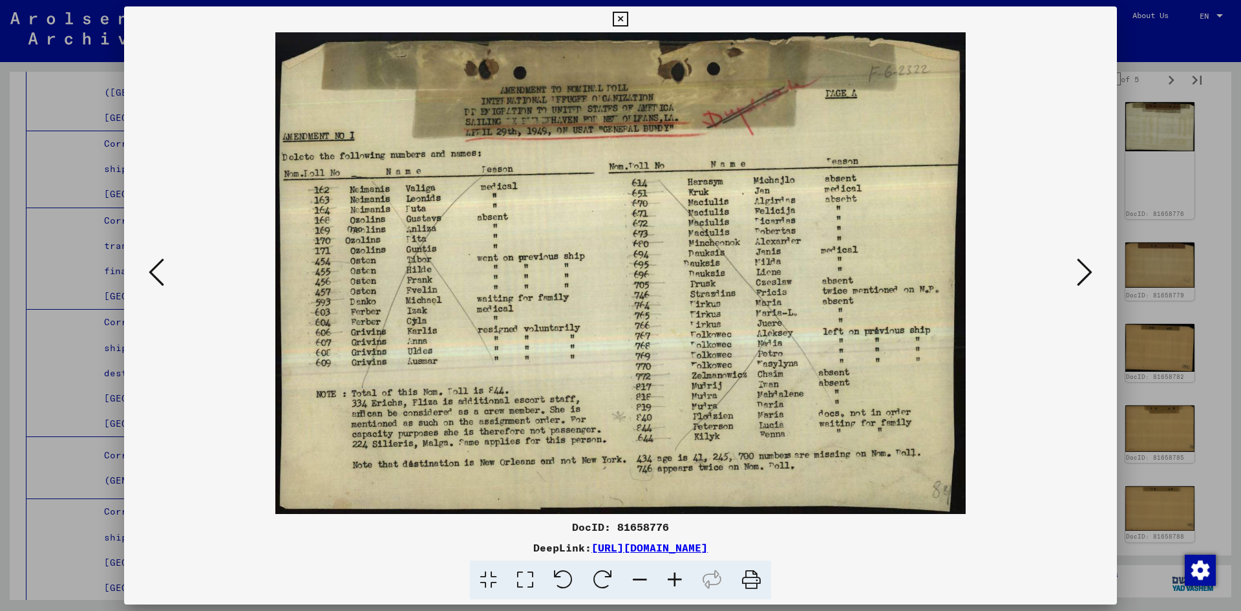
click at [164, 274] on icon at bounding box center [157, 272] width 16 height 31
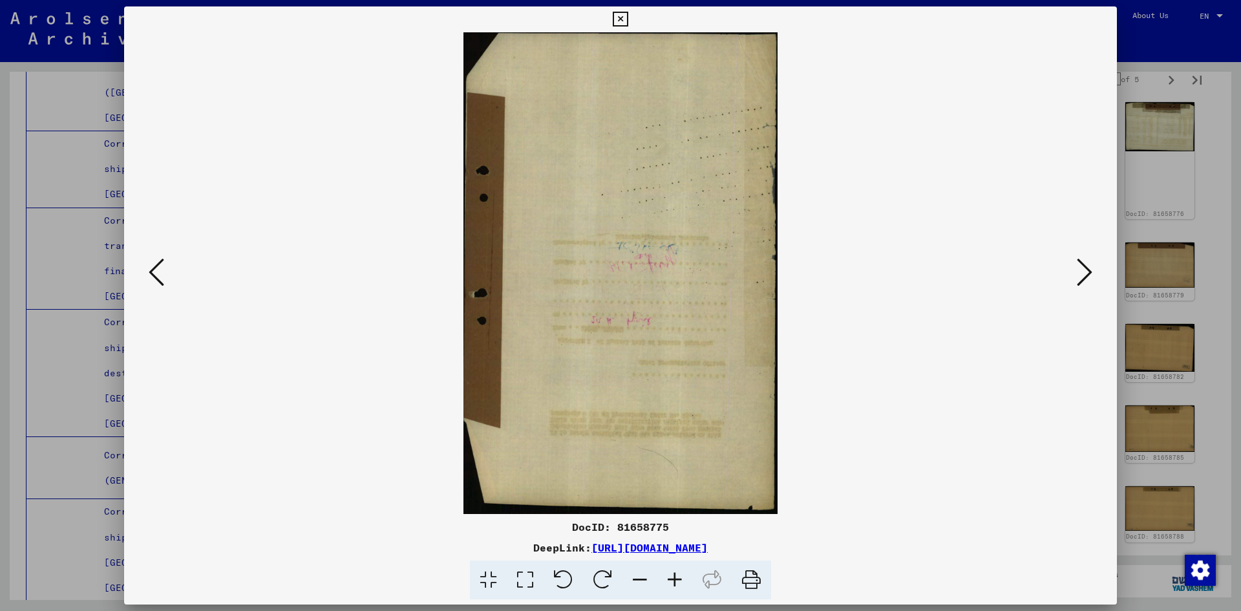
click at [164, 274] on icon at bounding box center [157, 272] width 16 height 31
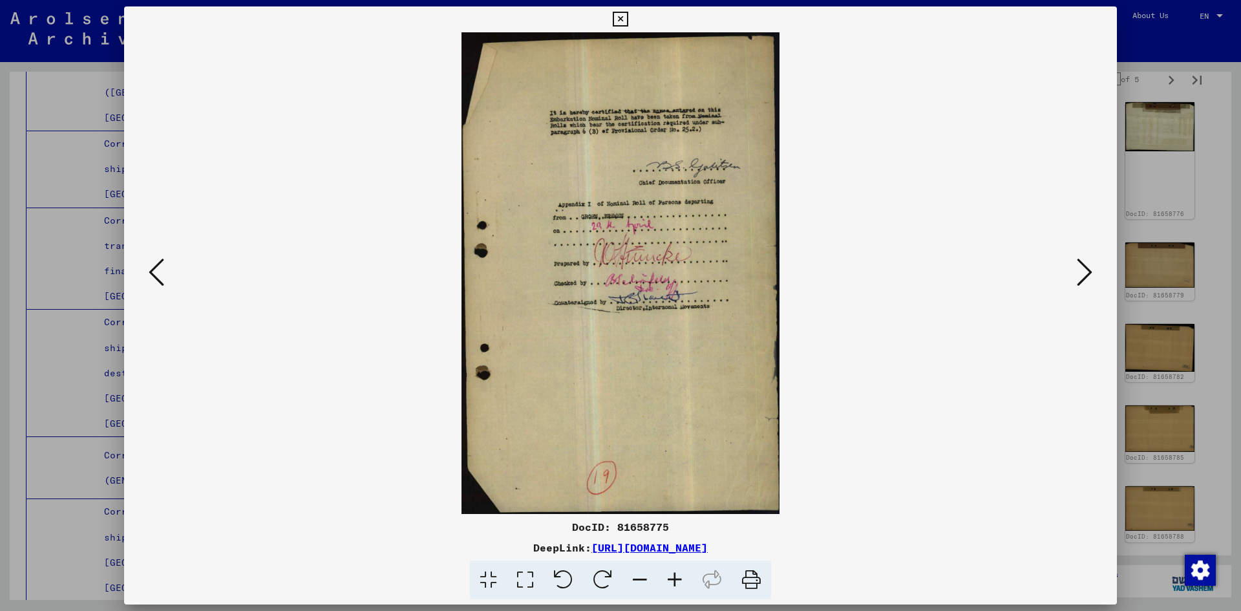
click at [672, 577] on icon at bounding box center [674, 579] width 35 height 39
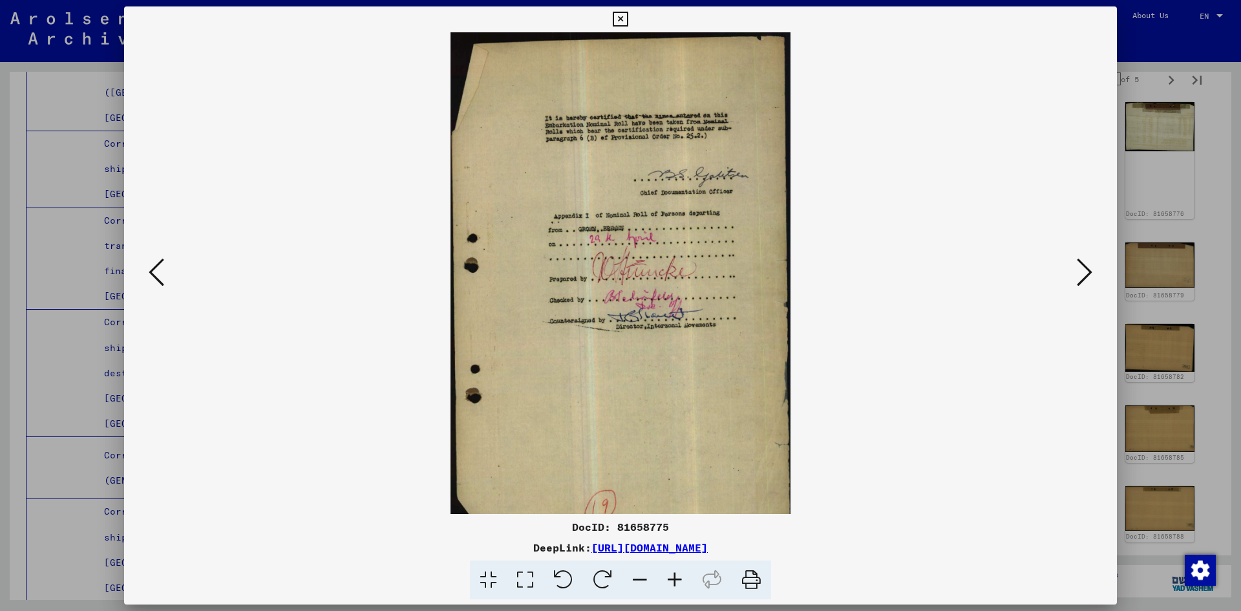
click at [672, 576] on icon at bounding box center [674, 579] width 35 height 39
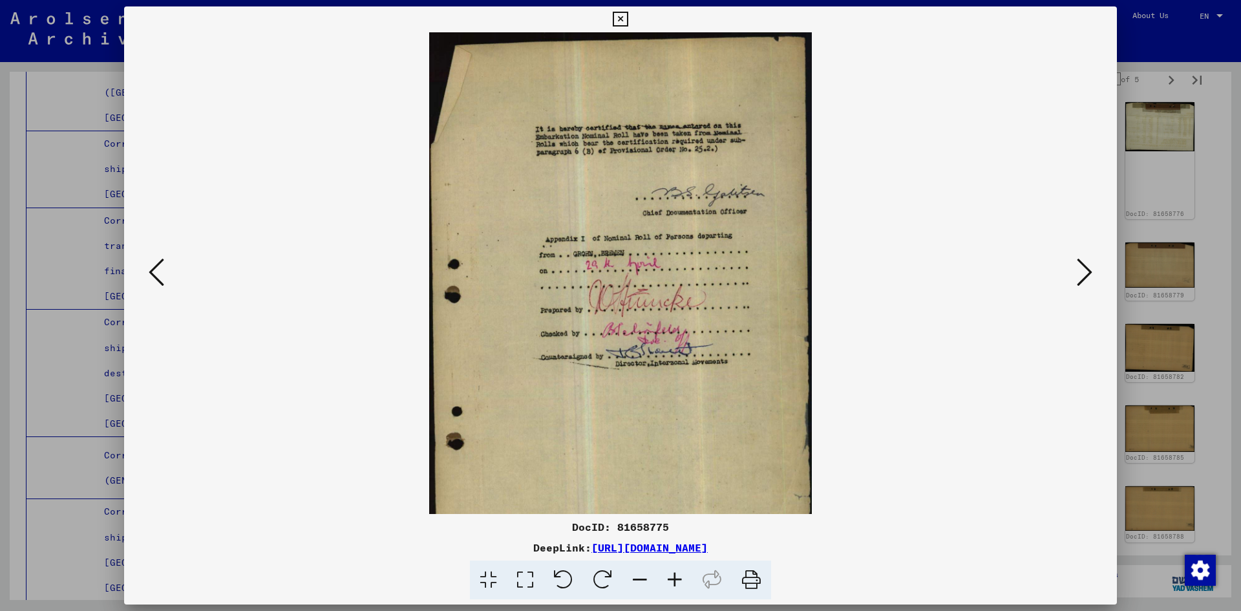
click at [672, 576] on icon at bounding box center [674, 579] width 35 height 39
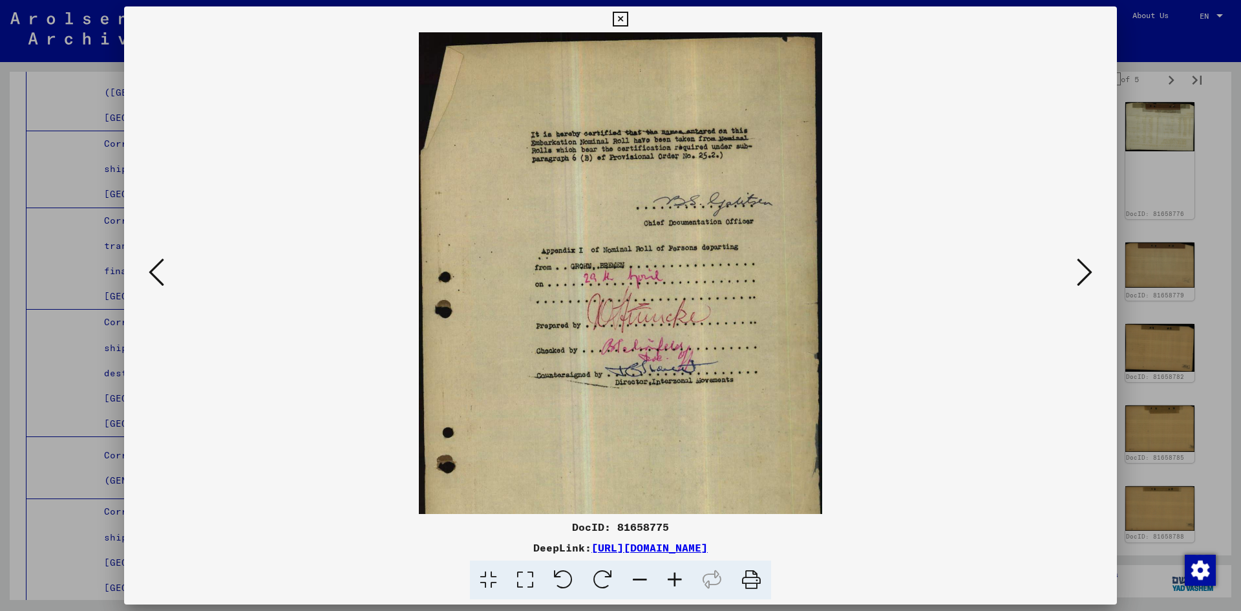
click at [672, 576] on icon at bounding box center [674, 579] width 35 height 39
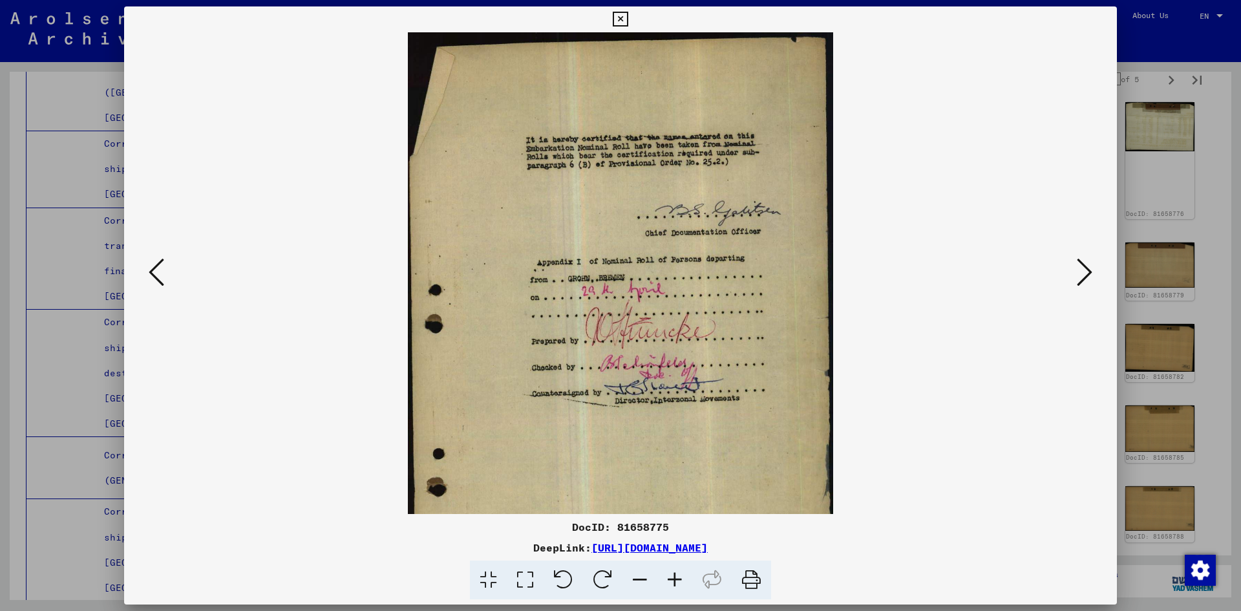
click at [672, 576] on icon at bounding box center [674, 579] width 35 height 39
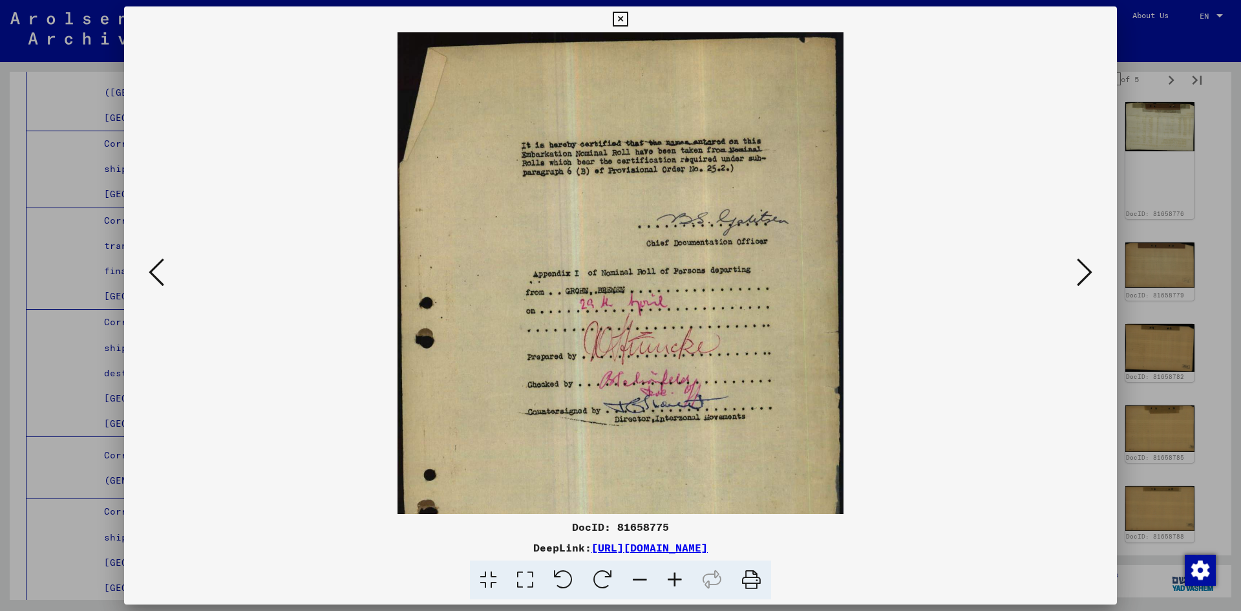
click at [672, 576] on icon at bounding box center [674, 579] width 35 height 39
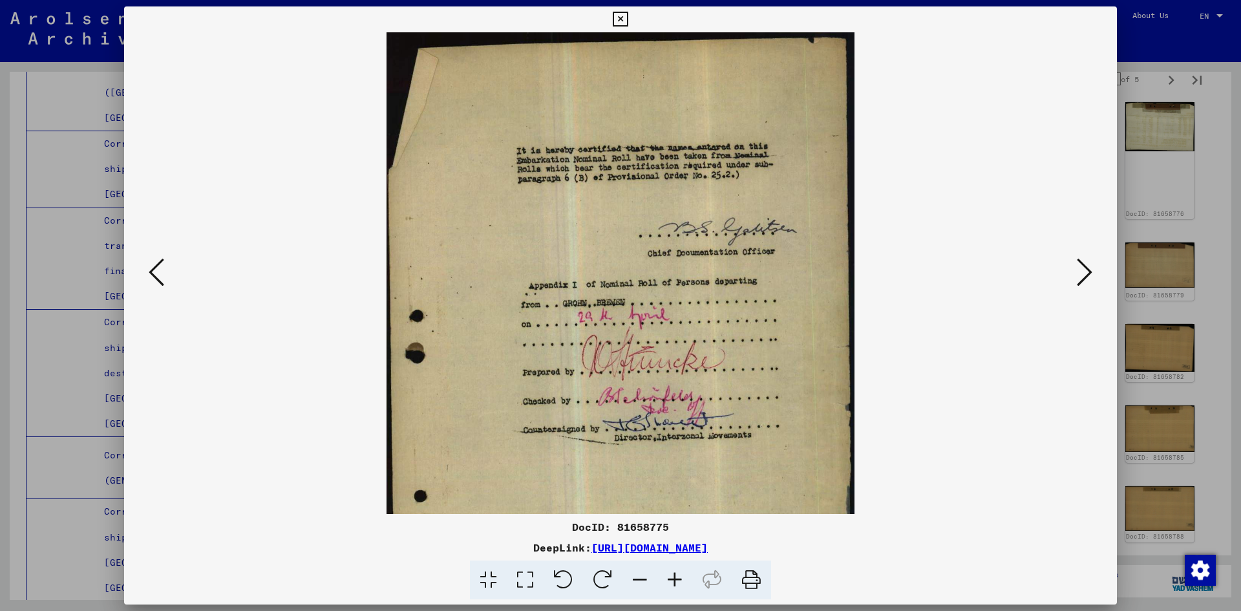
click at [163, 271] on icon at bounding box center [157, 272] width 16 height 31
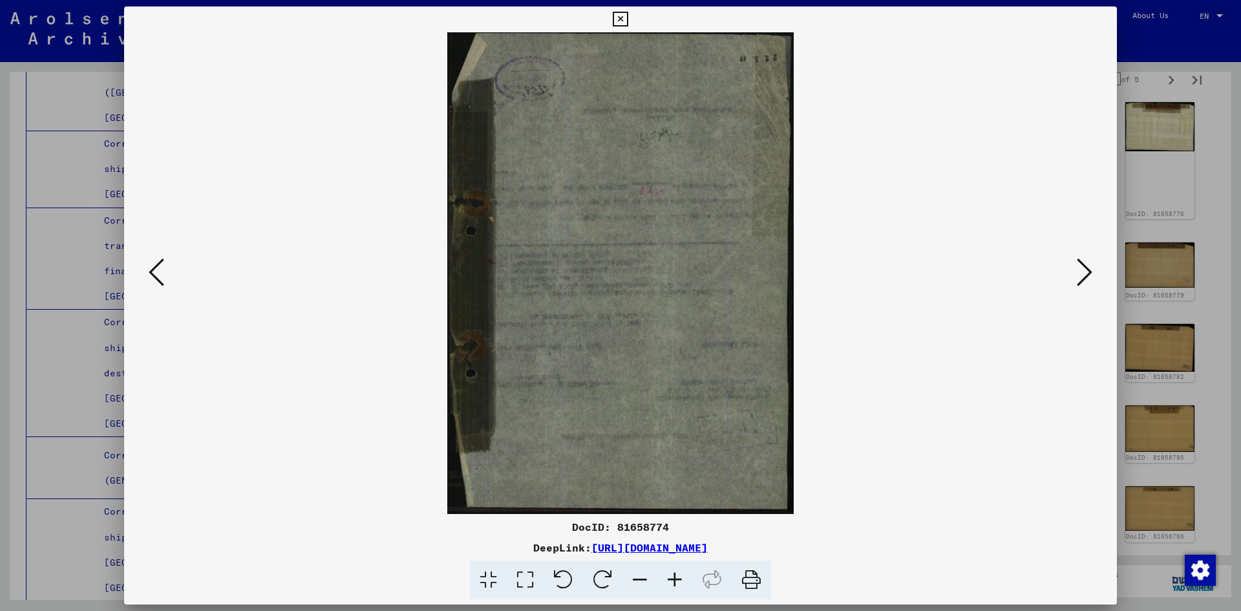
click at [166, 269] on button at bounding box center [156, 273] width 23 height 37
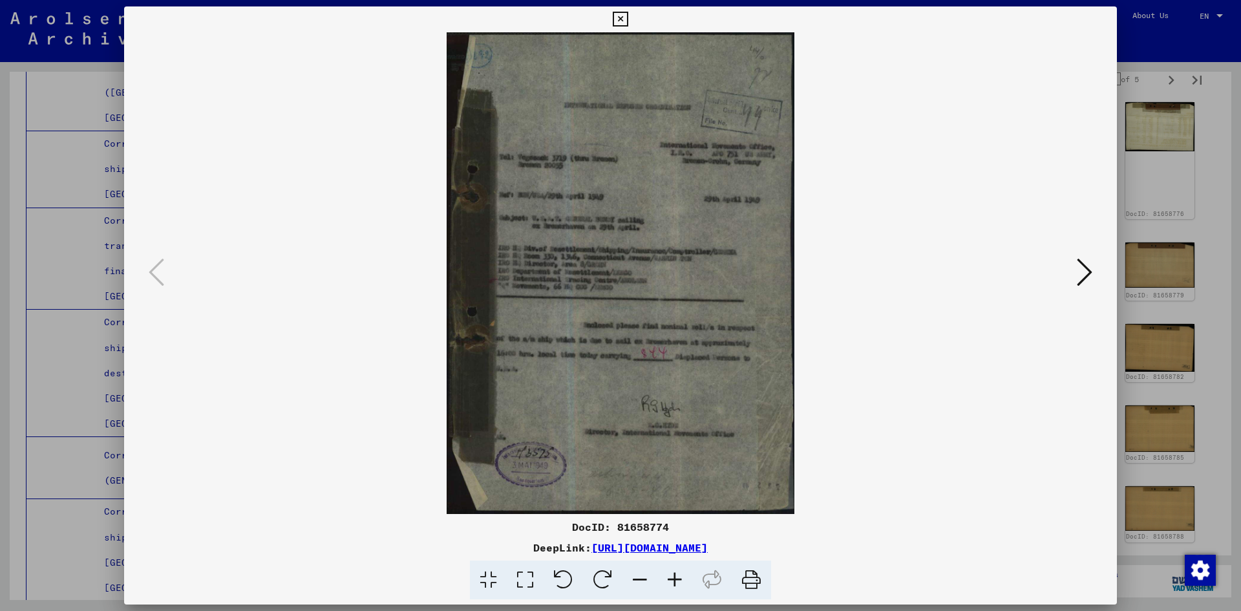
click at [672, 579] on icon at bounding box center [674, 579] width 35 height 39
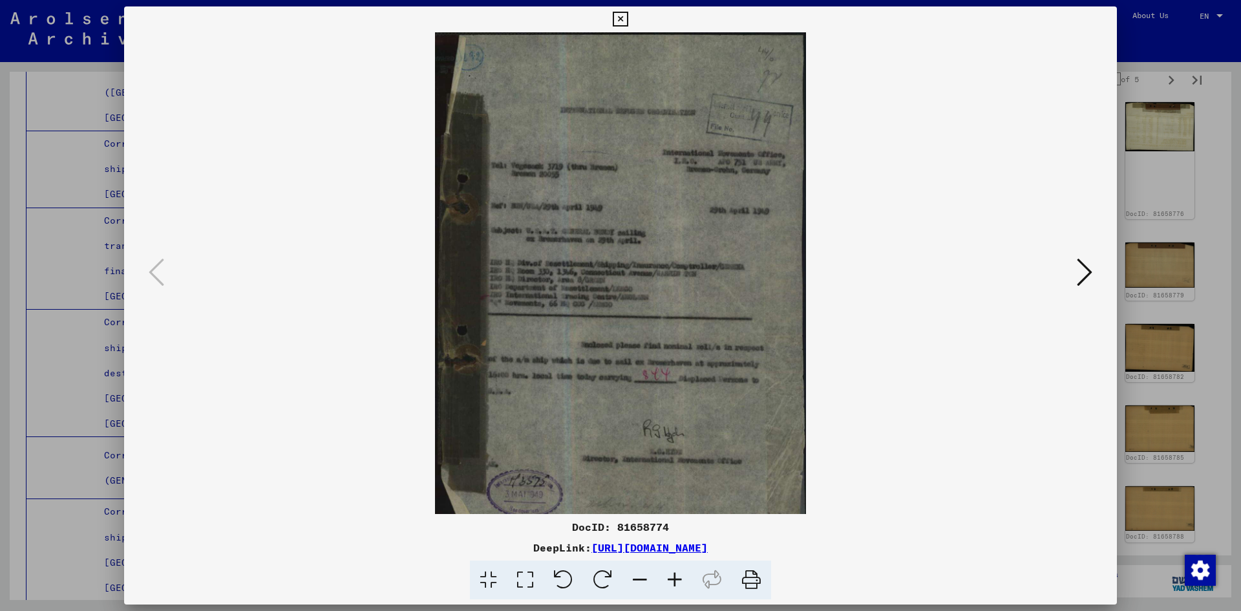
click at [672, 579] on icon at bounding box center [674, 579] width 35 height 39
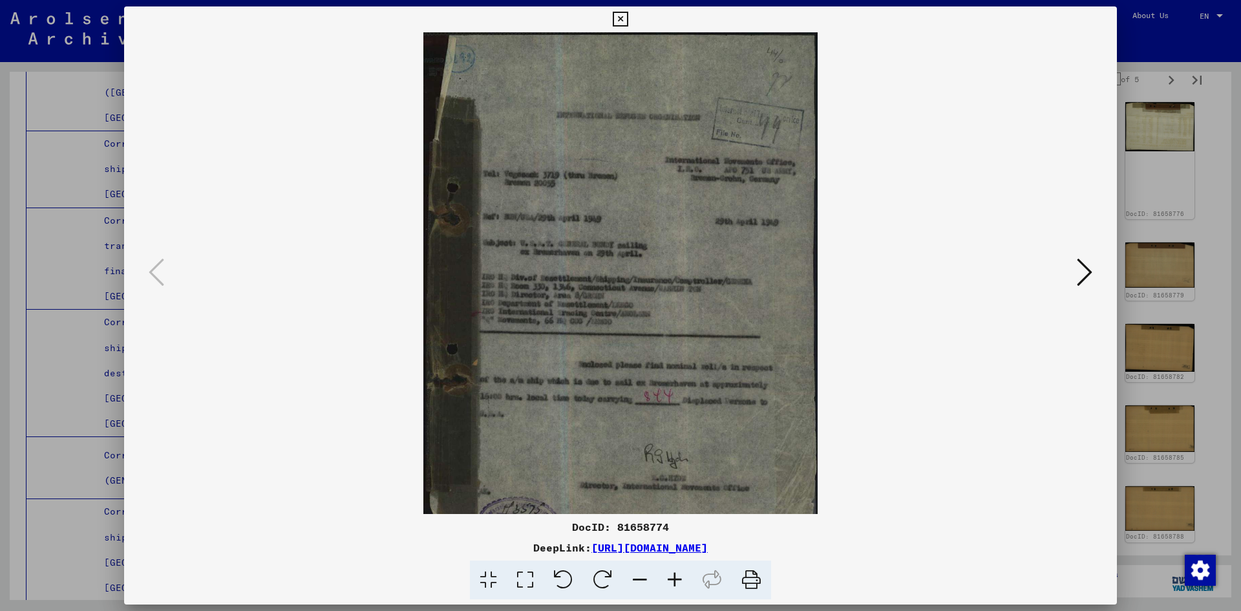
click at [672, 578] on icon at bounding box center [674, 579] width 35 height 39
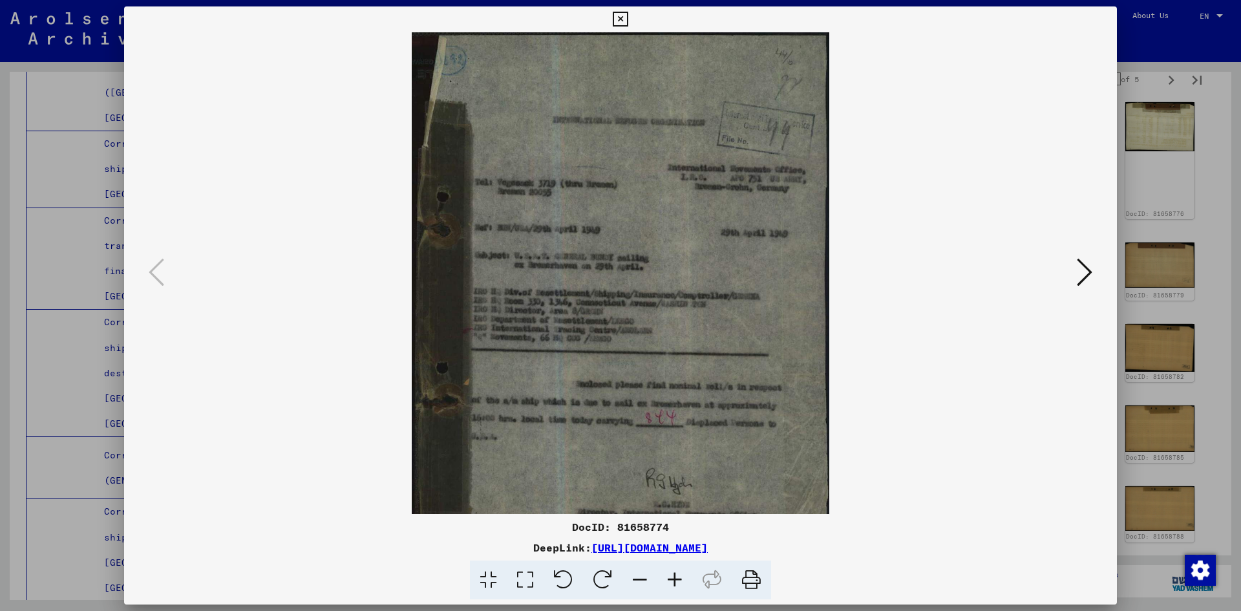
click at [672, 577] on icon at bounding box center [674, 579] width 35 height 39
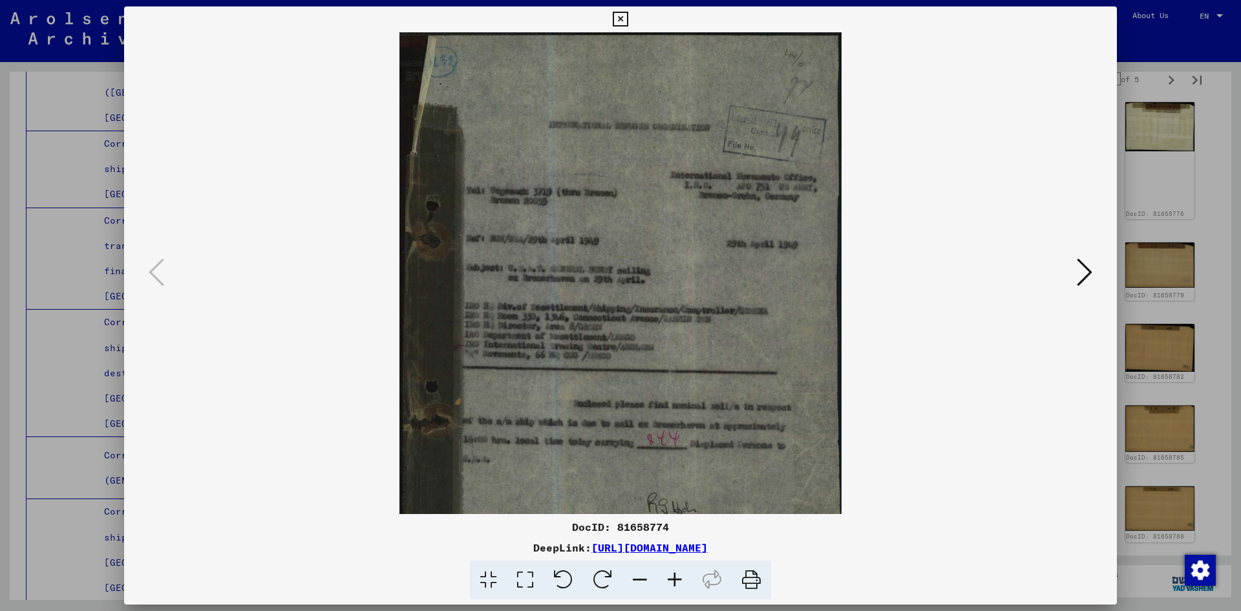
click at [672, 577] on icon at bounding box center [674, 579] width 35 height 39
click at [673, 576] on icon at bounding box center [674, 579] width 35 height 39
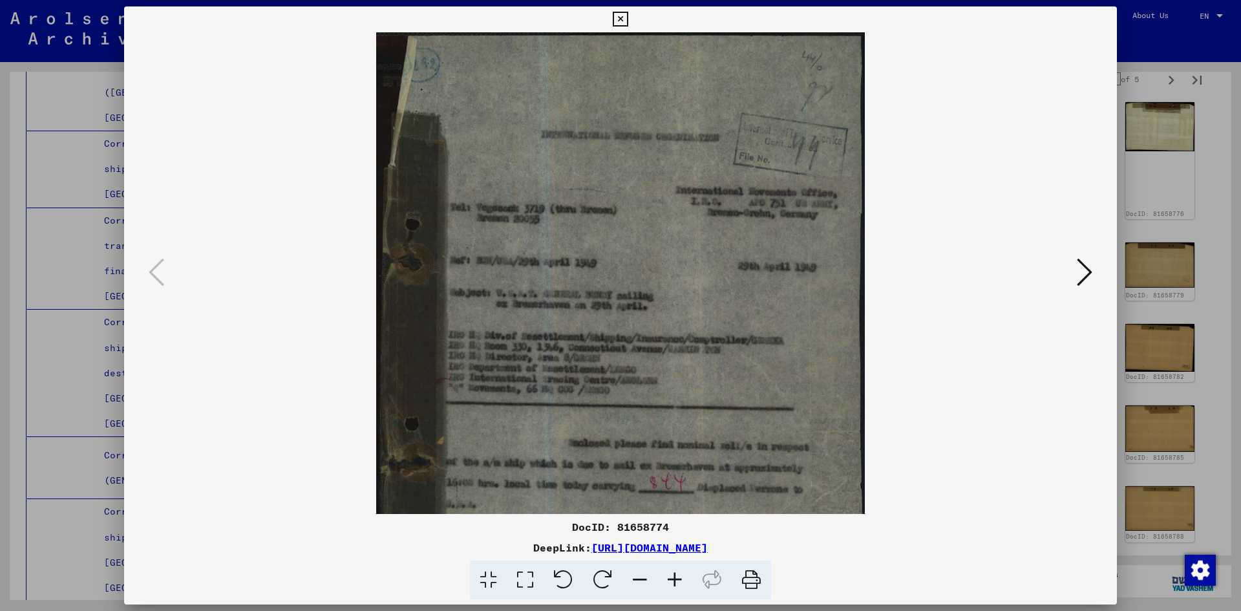
click at [673, 576] on icon at bounding box center [674, 579] width 35 height 39
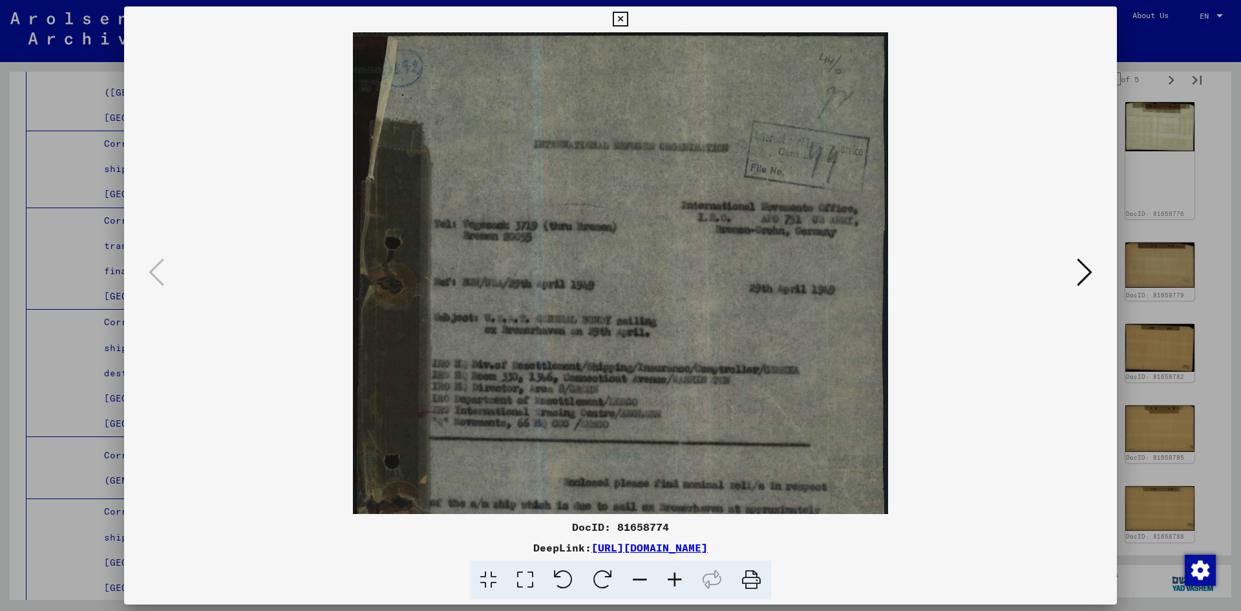
click at [673, 576] on icon at bounding box center [674, 579] width 35 height 39
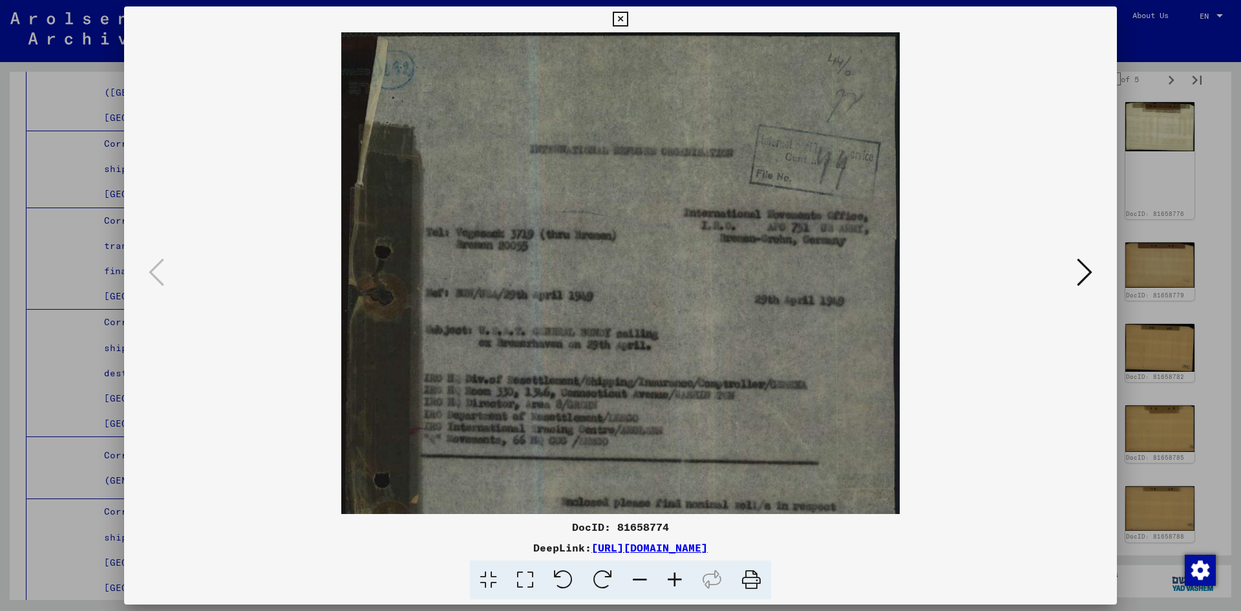
click at [673, 576] on icon at bounding box center [674, 579] width 35 height 39
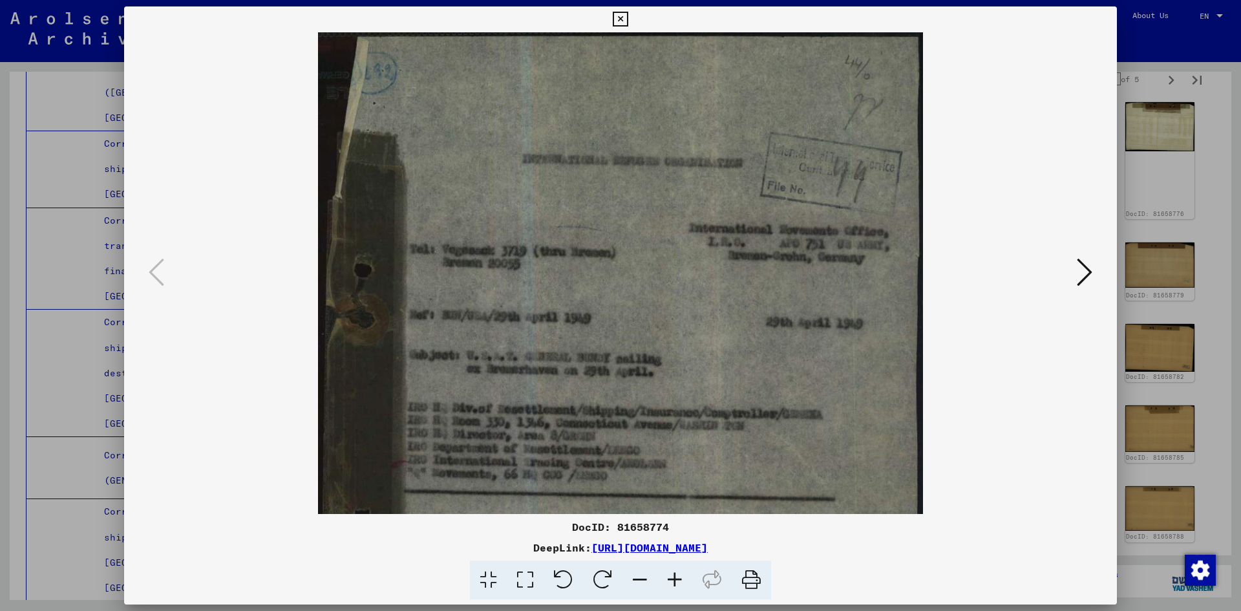
click at [673, 575] on icon at bounding box center [674, 579] width 35 height 39
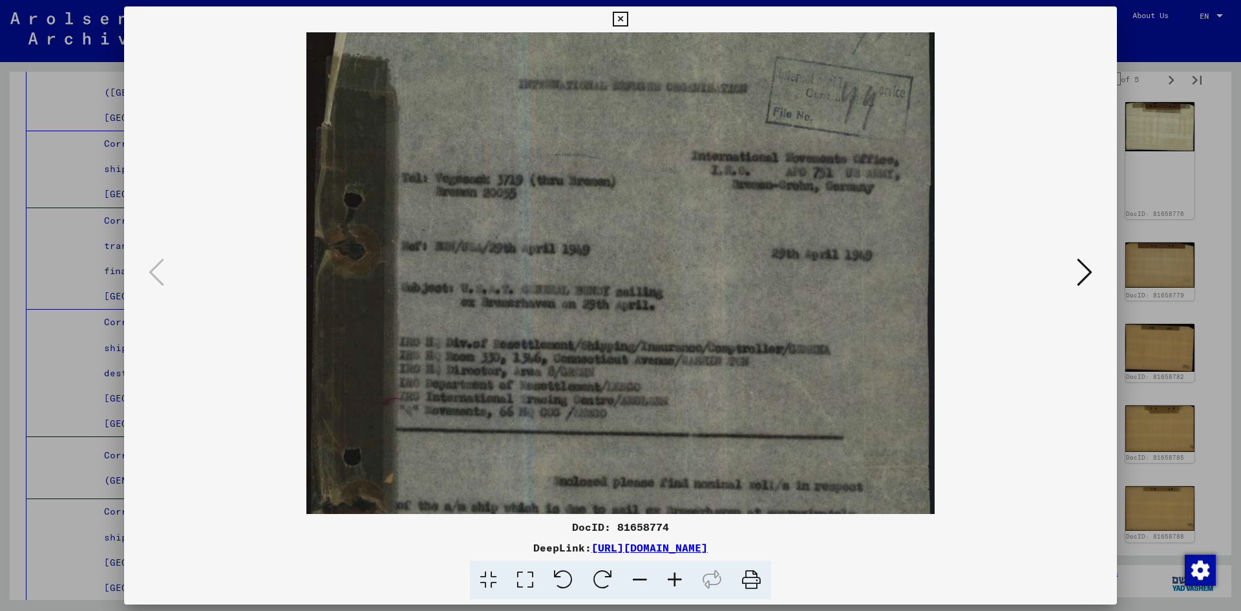
drag, startPoint x: 676, startPoint y: 345, endPoint x: 671, endPoint y: 279, distance: 66.1
click at [671, 279] on img at bounding box center [620, 387] width 628 height 869
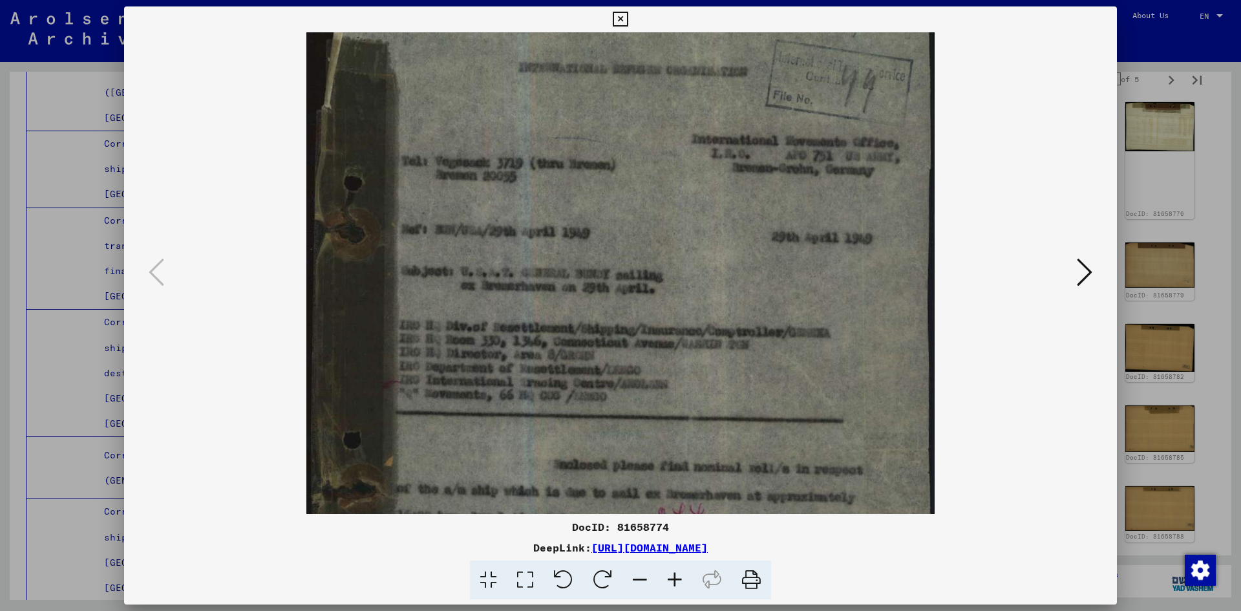
scroll to position [98, 0]
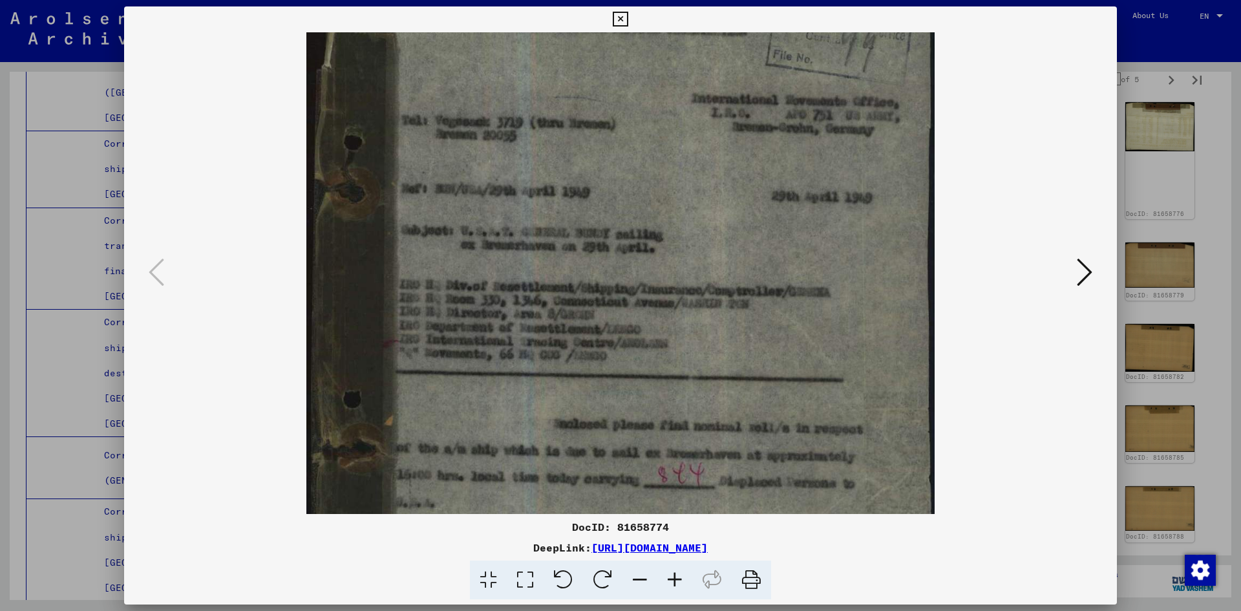
drag, startPoint x: 689, startPoint y: 343, endPoint x: 686, endPoint y: 280, distance: 62.7
click at [686, 281] on img at bounding box center [620, 329] width 628 height 869
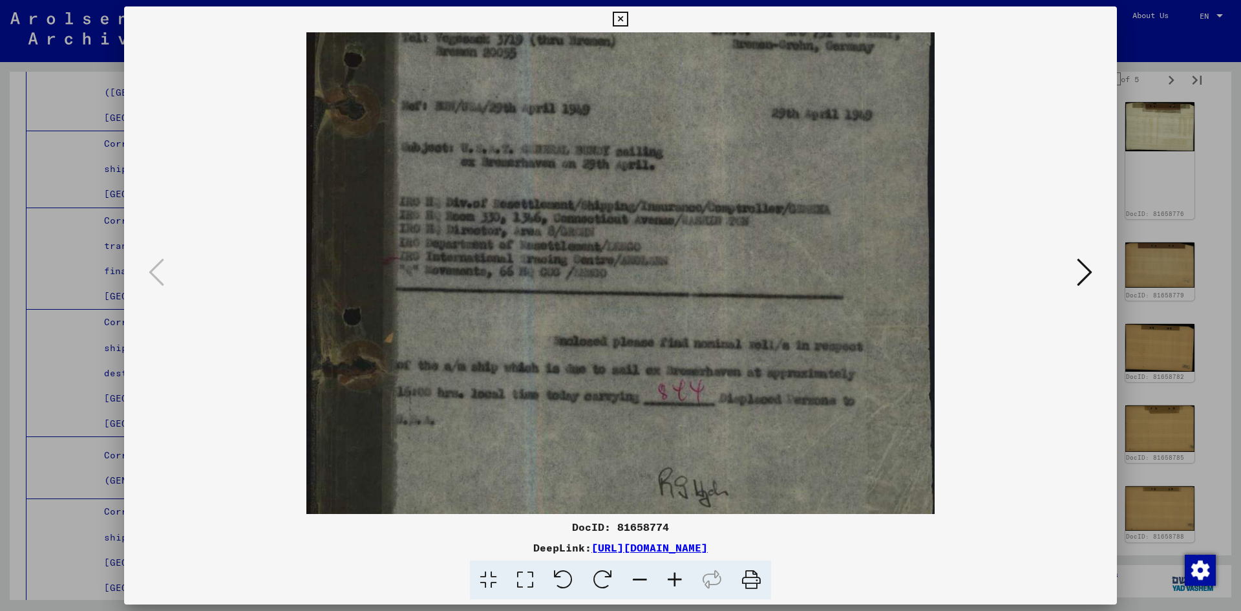
drag, startPoint x: 677, startPoint y: 380, endPoint x: 676, endPoint y: 295, distance: 84.7
click at [677, 304] on img at bounding box center [620, 245] width 628 height 869
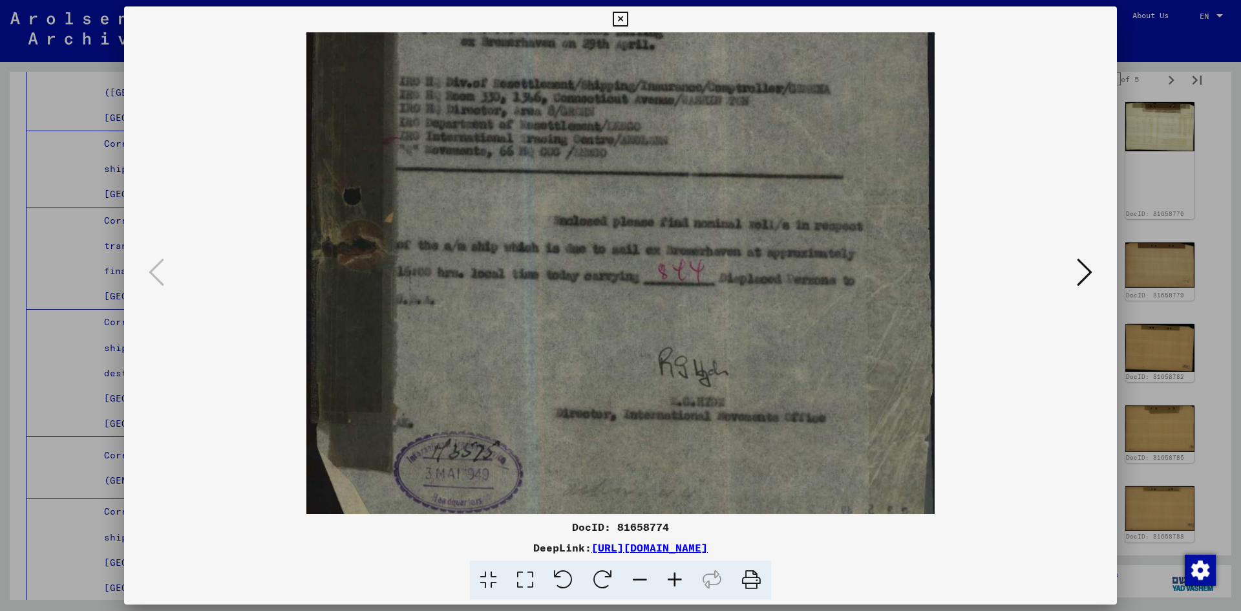
scroll to position [347, 0]
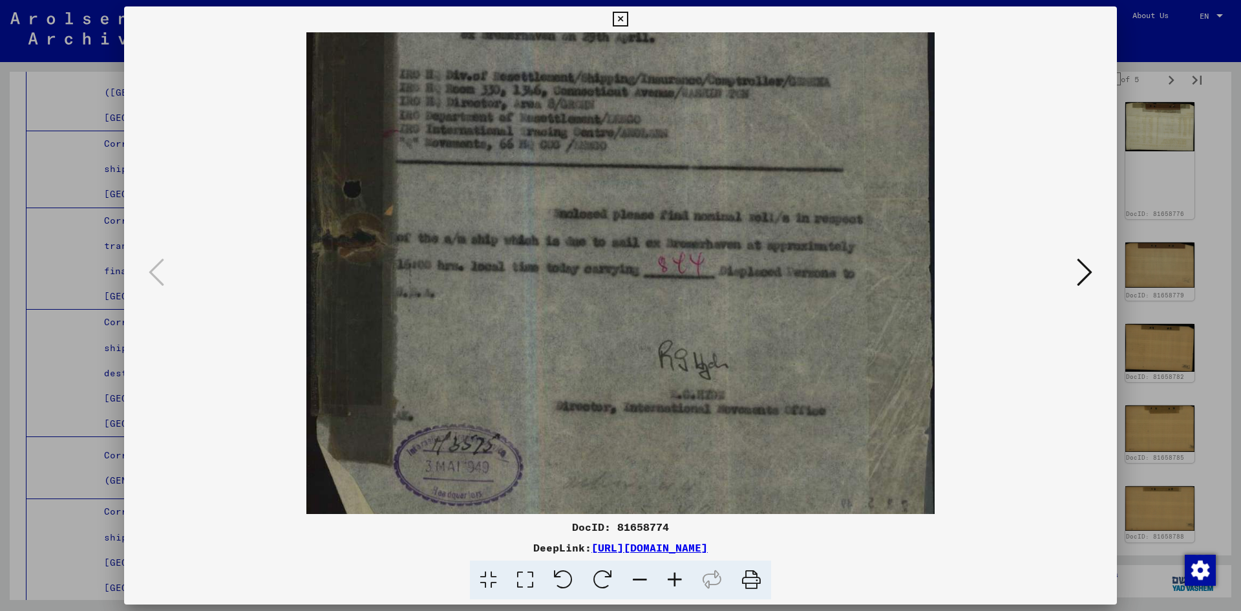
drag, startPoint x: 714, startPoint y: 412, endPoint x: 699, endPoint y: 299, distance: 113.4
click at [699, 299] on img at bounding box center [620, 119] width 628 height 869
click at [1208, 149] on div at bounding box center [620, 305] width 1241 height 611
